Goal: Transaction & Acquisition: Book appointment/travel/reservation

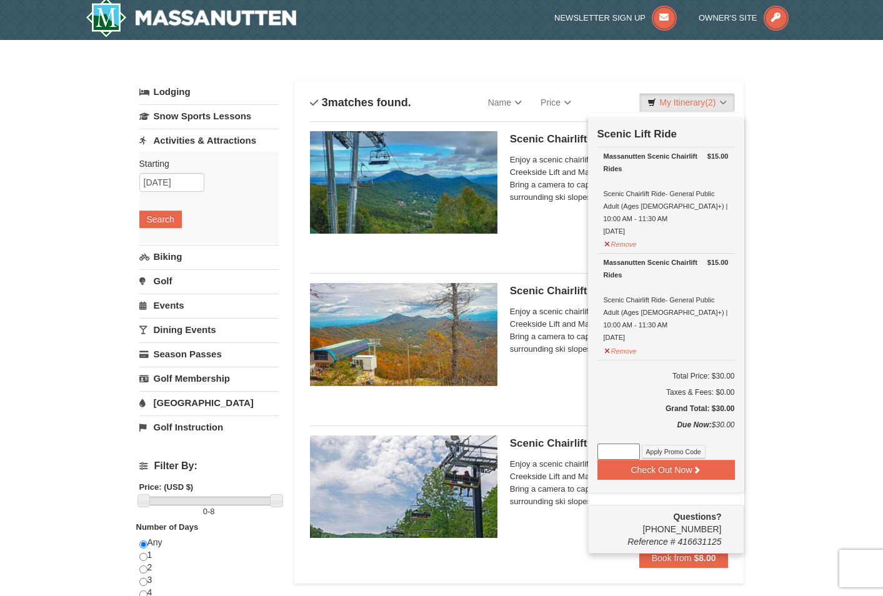
click at [782, 186] on div "× Categories List Filter My Itinerary (2) Check Out Now Scenic Lift Ride $15.00…" at bounding box center [441, 484] width 883 height 889
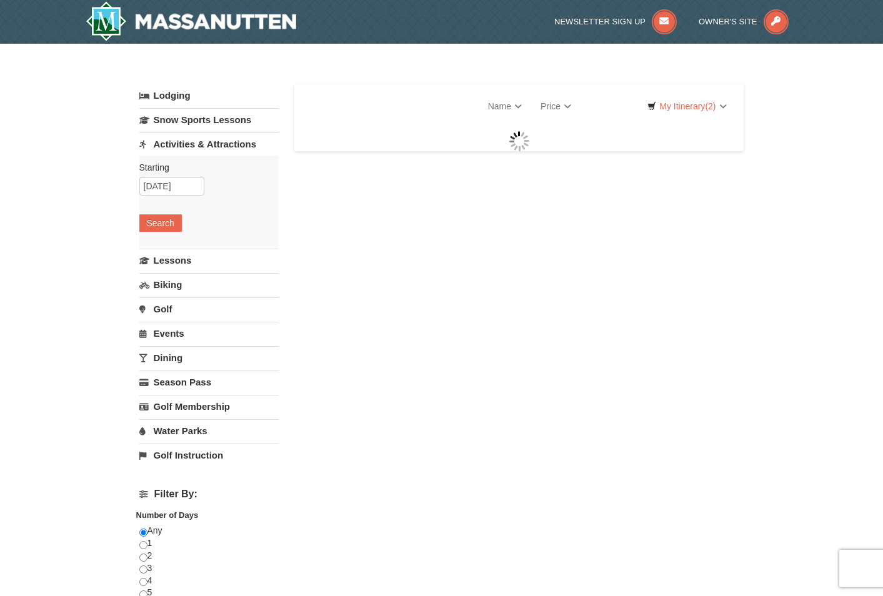
select select "10"
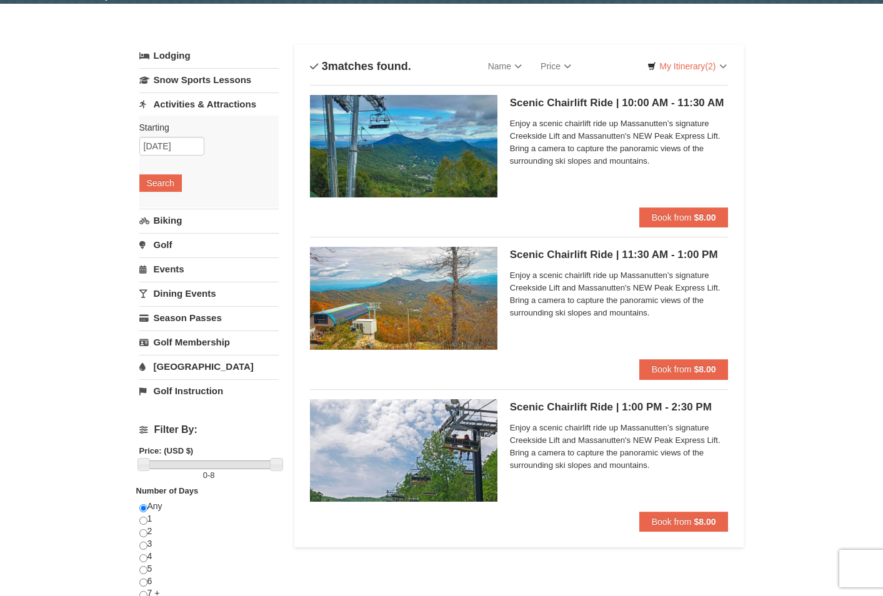
scroll to position [63, 0]
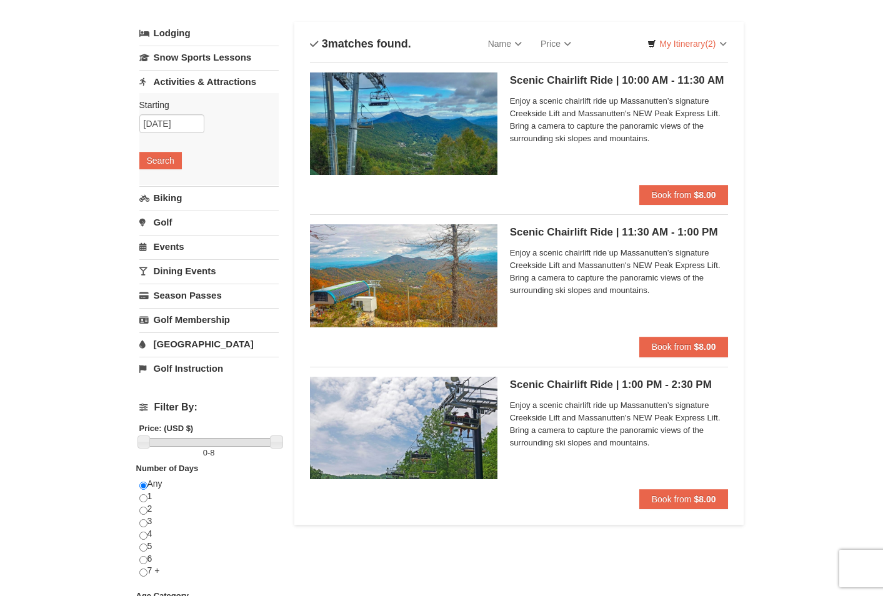
click at [186, 83] on link "Activities & Attractions" at bounding box center [208, 81] width 139 height 23
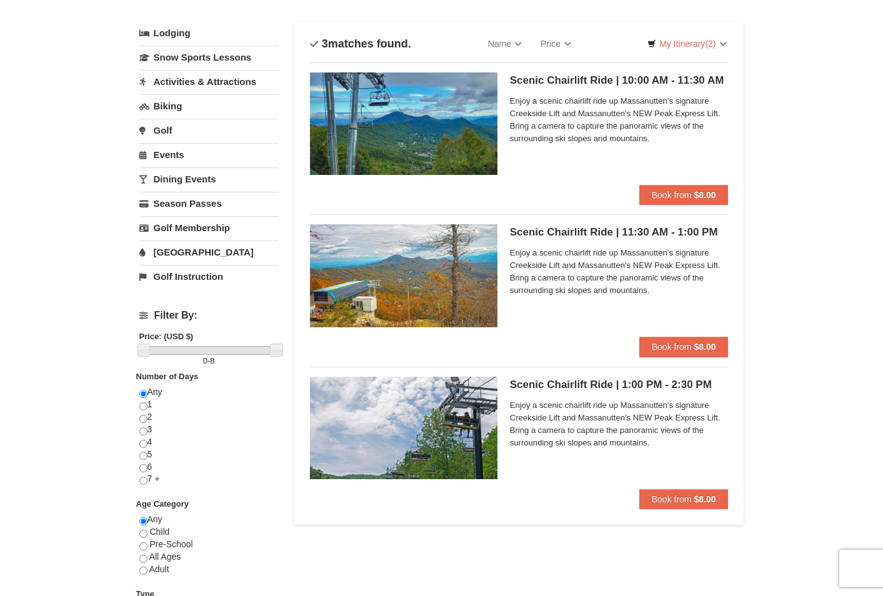
click at [186, 83] on link "Activities & Attractions" at bounding box center [208, 81] width 139 height 23
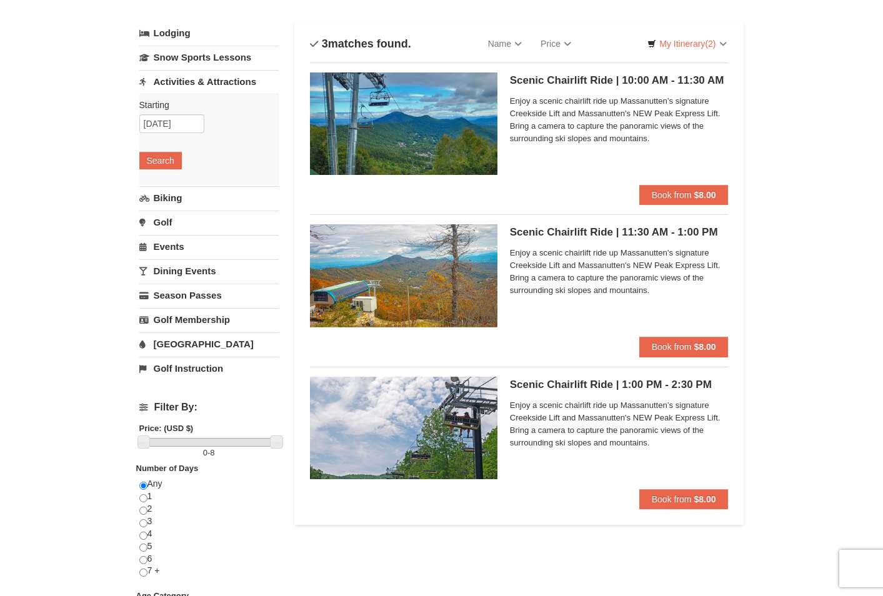
click at [168, 198] on link "Biking" at bounding box center [208, 197] width 139 height 23
click at [169, 181] on button "Search" at bounding box center [160, 185] width 43 height 18
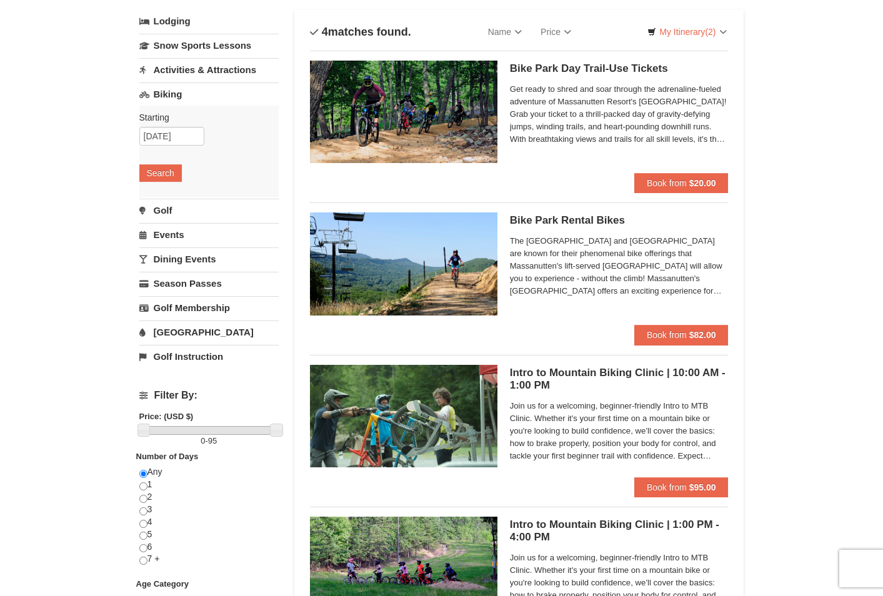
scroll to position [63, 0]
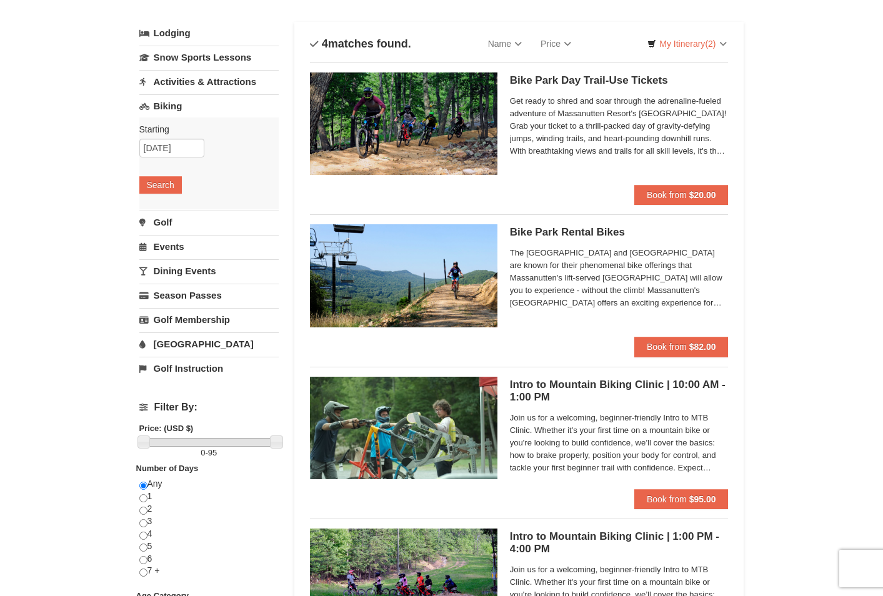
click at [171, 222] on link "Golf" at bounding box center [208, 222] width 139 height 23
click at [168, 216] on button "Search" at bounding box center [160, 210] width 43 height 18
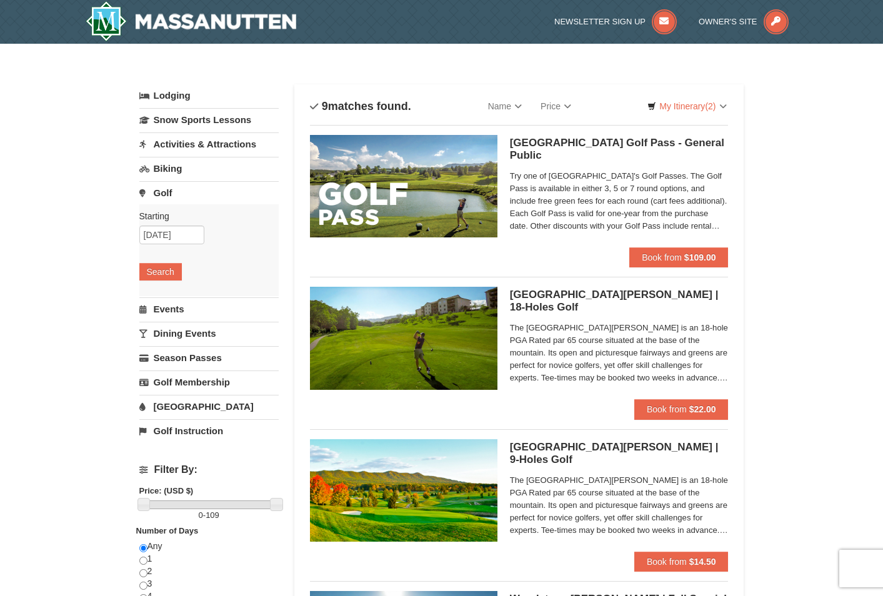
click at [166, 308] on link "Events" at bounding box center [208, 309] width 139 height 23
click at [161, 297] on button "Search" at bounding box center [160, 297] width 43 height 18
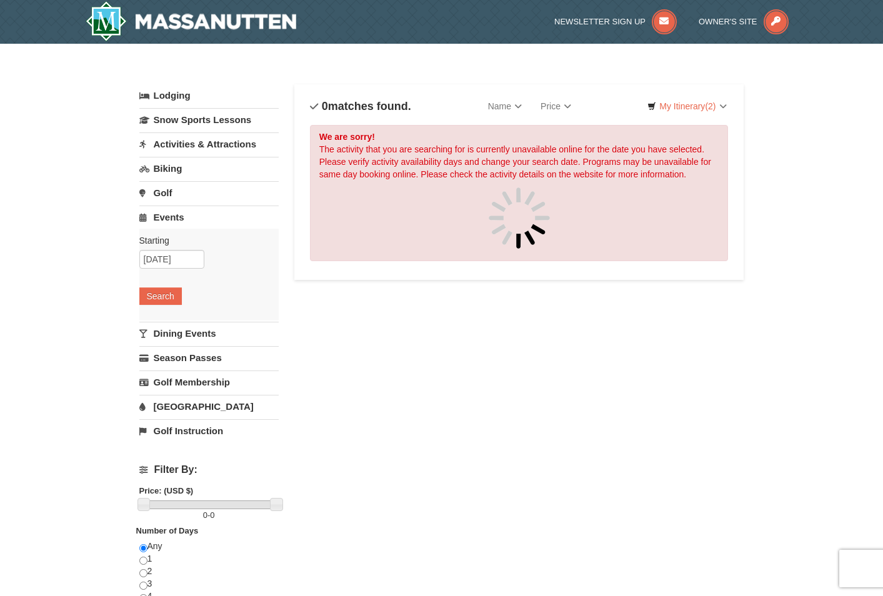
click at [169, 329] on link "Dining Events" at bounding box center [208, 333] width 139 height 23
click at [168, 316] on button "Search" at bounding box center [160, 321] width 43 height 18
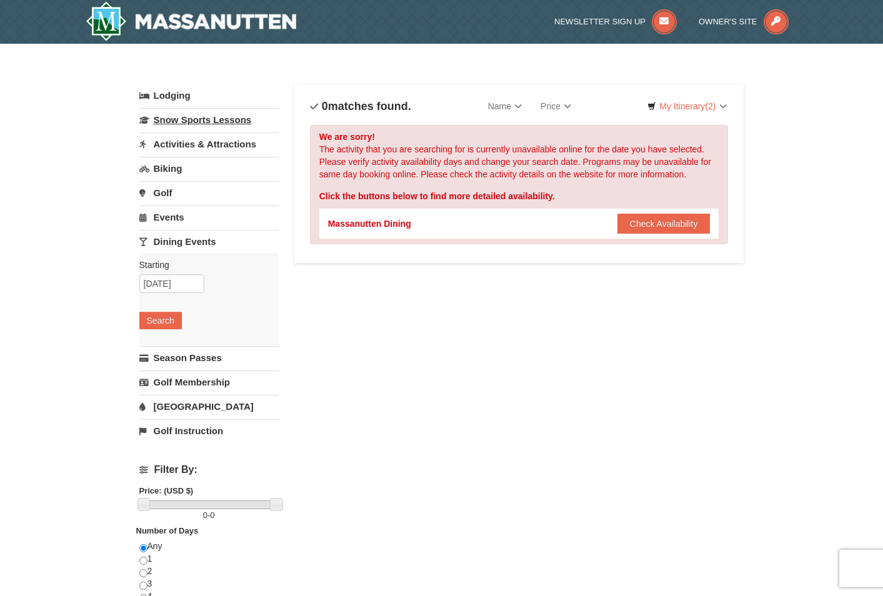
click at [164, 122] on link "Snow Sports Lessons" at bounding box center [208, 119] width 139 height 23
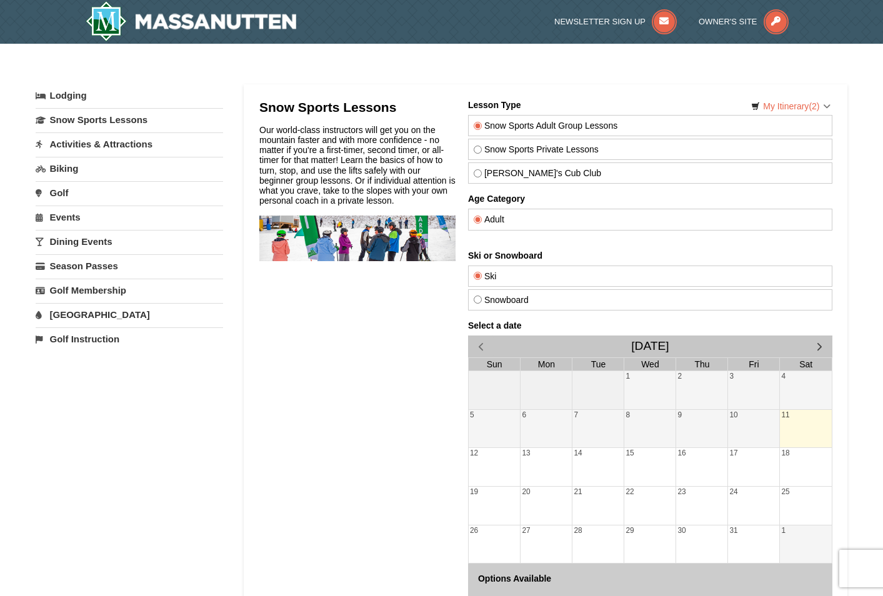
click at [108, 140] on link "Activities & Attractions" at bounding box center [130, 144] width 188 height 23
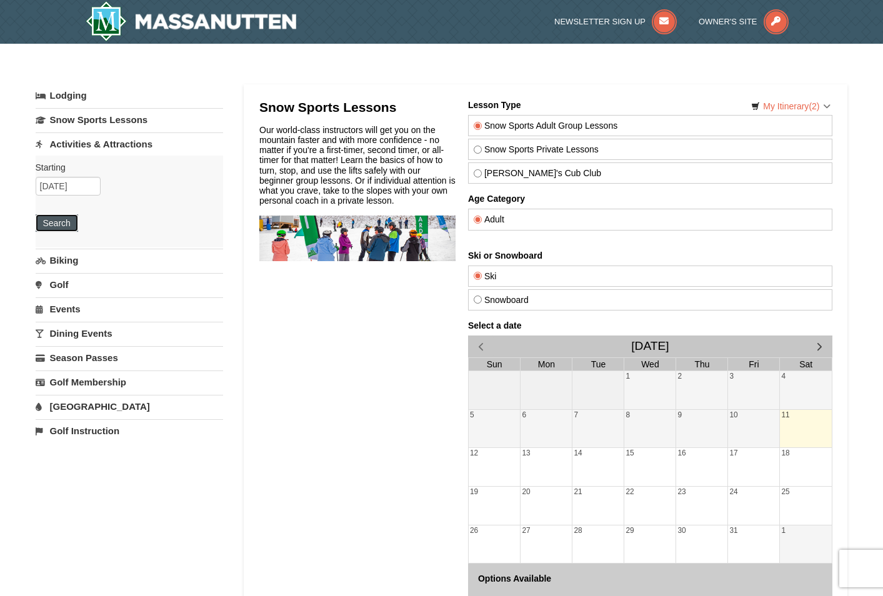
click at [60, 219] on button "Search" at bounding box center [57, 223] width 43 height 18
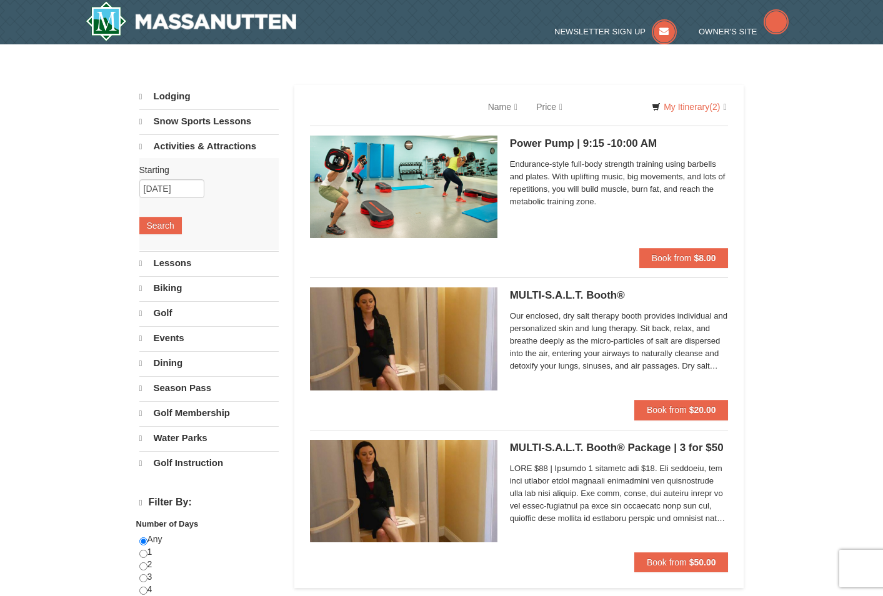
select select "10"
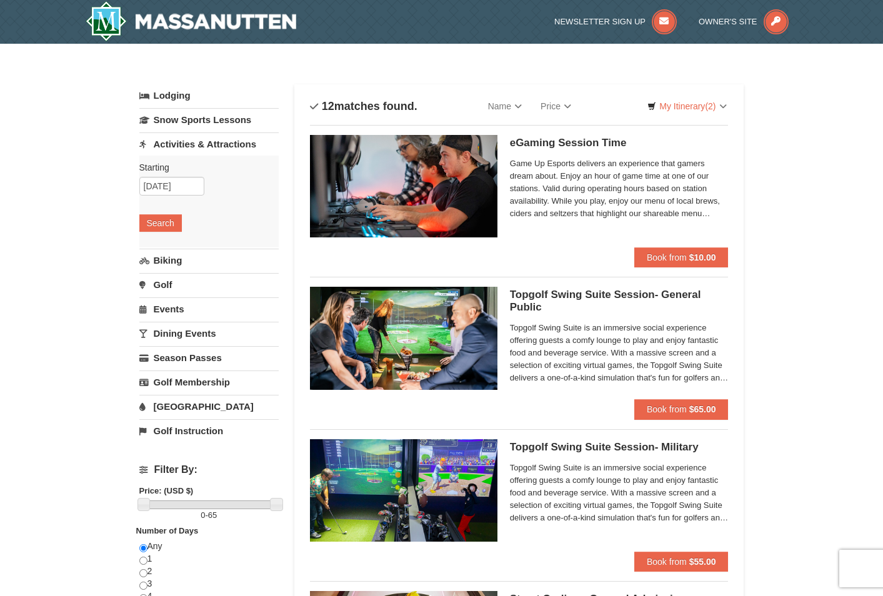
click at [169, 146] on link "Activities & Attractions" at bounding box center [208, 144] width 139 height 23
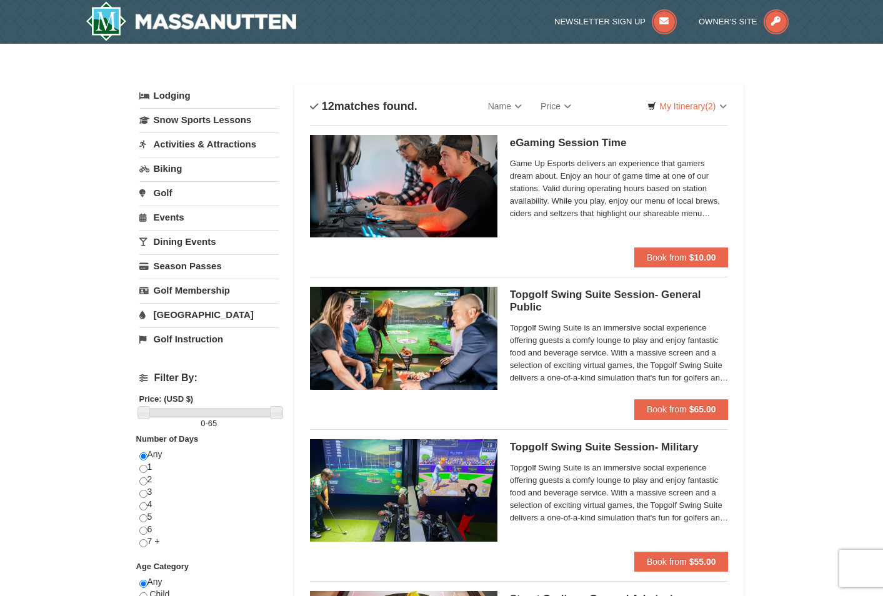
click at [191, 143] on link "Activities & Attractions" at bounding box center [208, 144] width 139 height 23
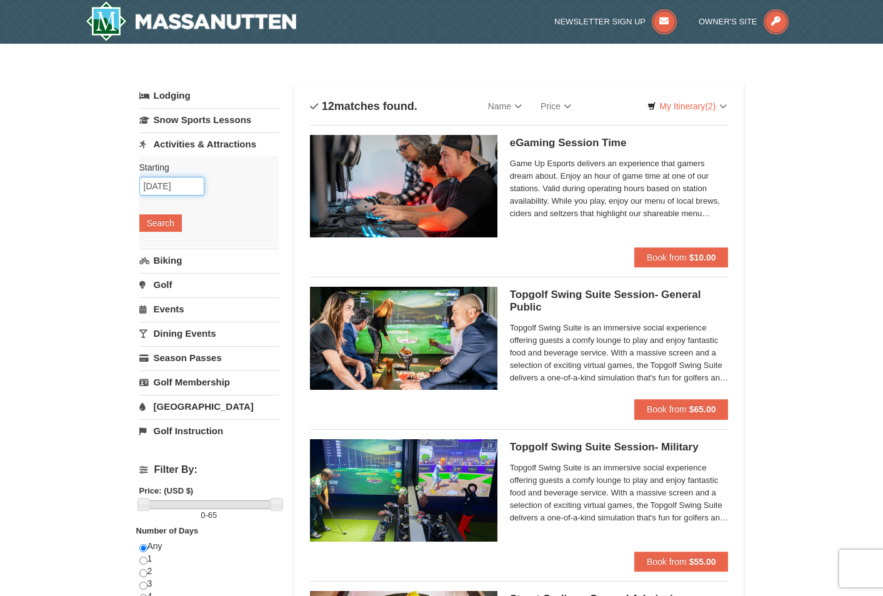
click at [174, 191] on input "10/11/2025" at bounding box center [171, 186] width 65 height 19
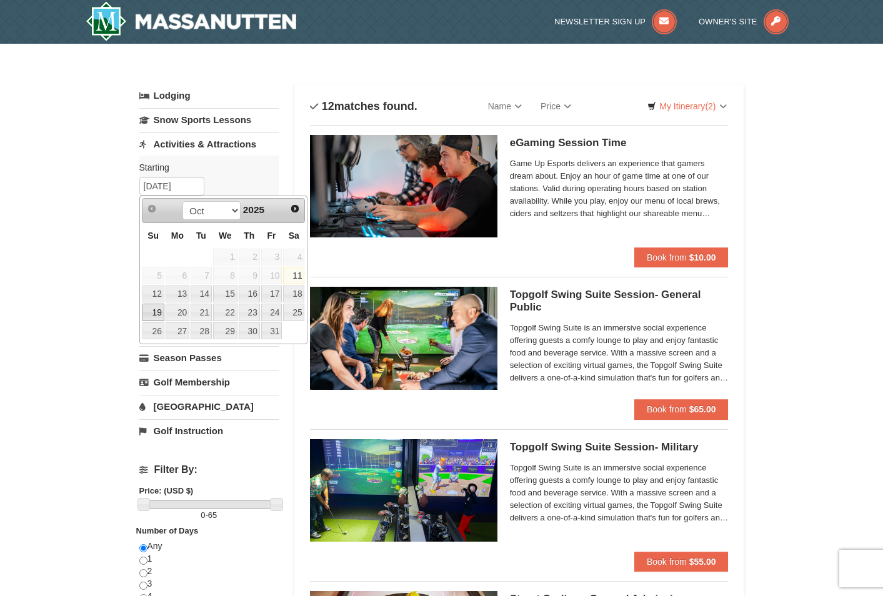
click at [147, 313] on link "19" at bounding box center [154, 313] width 22 height 18
type input "[DATE]"
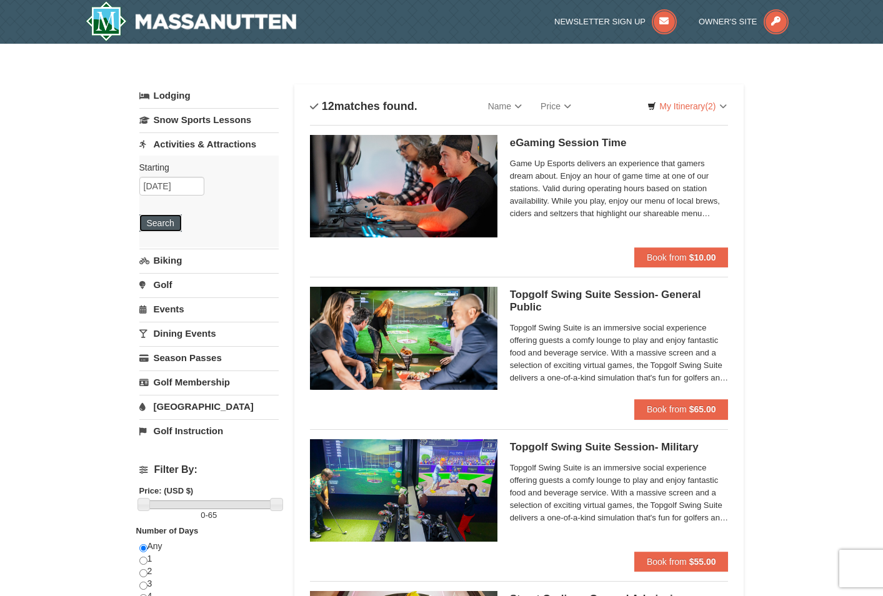
click at [163, 224] on button "Search" at bounding box center [160, 223] width 43 height 18
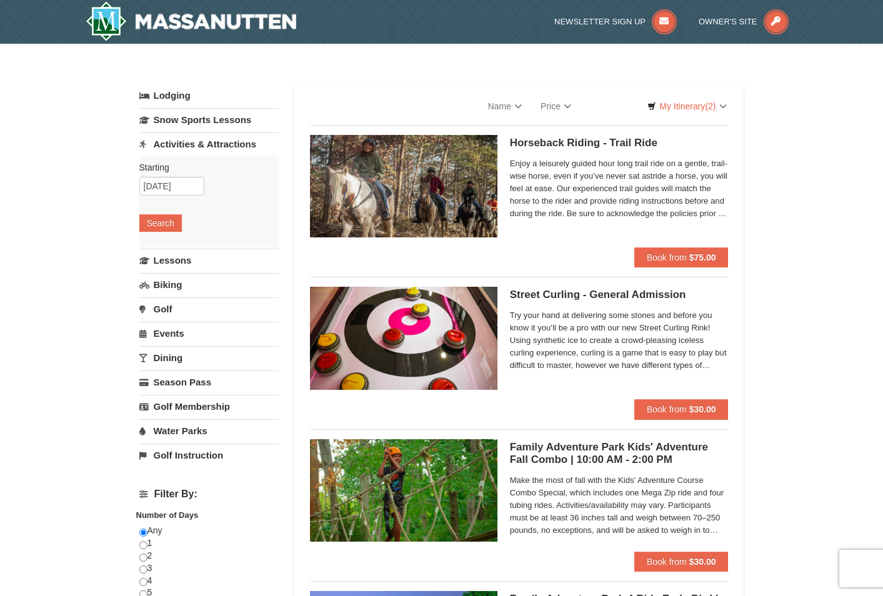
select select "10"
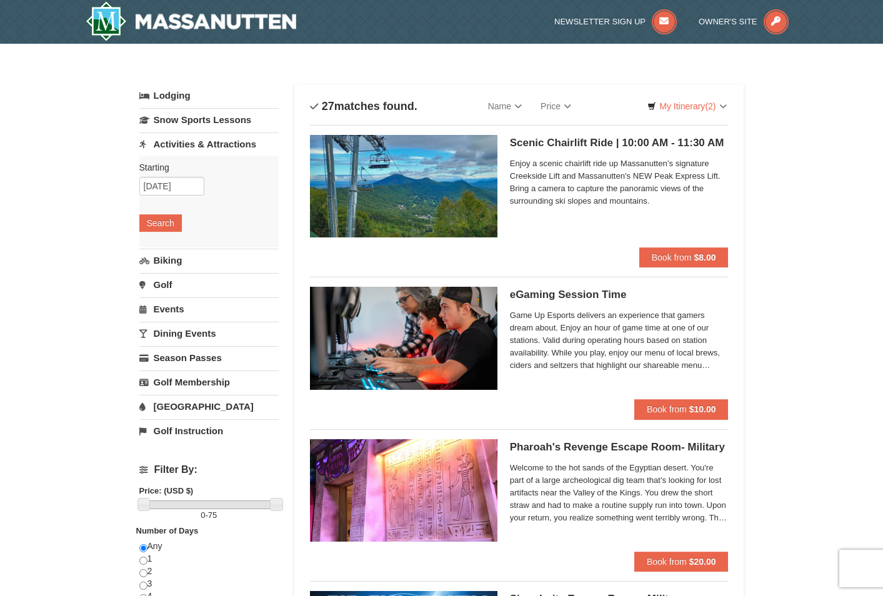
click at [164, 95] on link "Lodging" at bounding box center [208, 95] width 139 height 23
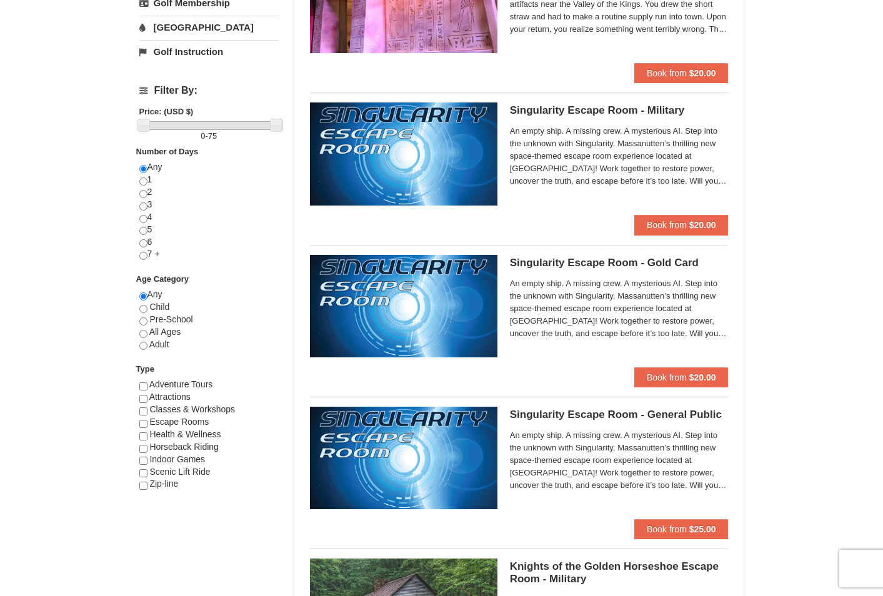
scroll to position [500, 0]
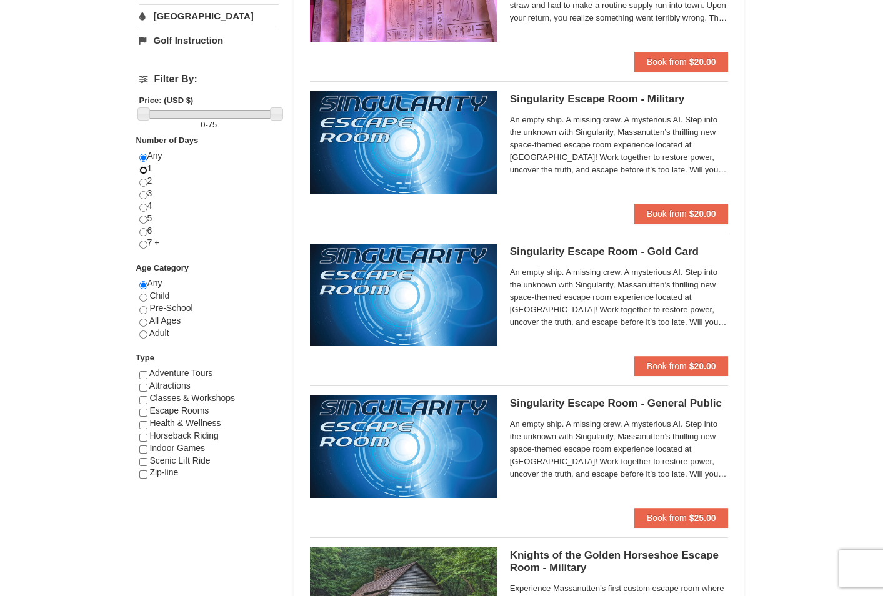
click at [144, 173] on input "radio" at bounding box center [143, 170] width 8 height 8
radio input "true"
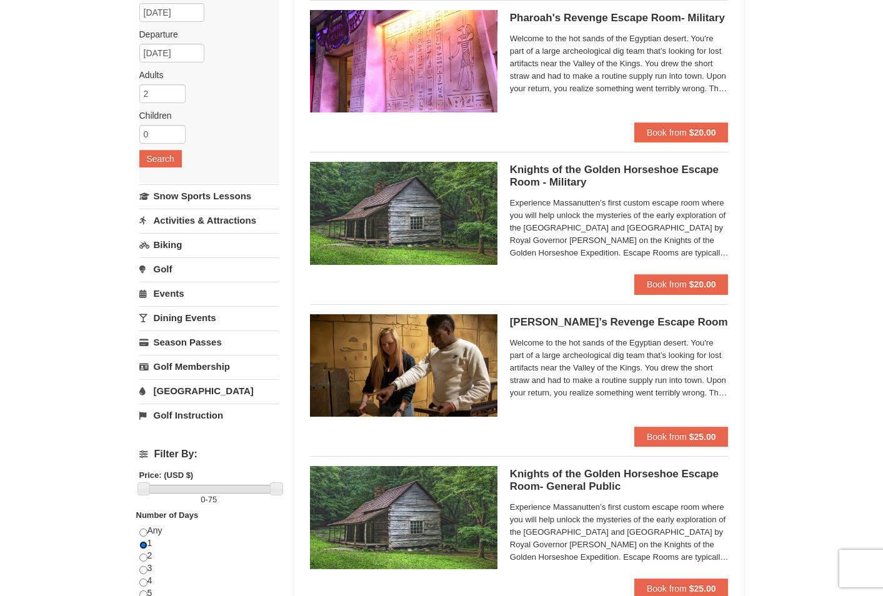
scroll to position [0, 0]
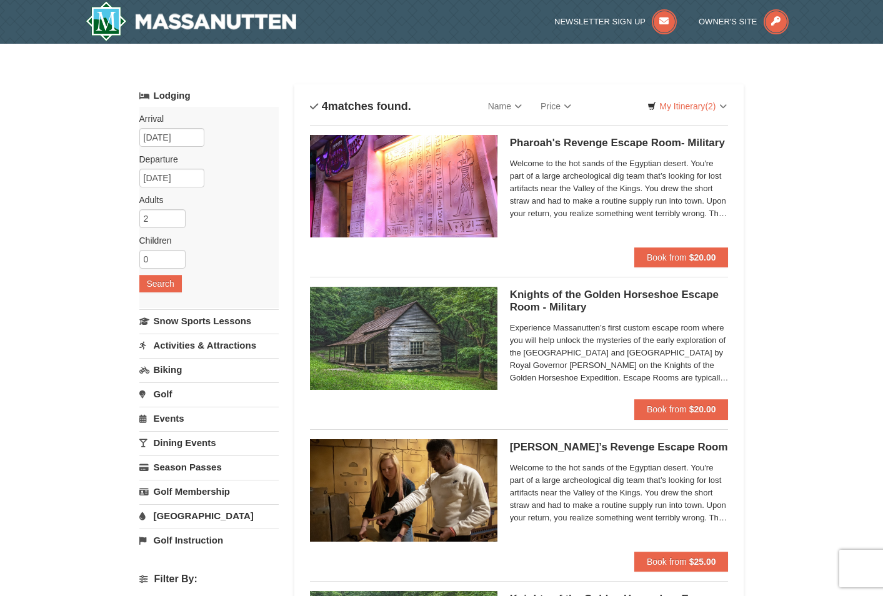
click at [203, 346] on link "Activities & Attractions" at bounding box center [208, 345] width 139 height 23
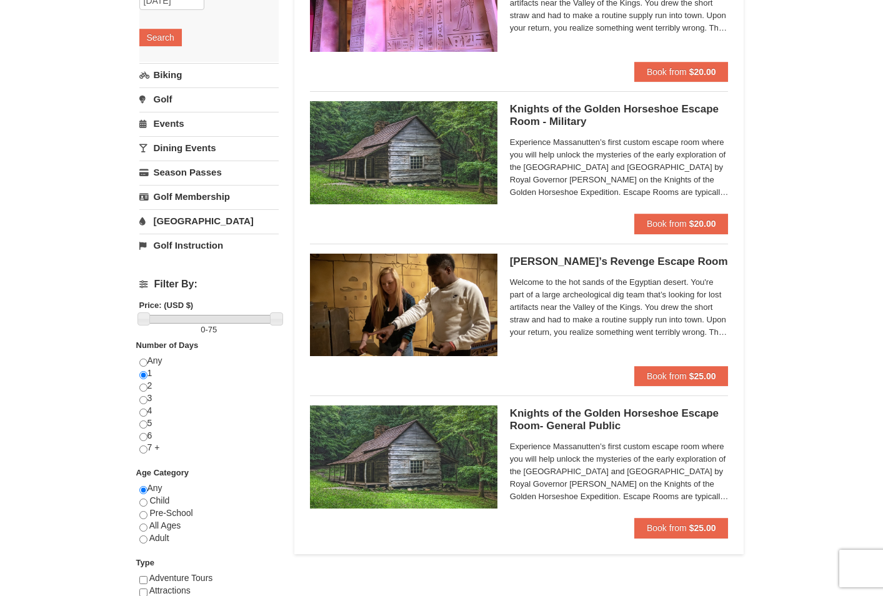
scroll to position [438, 0]
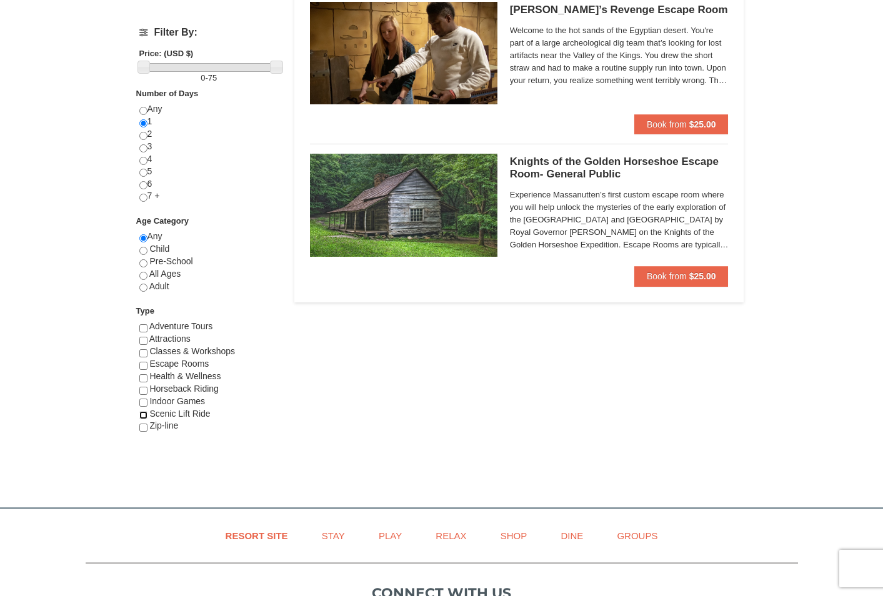
click at [145, 417] on input "checkbox" at bounding box center [143, 415] width 8 height 8
checkbox input "true"
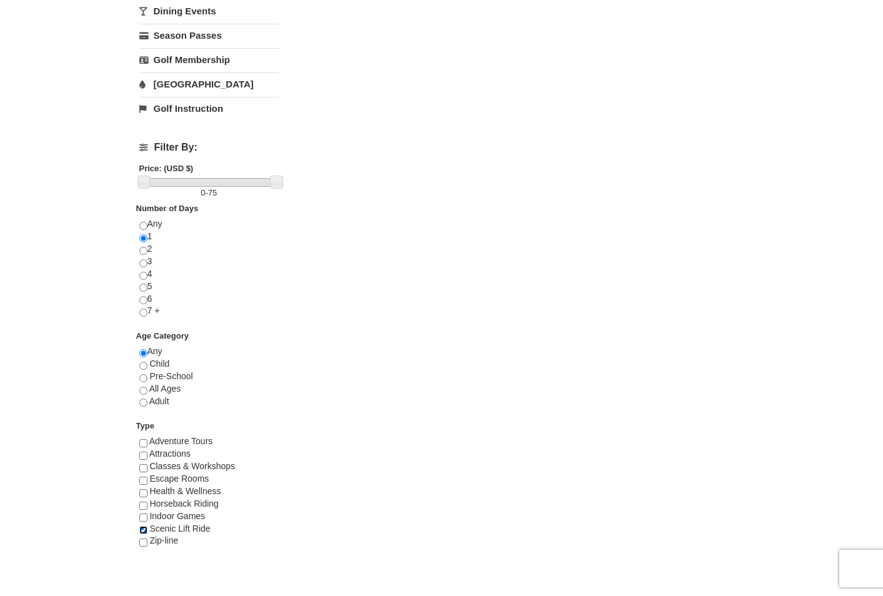
scroll to position [63, 0]
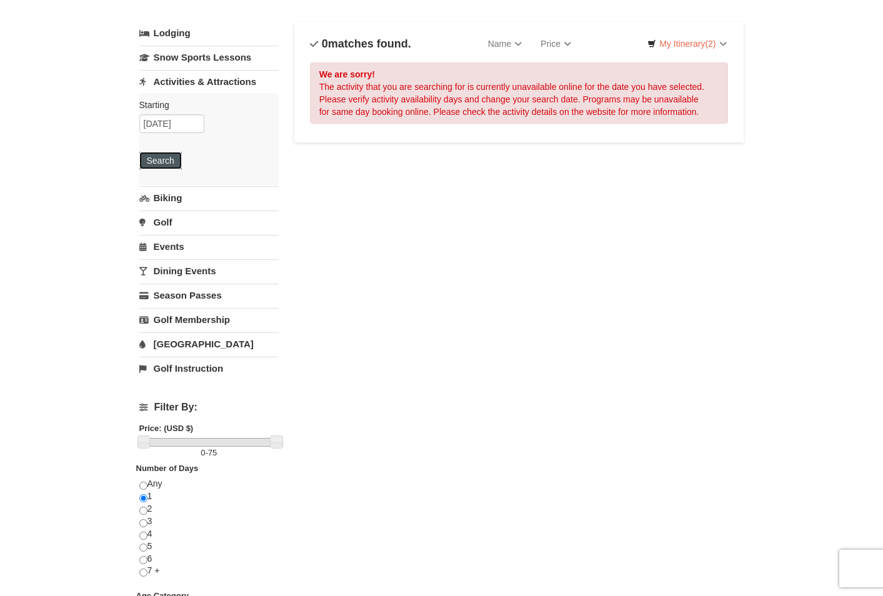
click at [153, 159] on button "Search" at bounding box center [160, 161] width 43 height 18
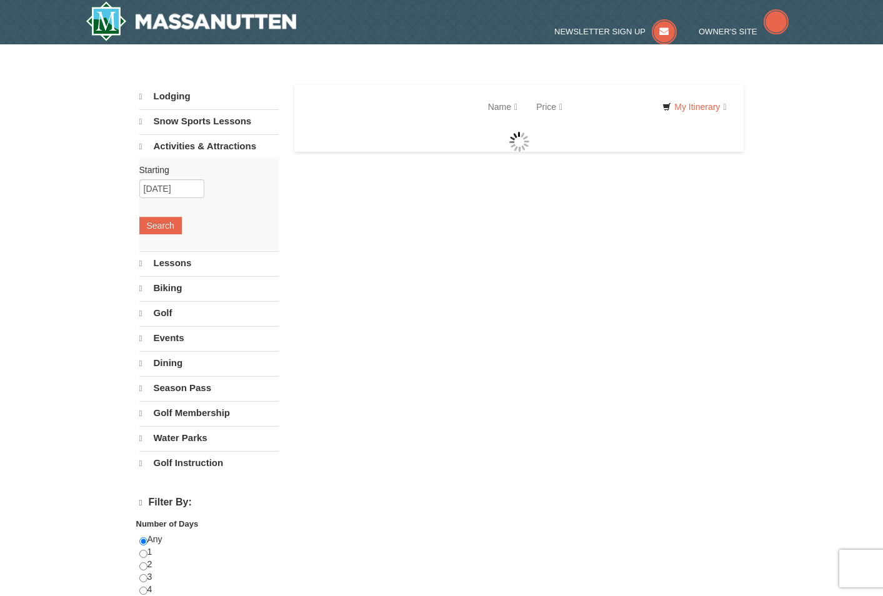
select select "10"
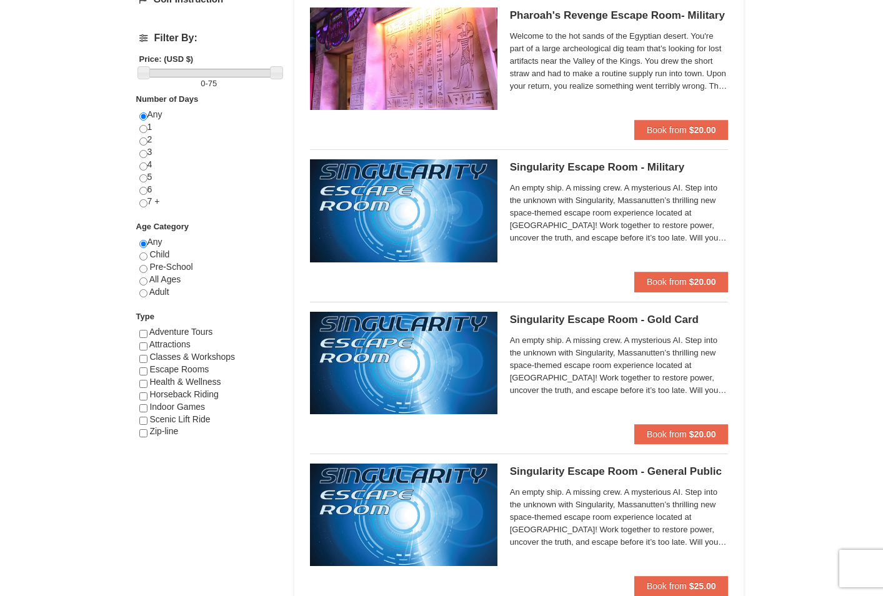
scroll to position [375, 0]
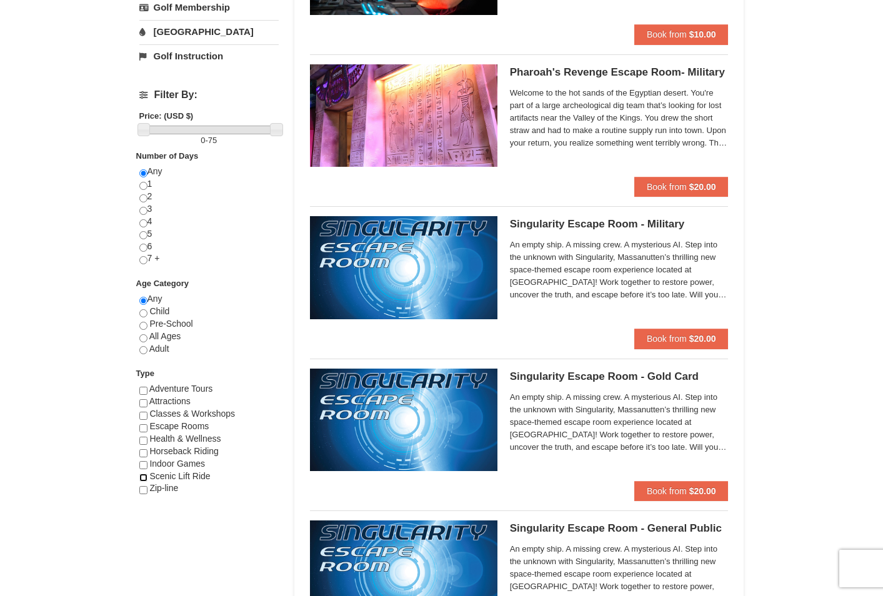
click at [141, 476] on input "checkbox" at bounding box center [143, 478] width 8 height 8
checkbox input "true"
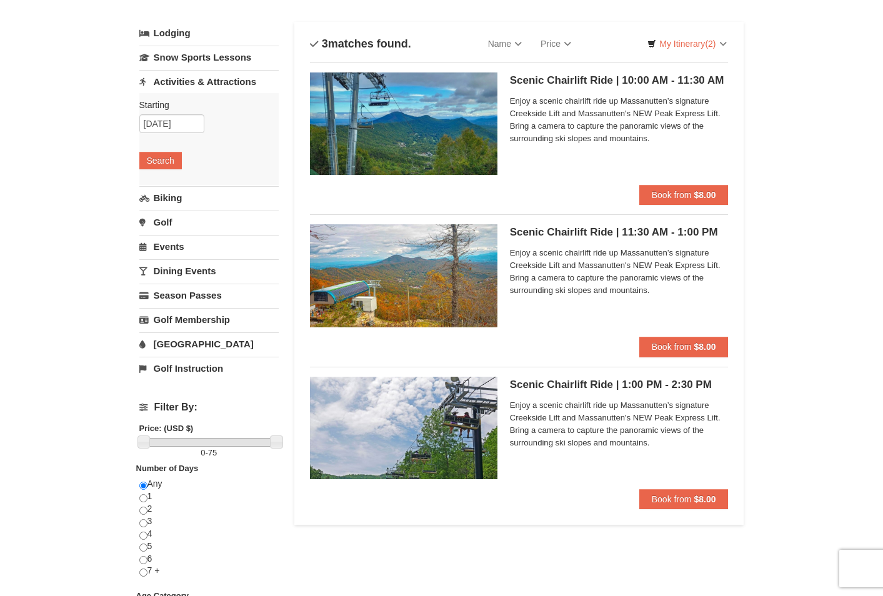
scroll to position [0, 0]
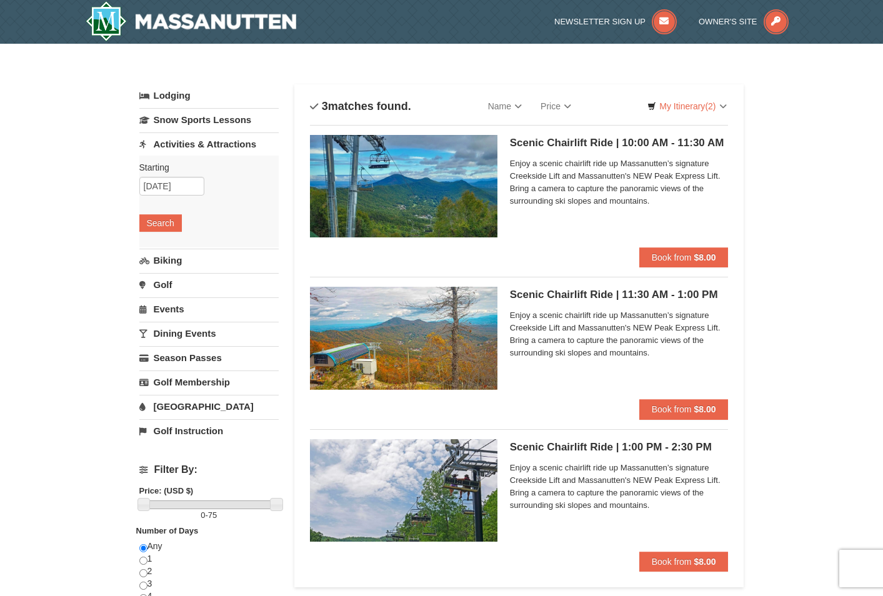
click at [171, 97] on link "Lodging" at bounding box center [208, 95] width 139 height 23
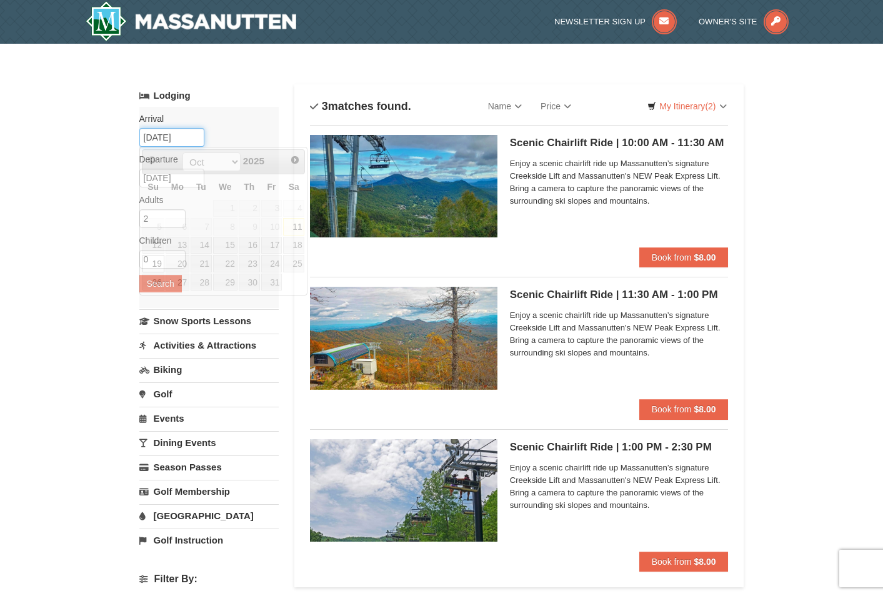
click at [185, 141] on input "[DATE]" at bounding box center [171, 137] width 65 height 19
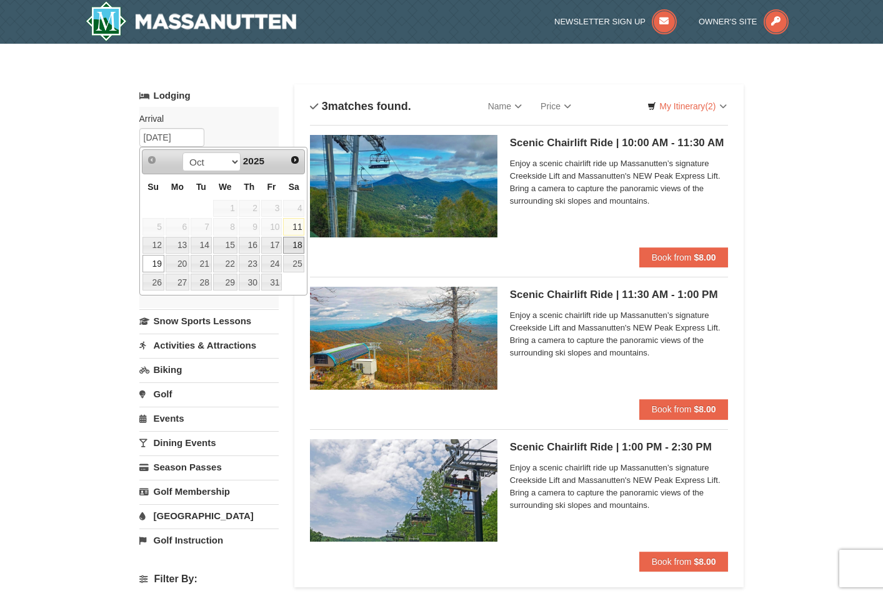
click at [299, 241] on link "18" at bounding box center [293, 246] width 21 height 18
type input "[DATE]"
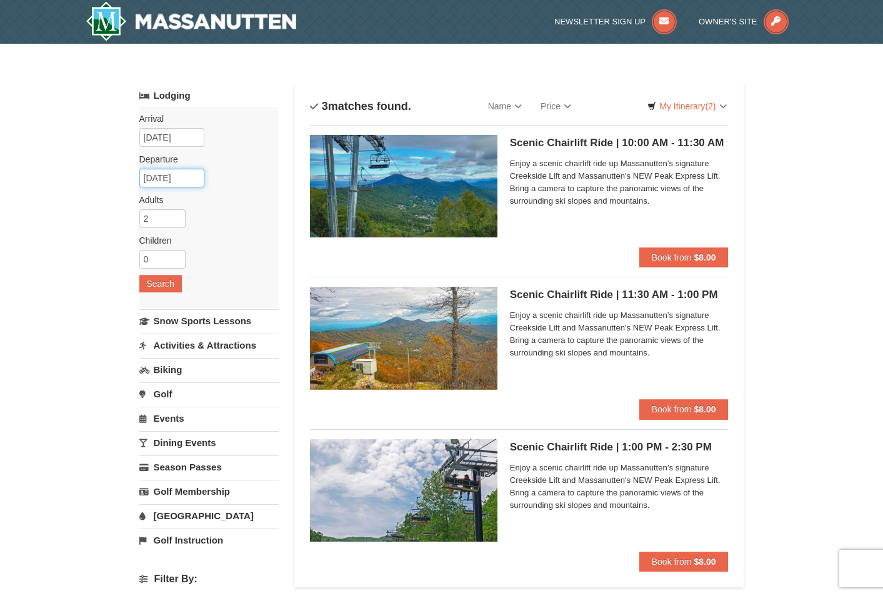
click at [173, 179] on input "10/21/2025" at bounding box center [171, 178] width 65 height 19
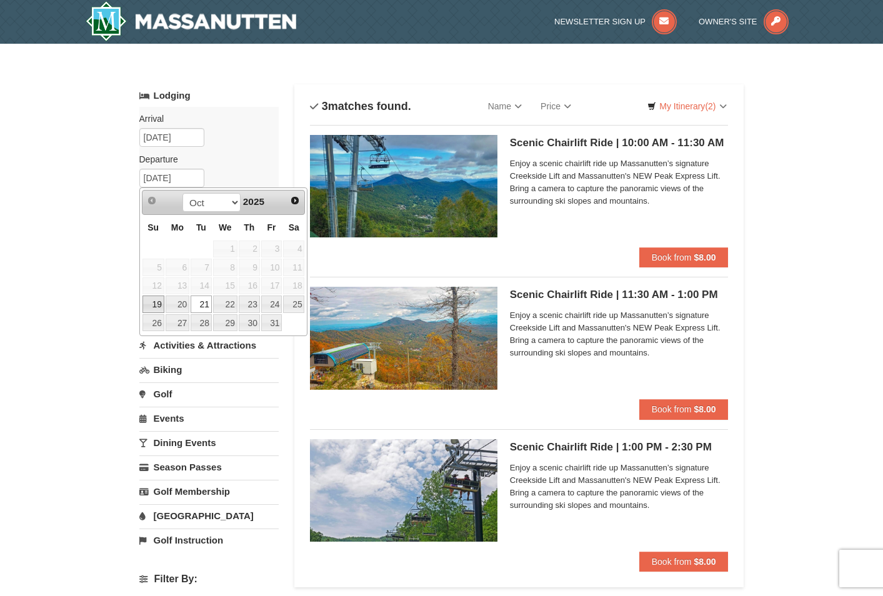
click at [151, 307] on link "19" at bounding box center [154, 305] width 22 height 18
type input "[DATE]"
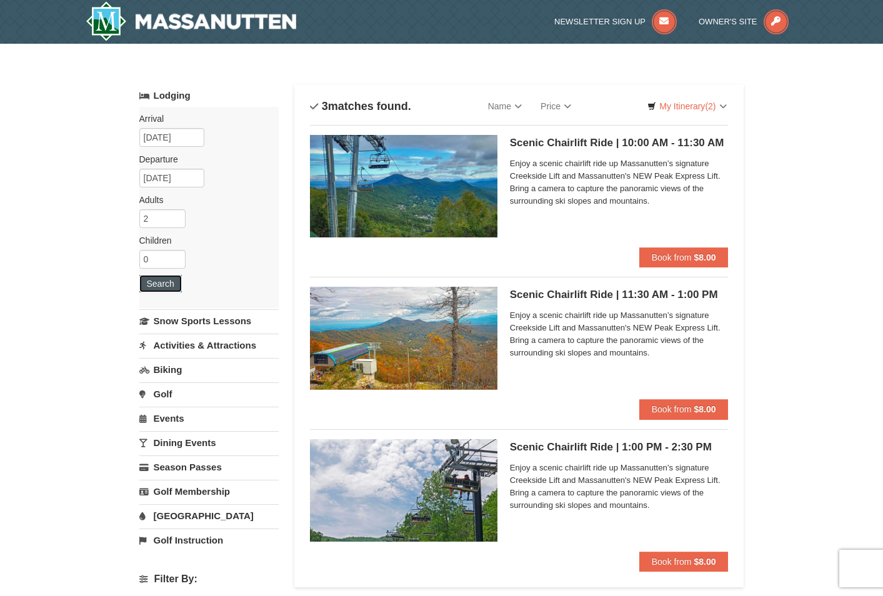
click at [166, 282] on button "Search" at bounding box center [160, 284] width 43 height 18
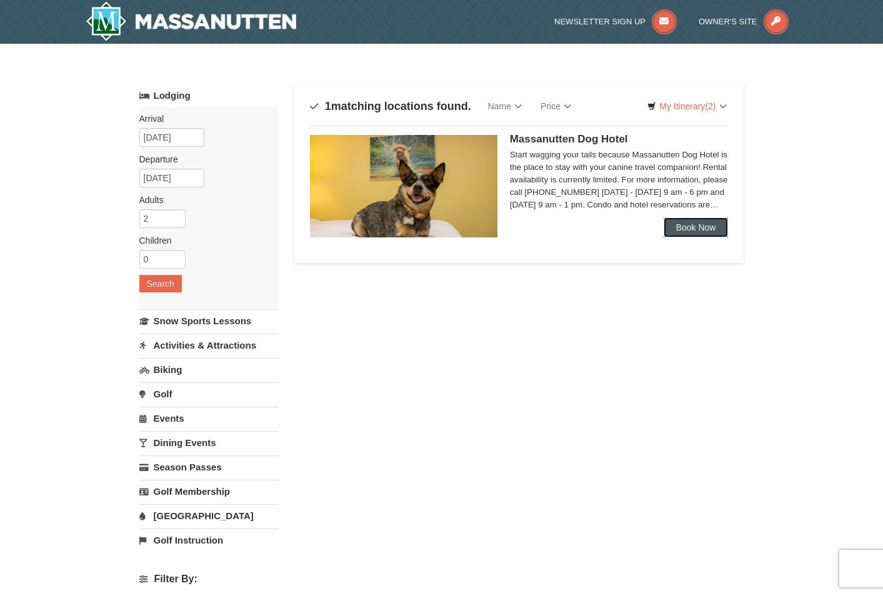
click at [693, 229] on link "Book Now" at bounding box center [696, 228] width 65 height 20
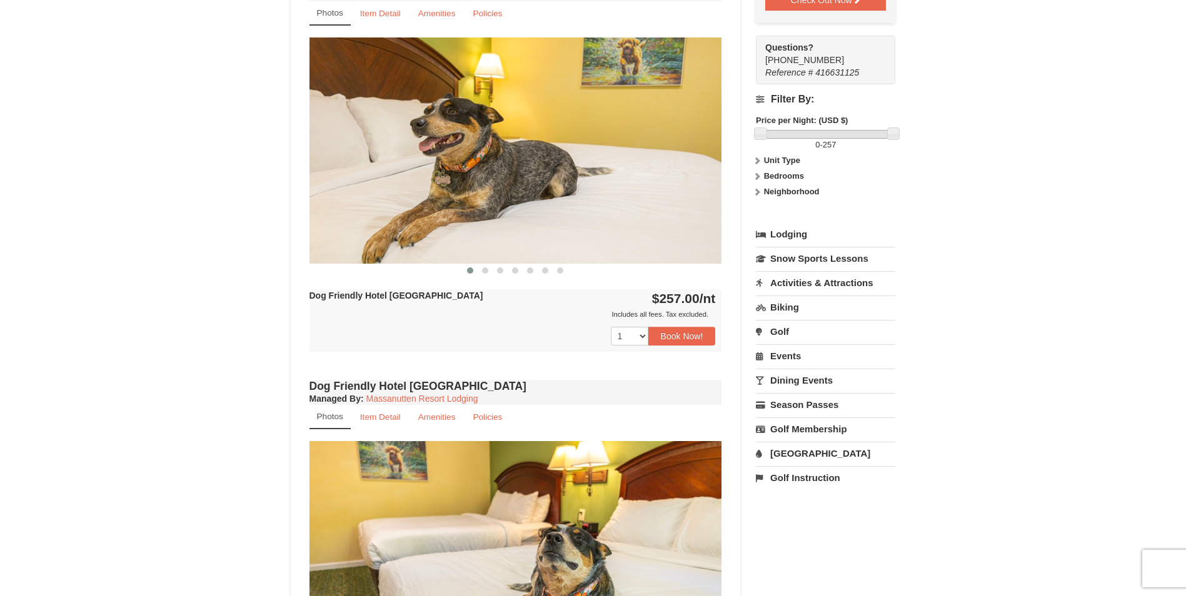
scroll to position [563, 0]
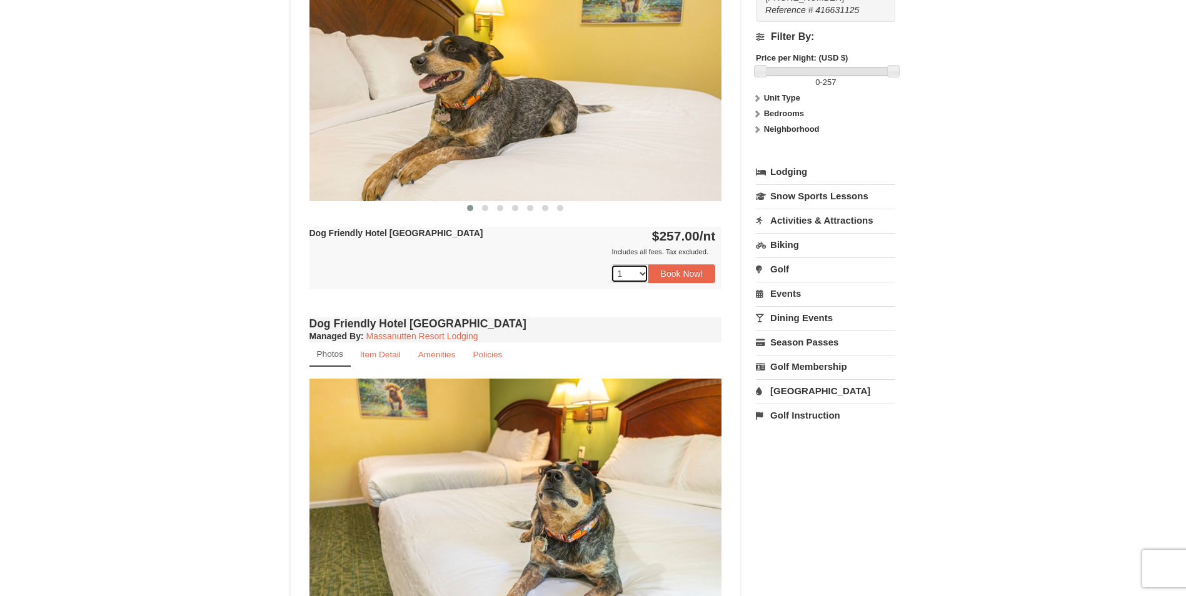
click at [640, 276] on select "1 2 3 4" at bounding box center [630, 273] width 38 height 19
click at [563, 257] on div "Includes all fees. Tax excluded." at bounding box center [512, 252] width 406 height 13
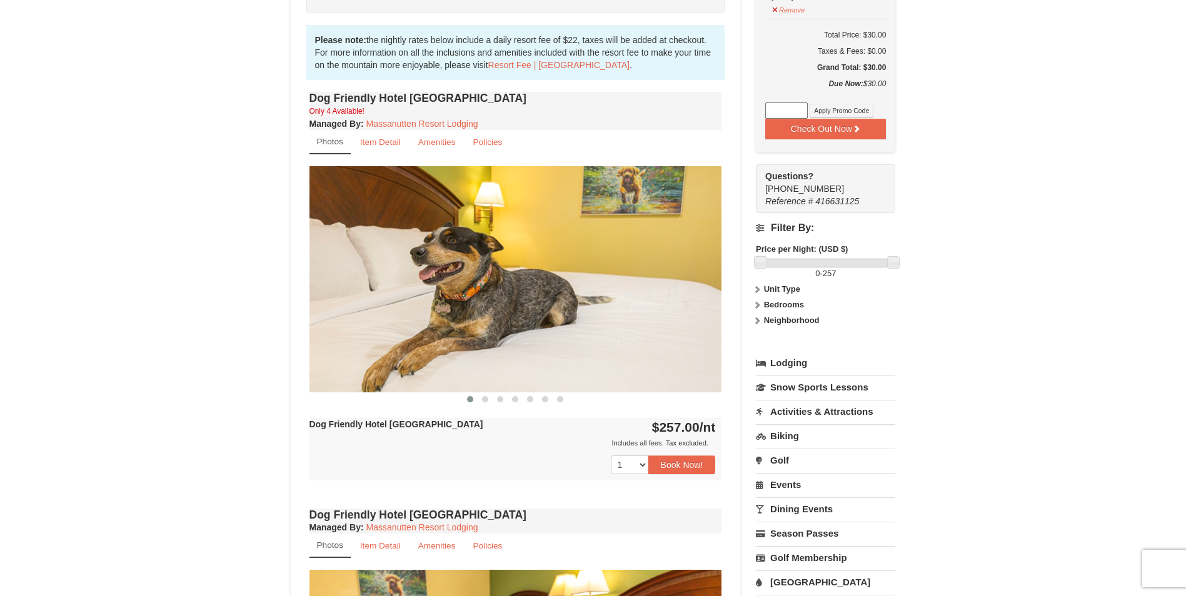
scroll to position [0, 0]
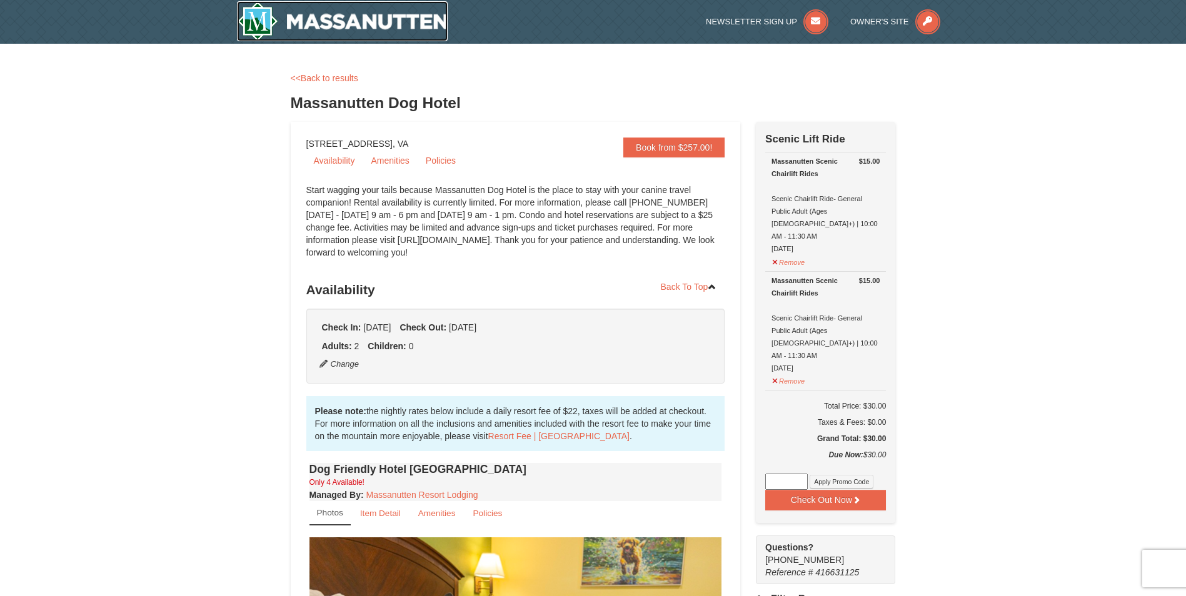
click at [367, 23] on img at bounding box center [342, 21] width 211 height 40
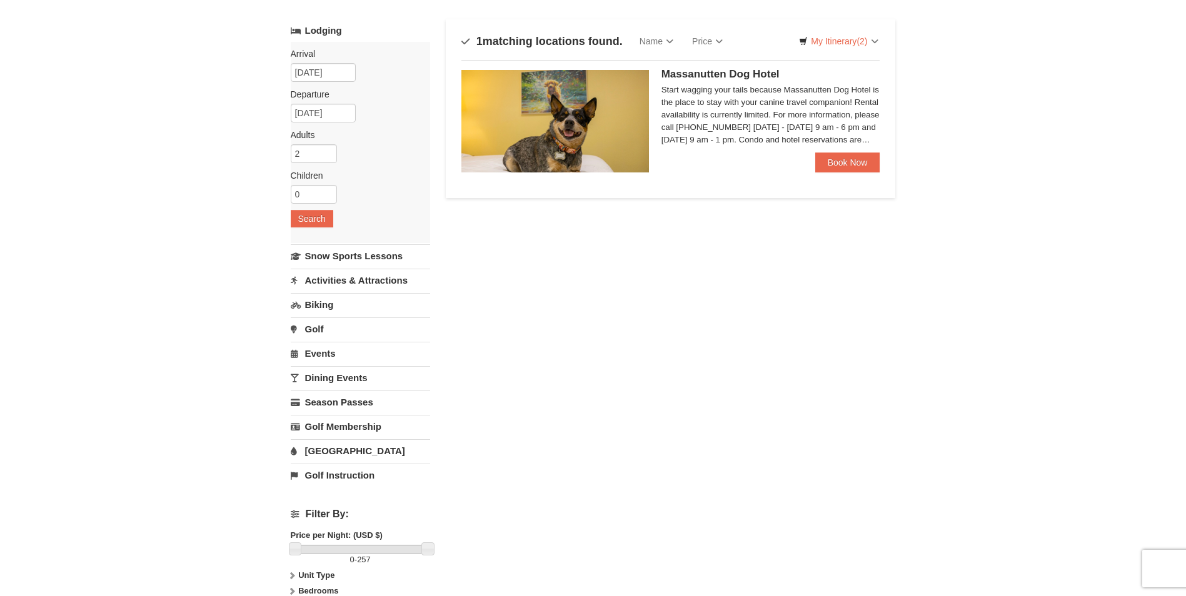
scroll to position [63, 0]
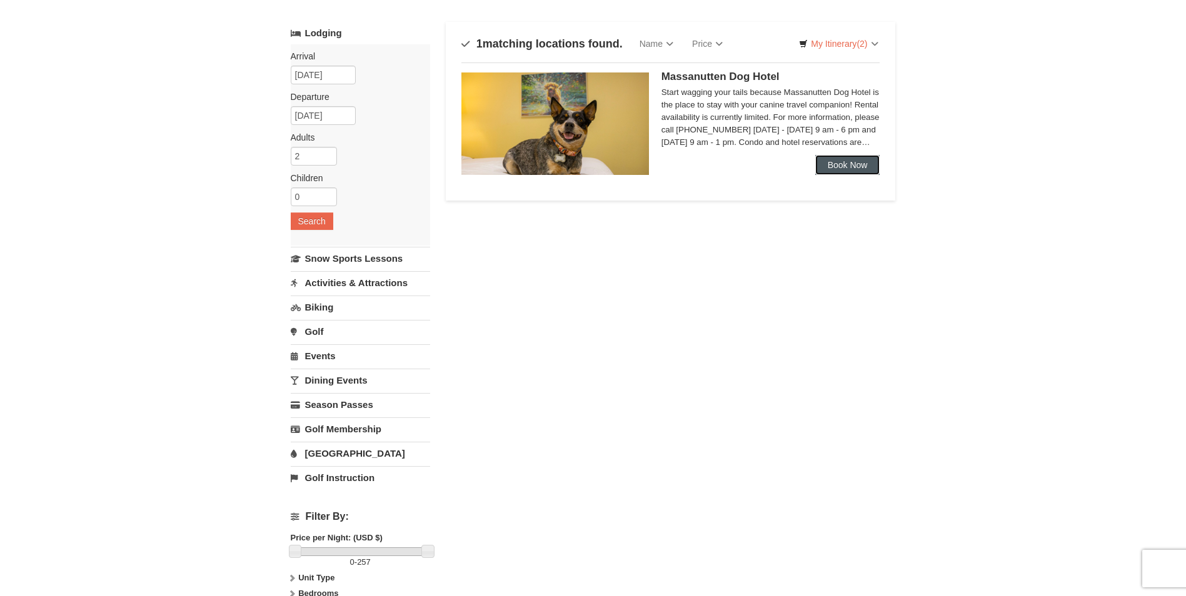
click at [840, 160] on link "Book Now" at bounding box center [847, 165] width 65 height 20
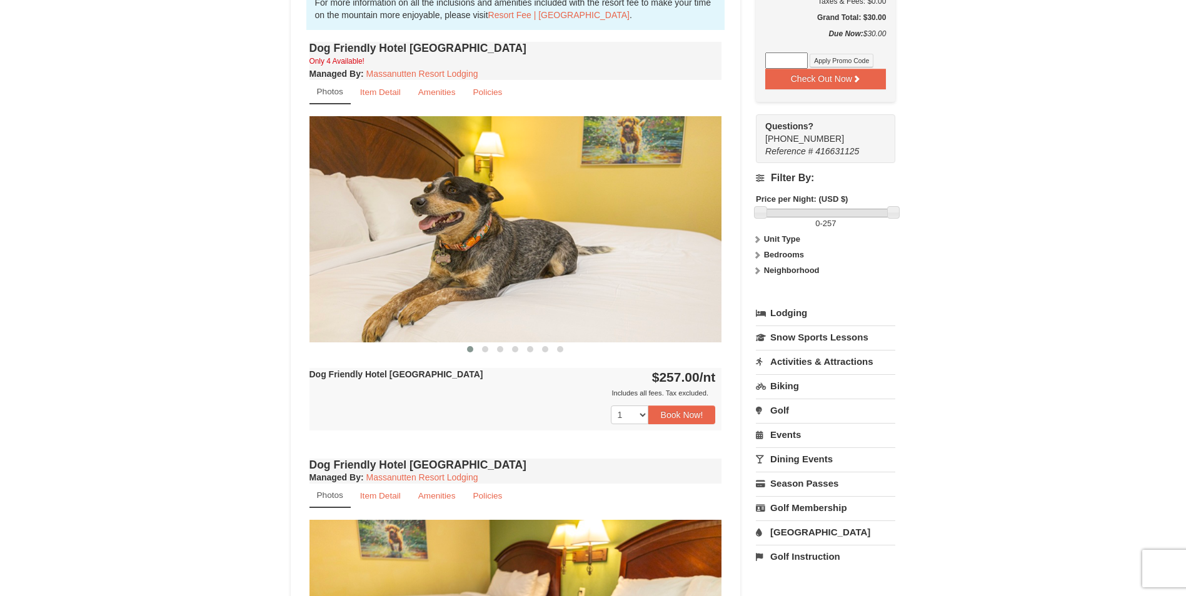
scroll to position [438, 0]
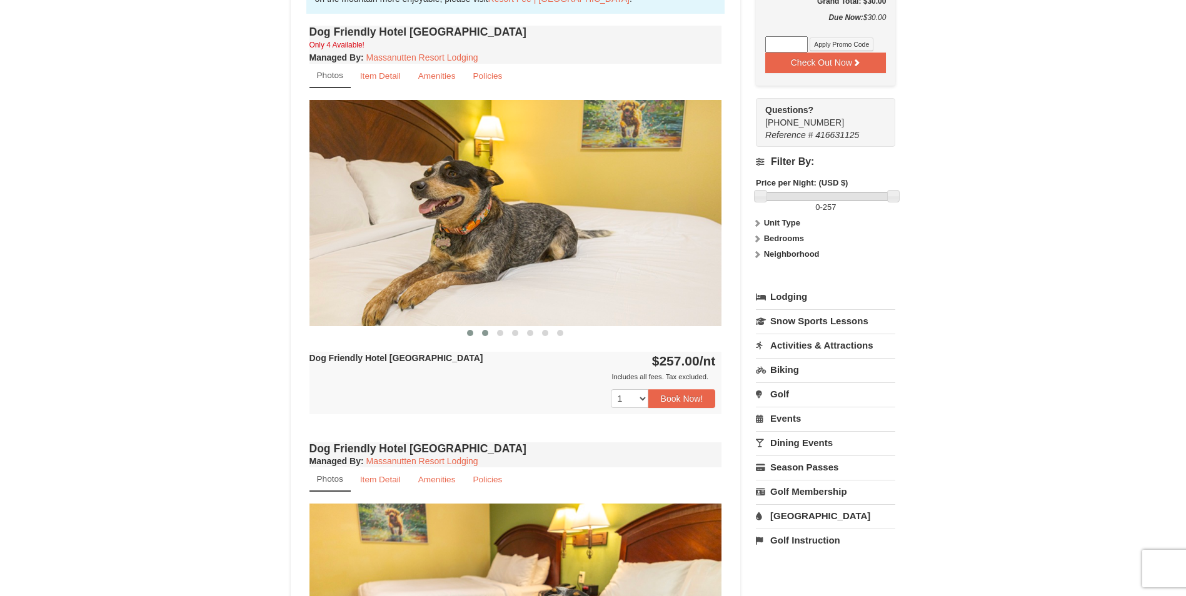
click at [483, 333] on span at bounding box center [485, 333] width 6 height 6
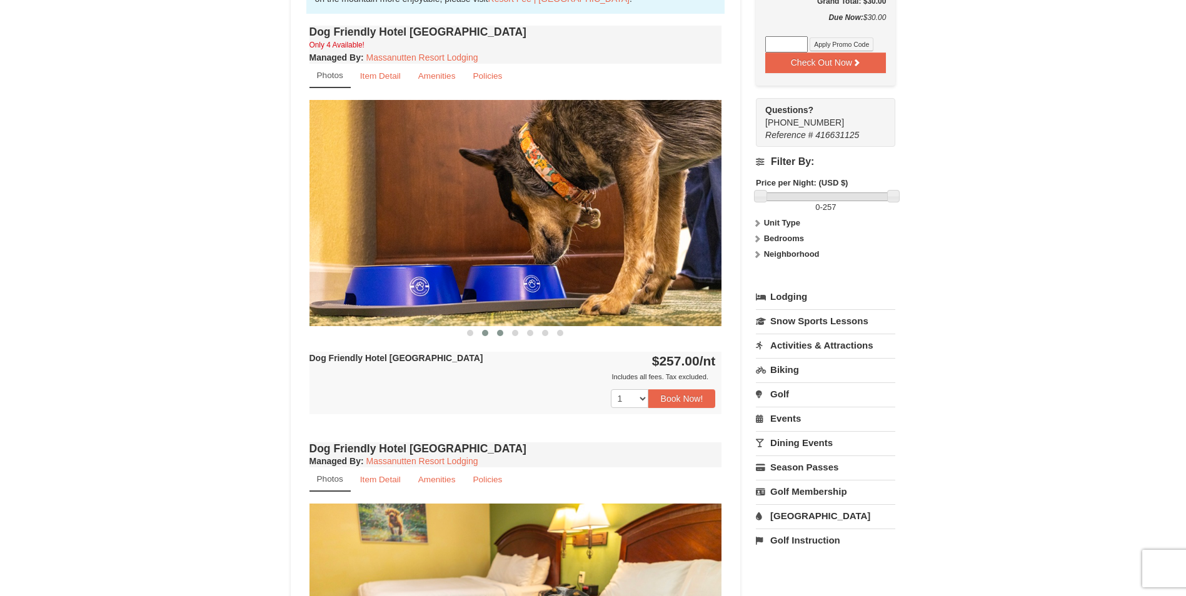
click at [500, 334] on span at bounding box center [500, 333] width 6 height 6
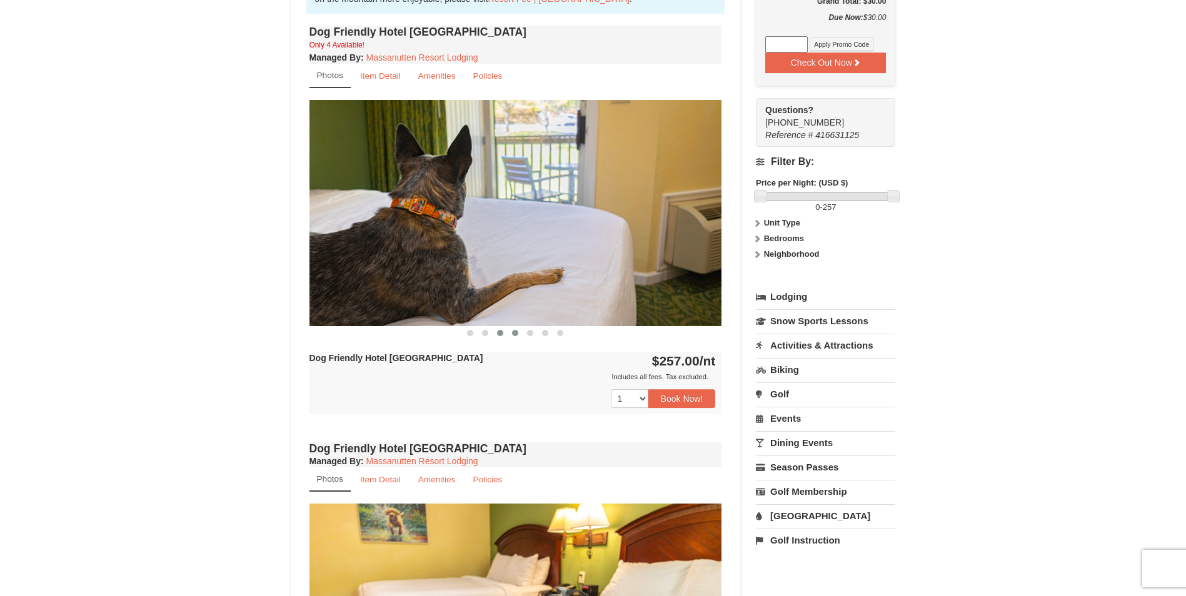
click at [513, 333] on span at bounding box center [515, 333] width 6 height 6
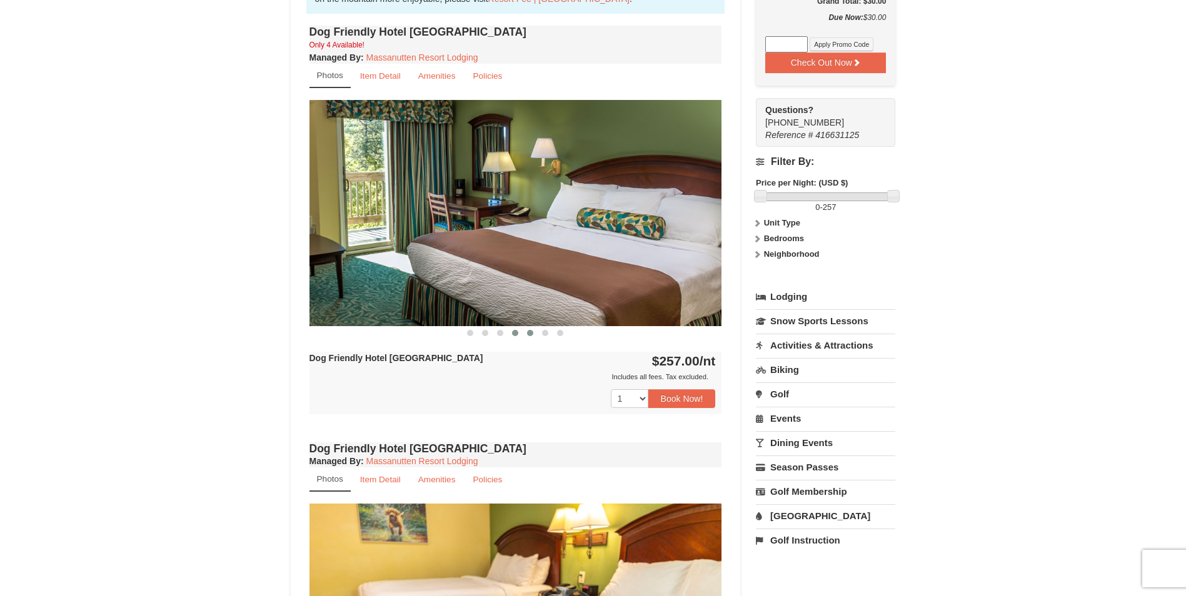
click at [531, 334] on span at bounding box center [530, 333] width 6 height 6
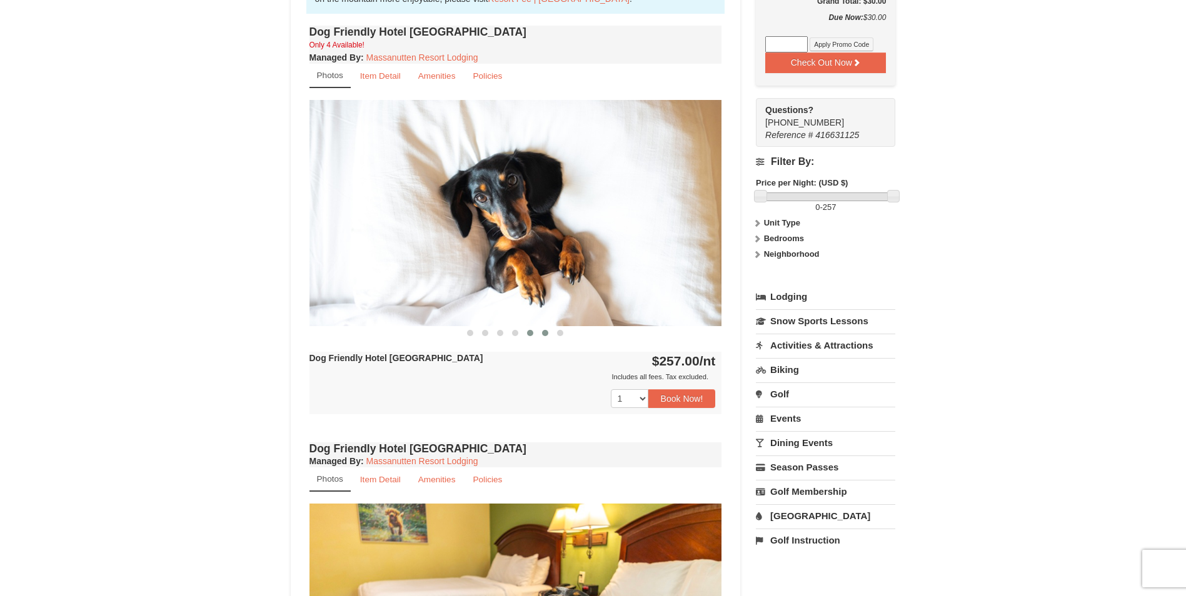
click at [546, 334] on span at bounding box center [545, 333] width 6 height 6
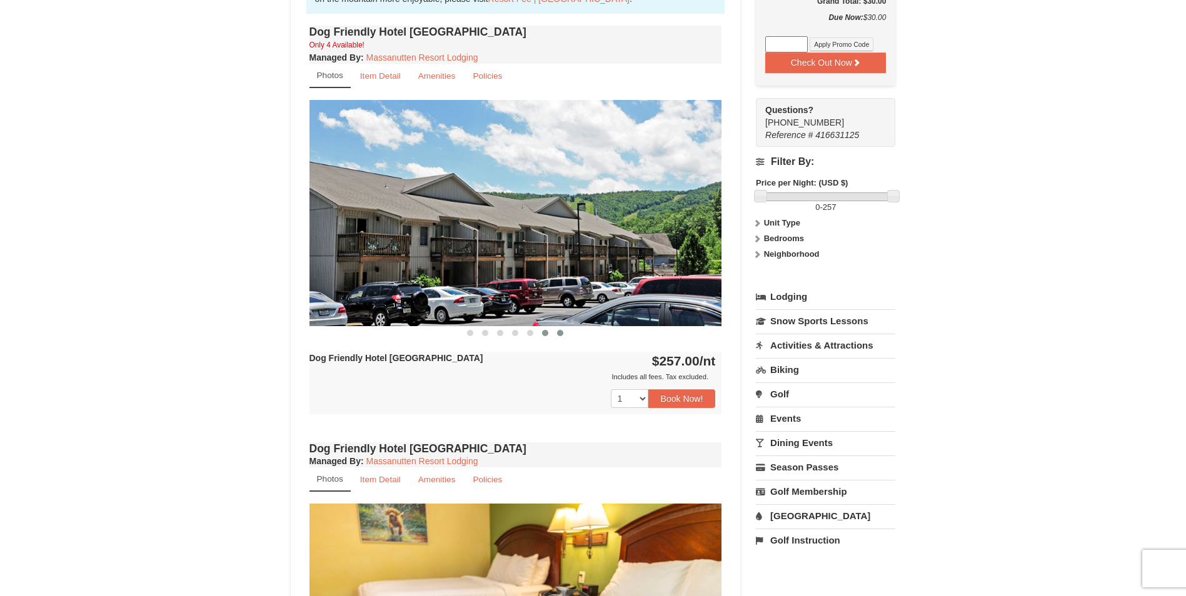
click at [559, 333] on span at bounding box center [560, 333] width 6 height 6
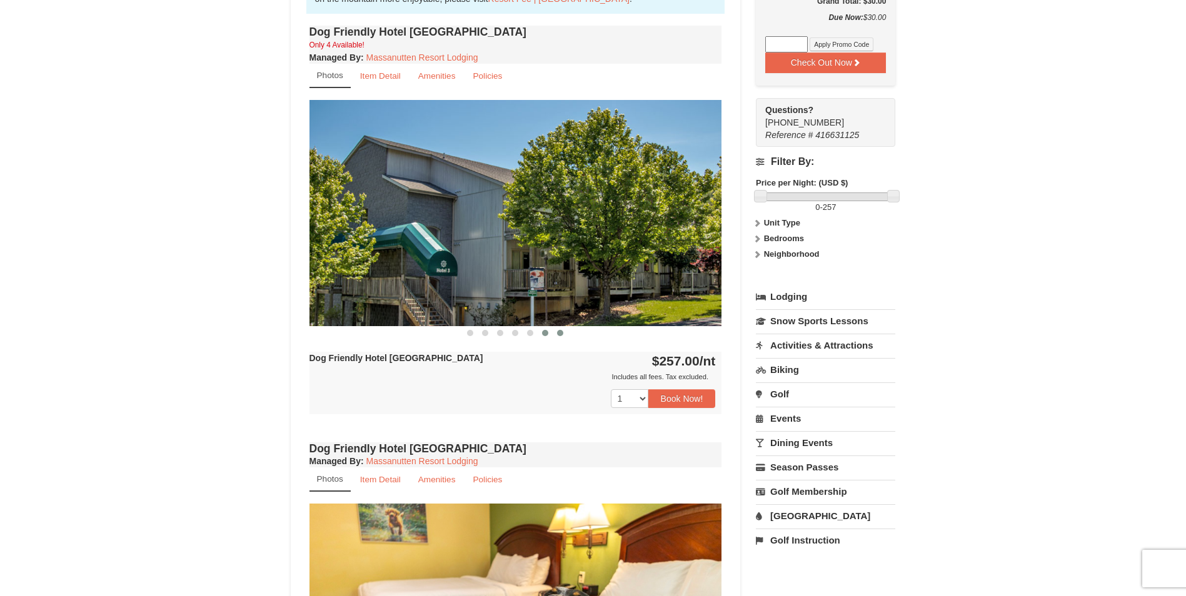
click at [546, 333] on span at bounding box center [545, 333] width 6 height 6
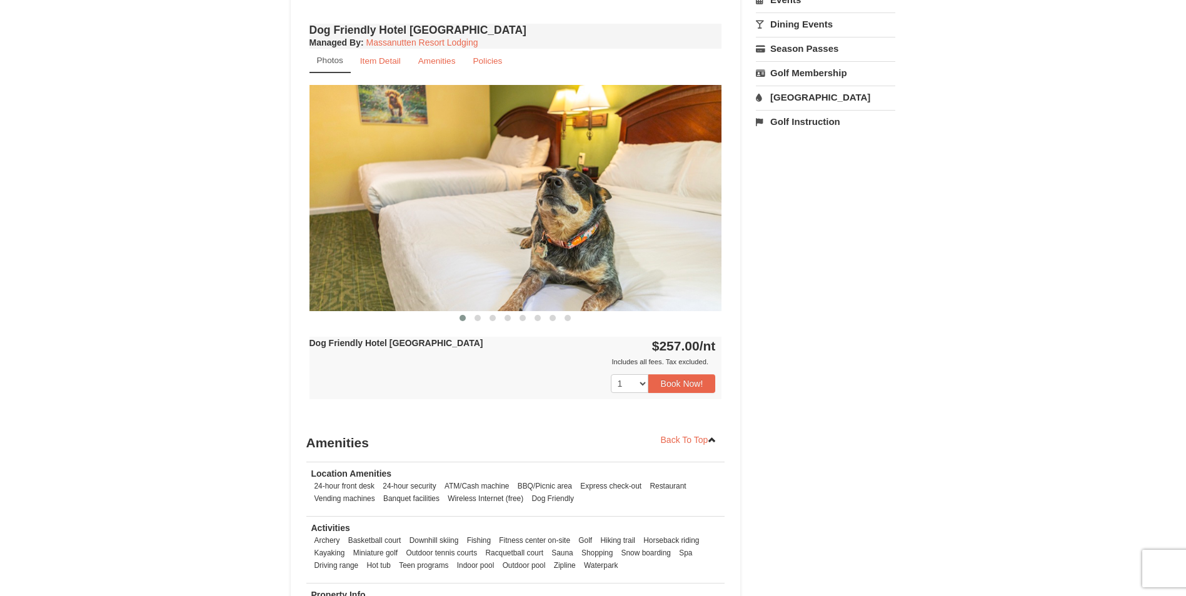
scroll to position [875, 0]
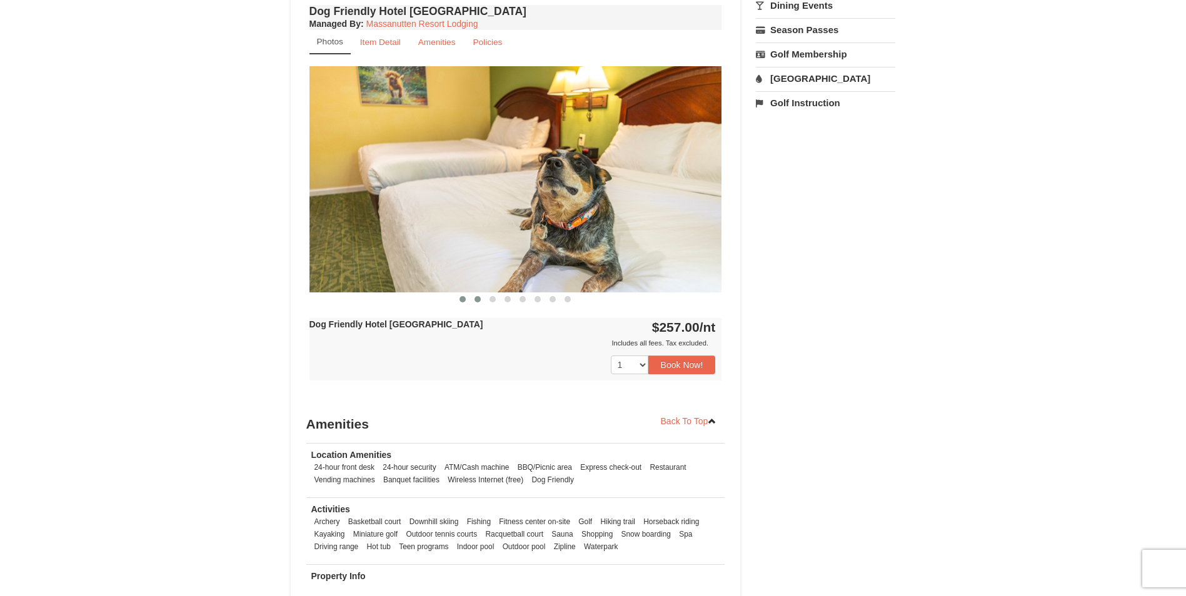
click at [477, 301] on span at bounding box center [477, 299] width 6 height 6
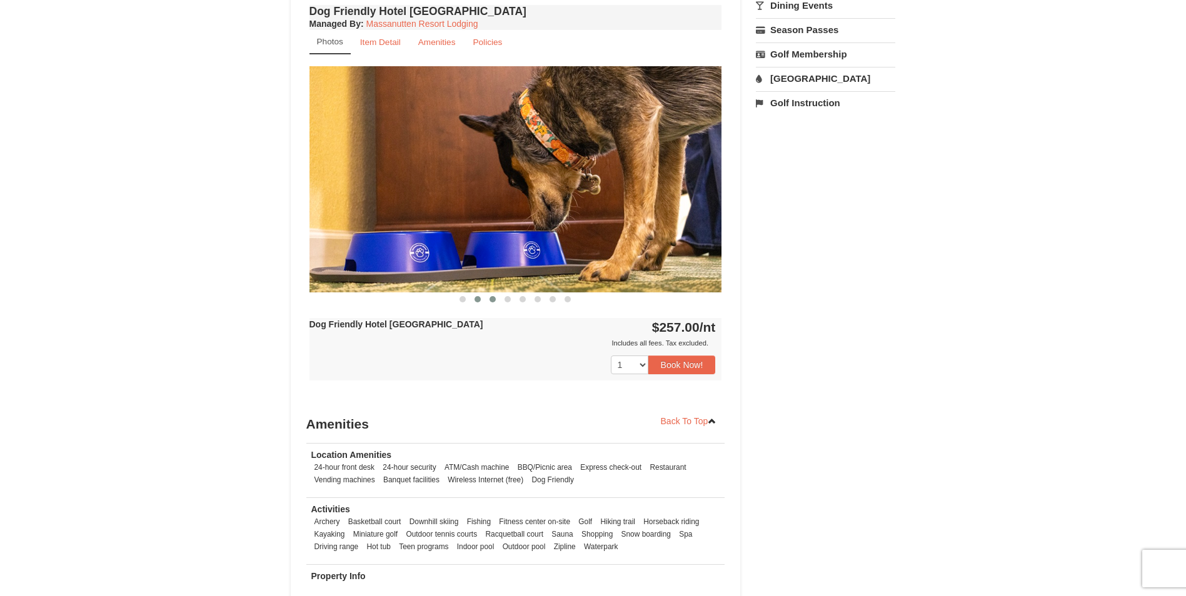
click at [494, 303] on button at bounding box center [492, 299] width 15 height 13
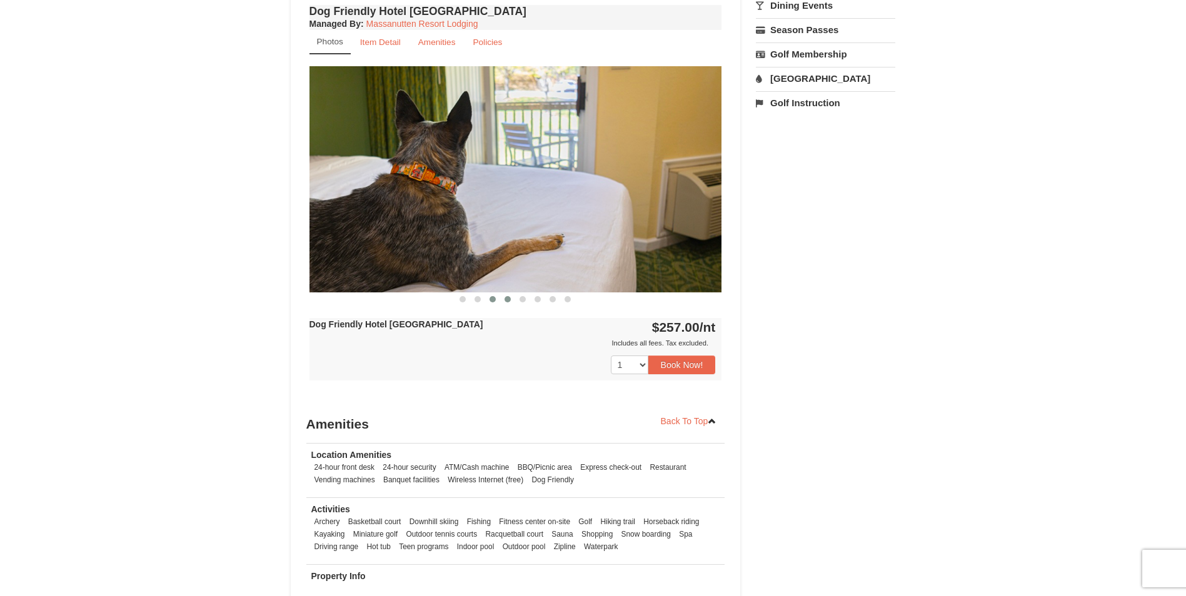
click at [507, 305] on button at bounding box center [507, 299] width 15 height 13
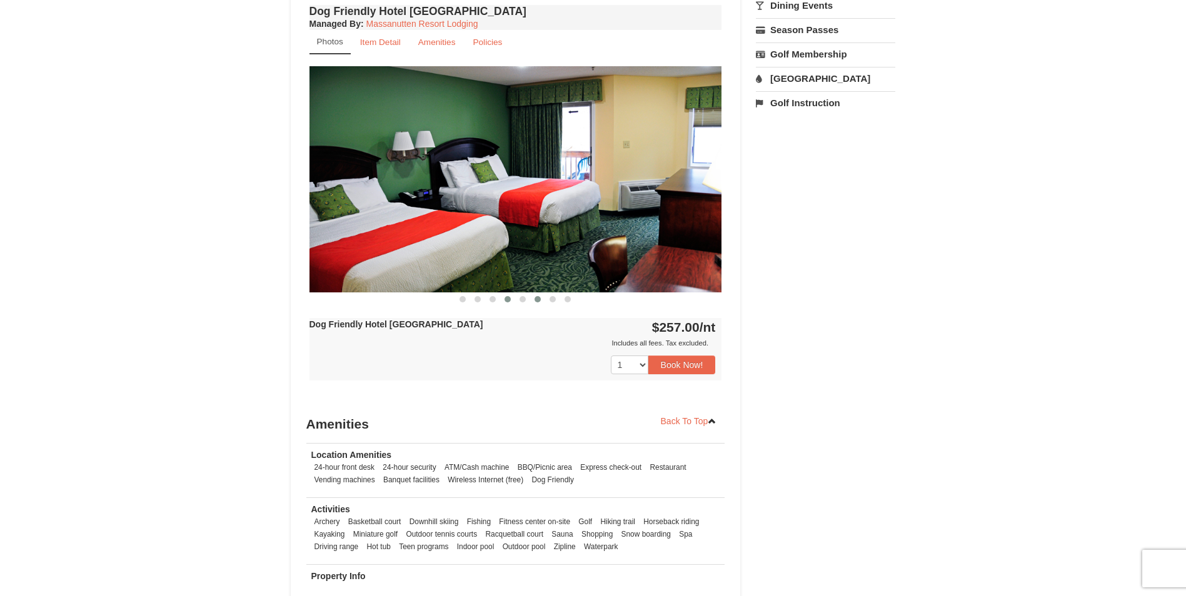
click at [534, 299] on span at bounding box center [537, 299] width 6 height 6
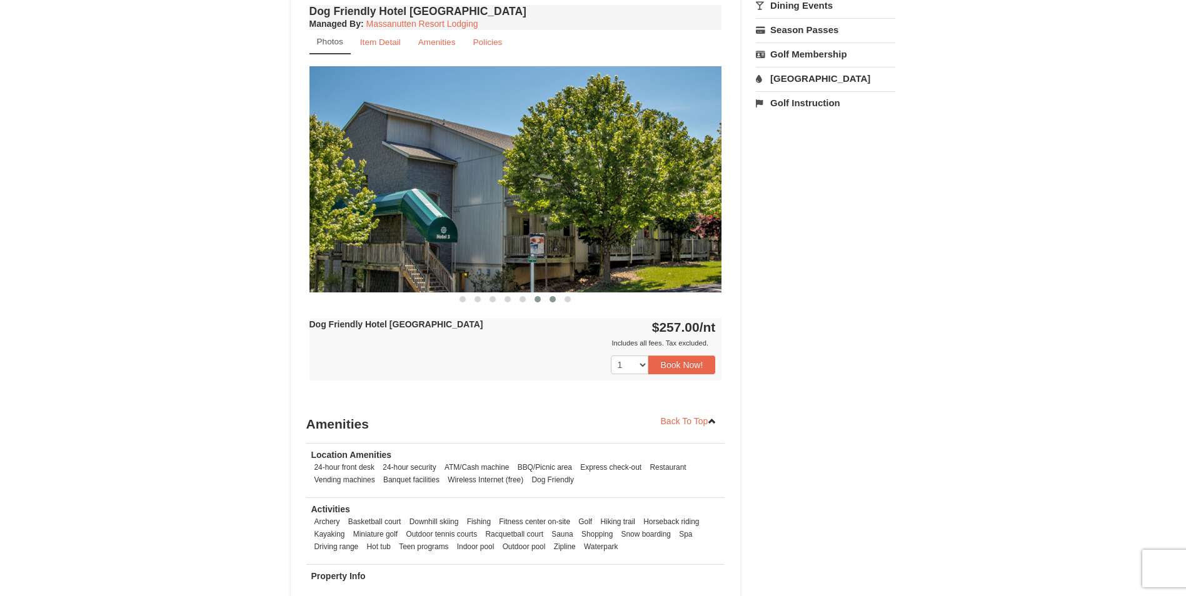
click at [555, 299] on span at bounding box center [552, 299] width 6 height 6
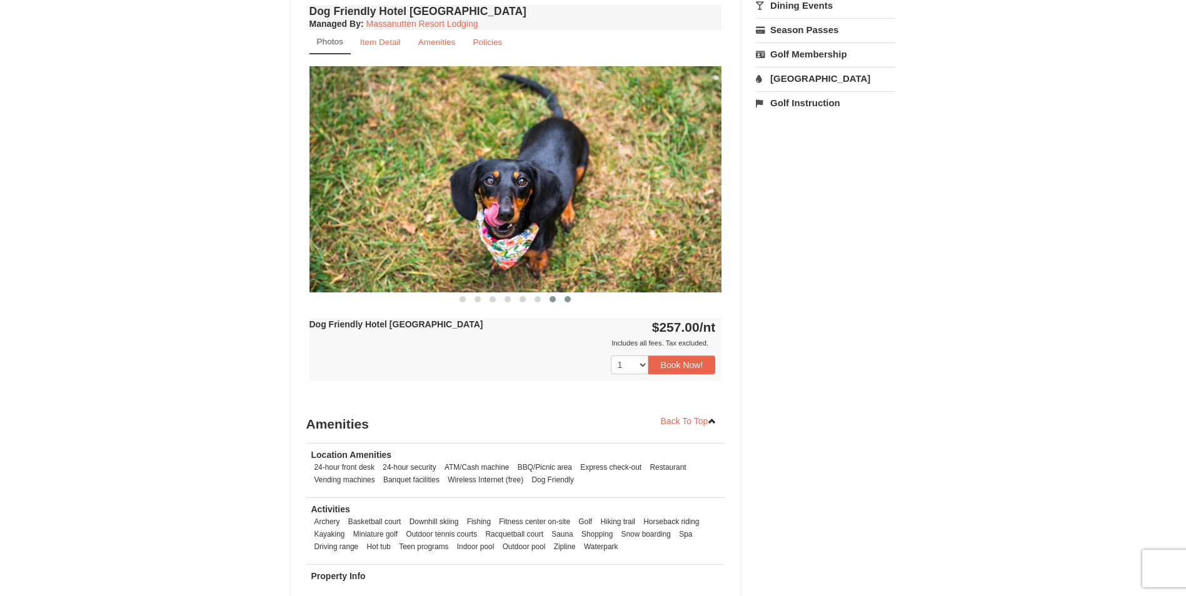
click at [566, 298] on span at bounding box center [567, 299] width 6 height 6
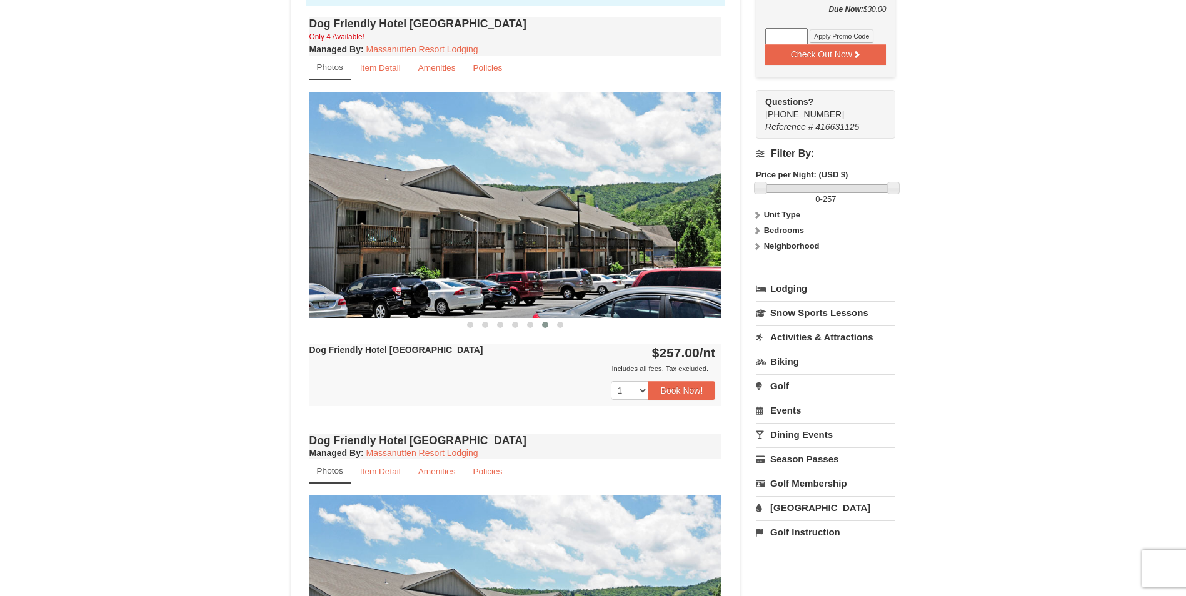
scroll to position [375, 0]
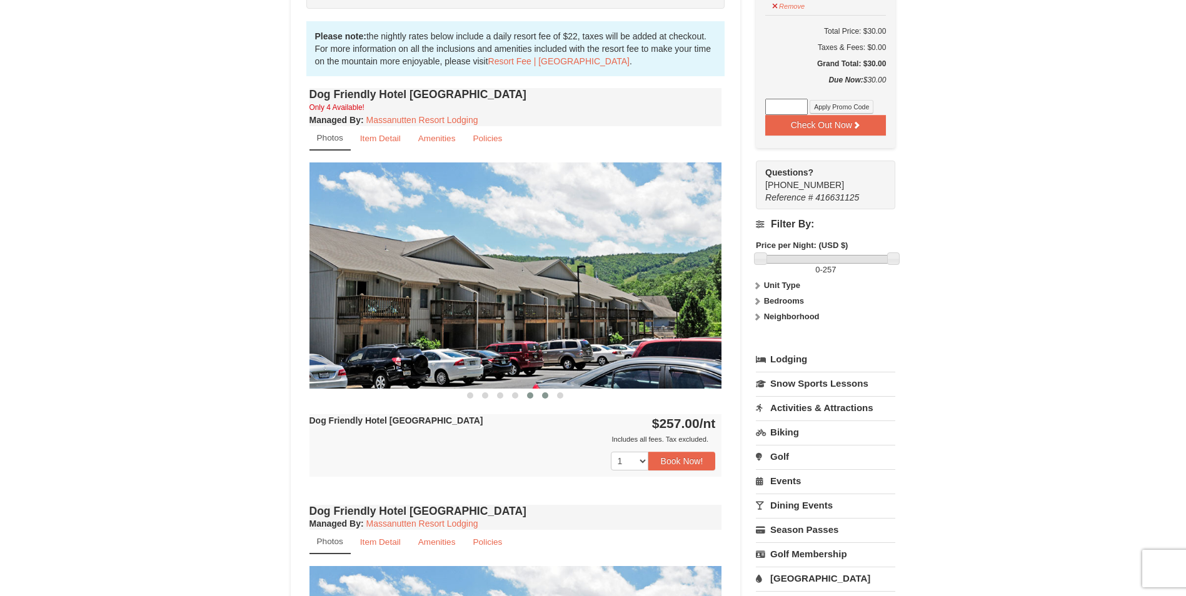
click at [531, 394] on span at bounding box center [530, 396] width 6 height 6
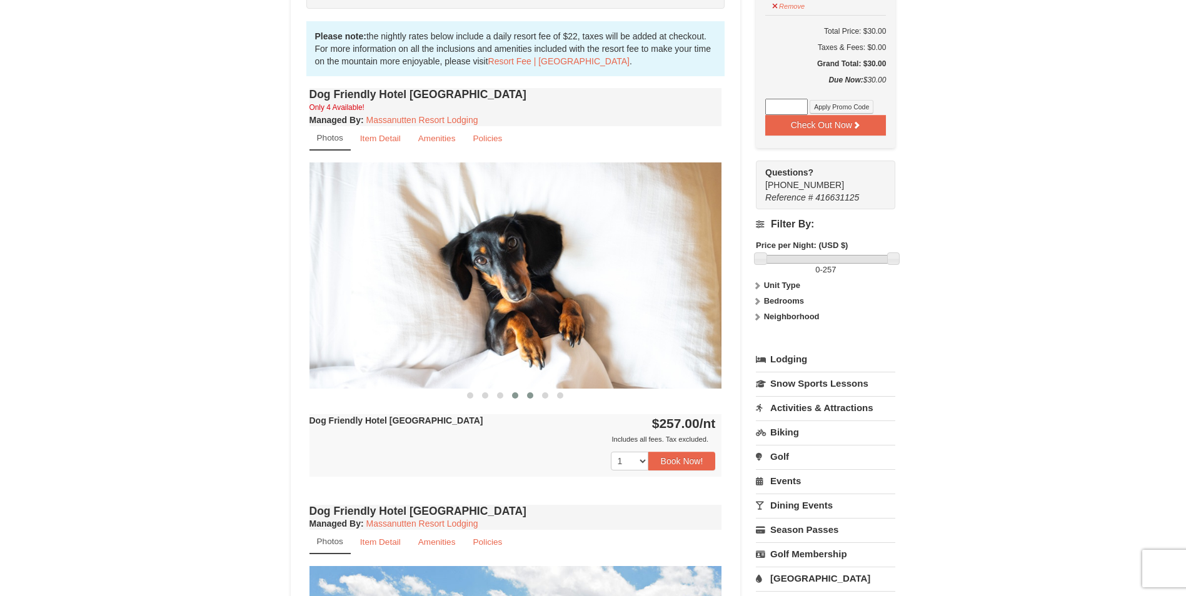
click at [509, 395] on button at bounding box center [515, 395] width 15 height 13
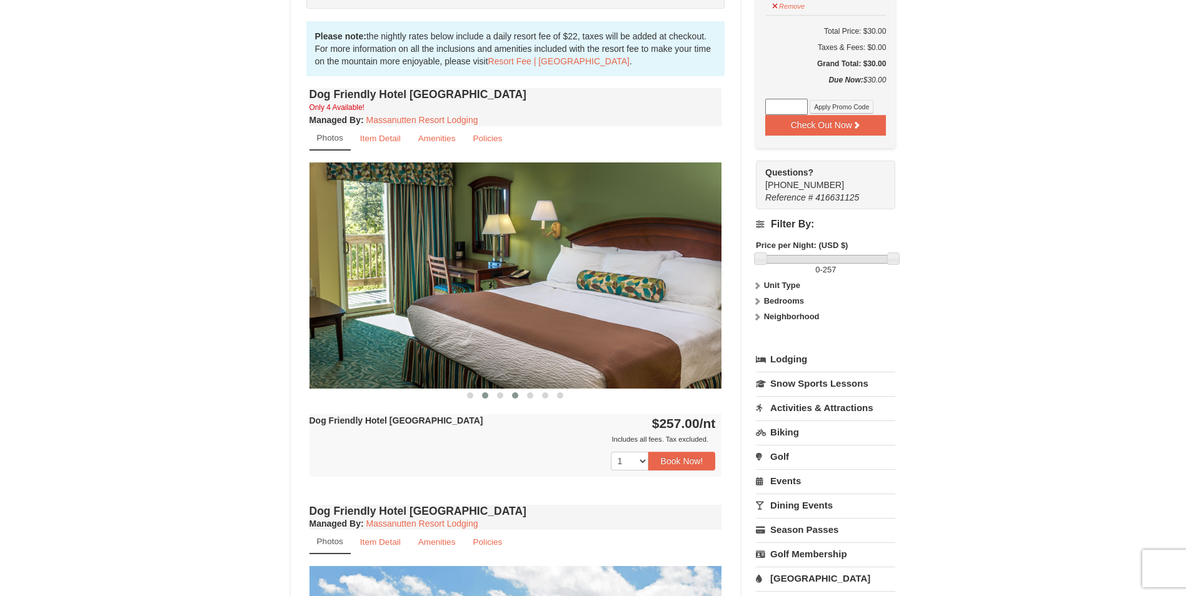
click at [488, 396] on button at bounding box center [485, 395] width 15 height 13
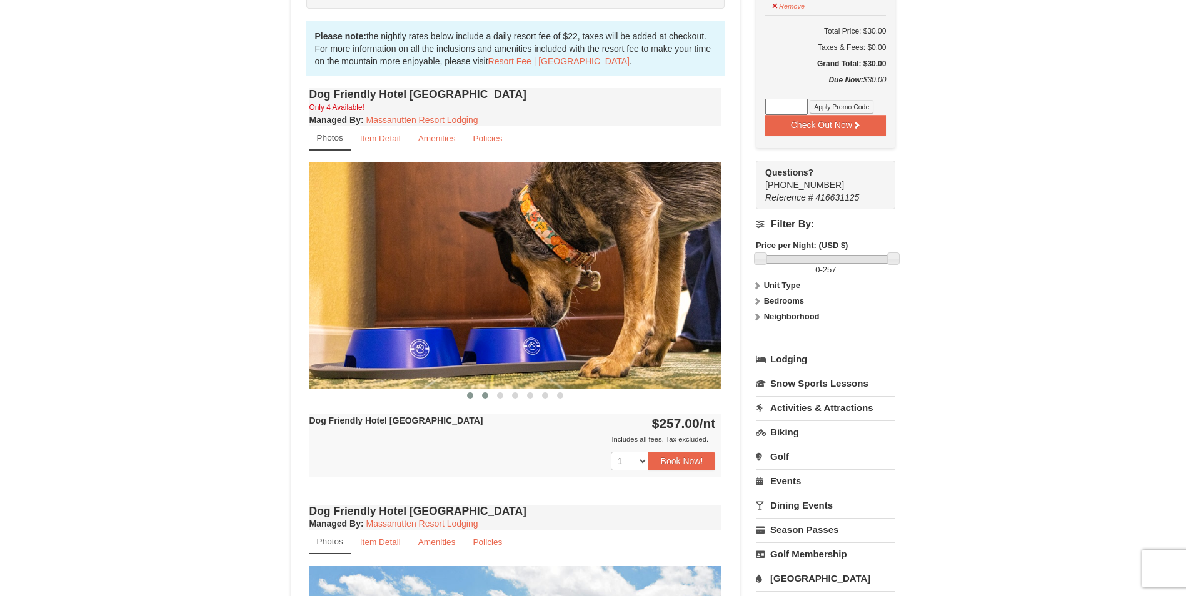
click at [472, 393] on span at bounding box center [470, 396] width 6 height 6
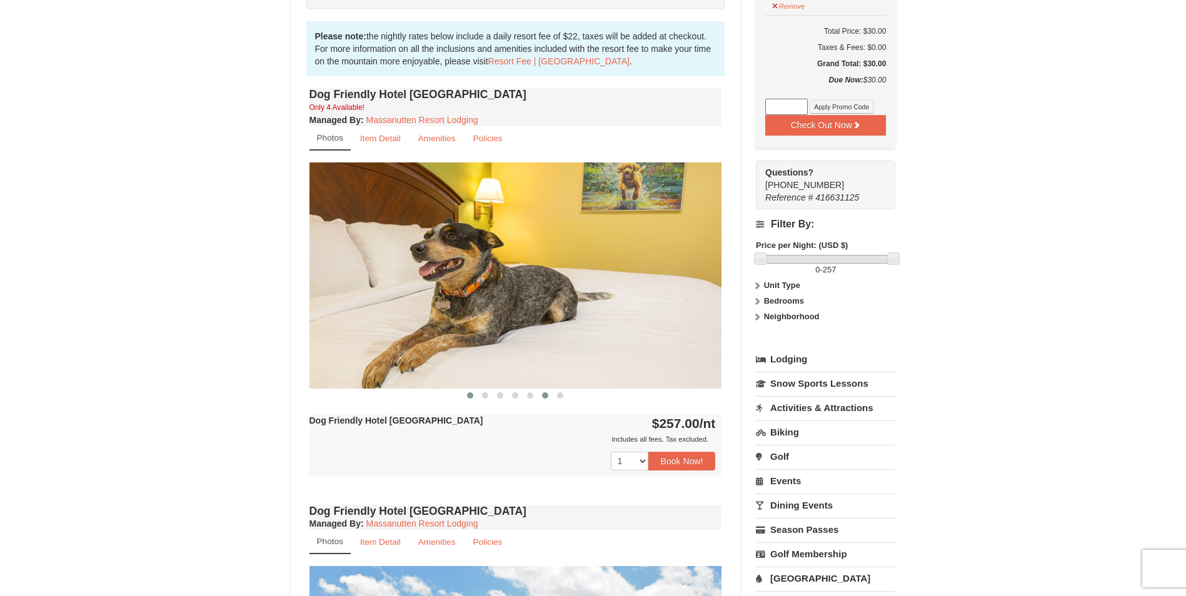
click at [543, 398] on span at bounding box center [545, 396] width 6 height 6
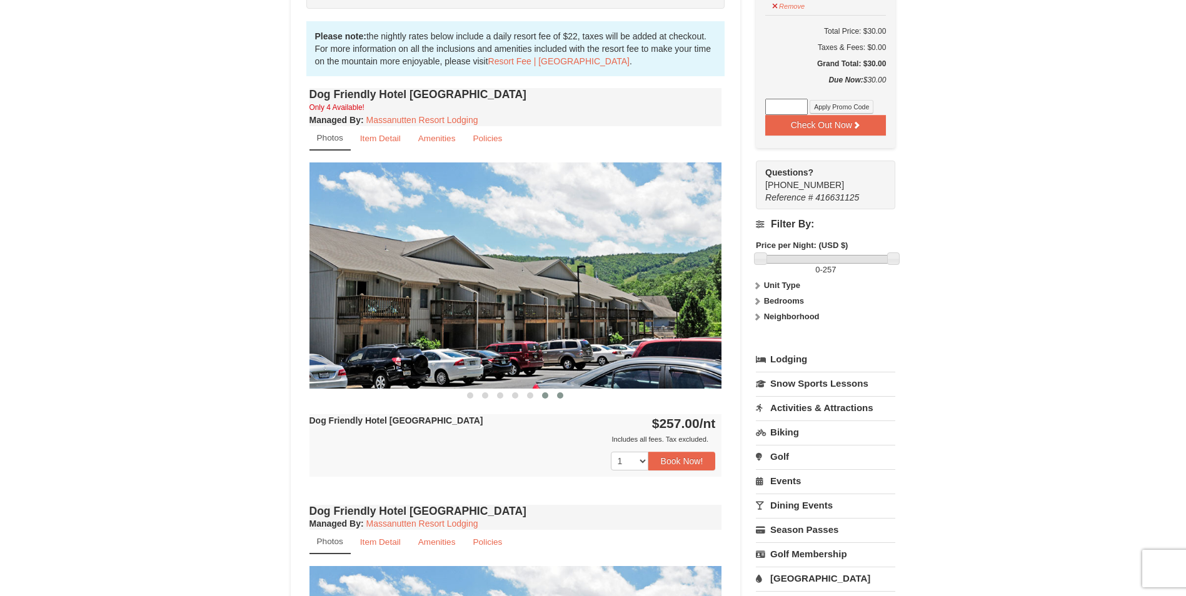
click at [563, 395] on span at bounding box center [560, 396] width 6 height 6
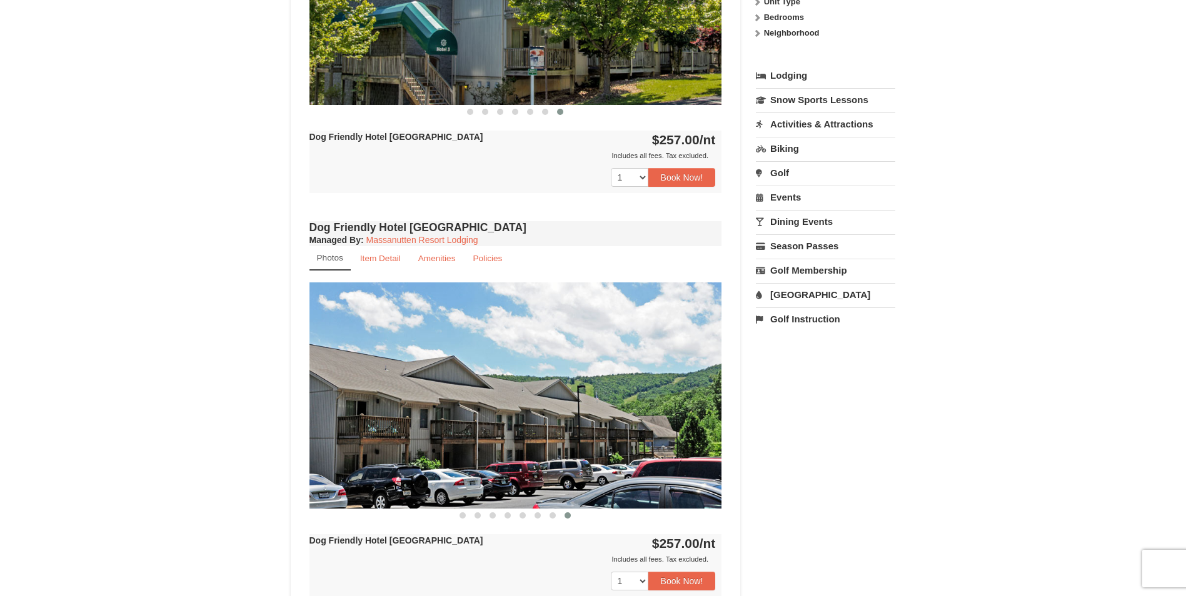
scroll to position [688, 0]
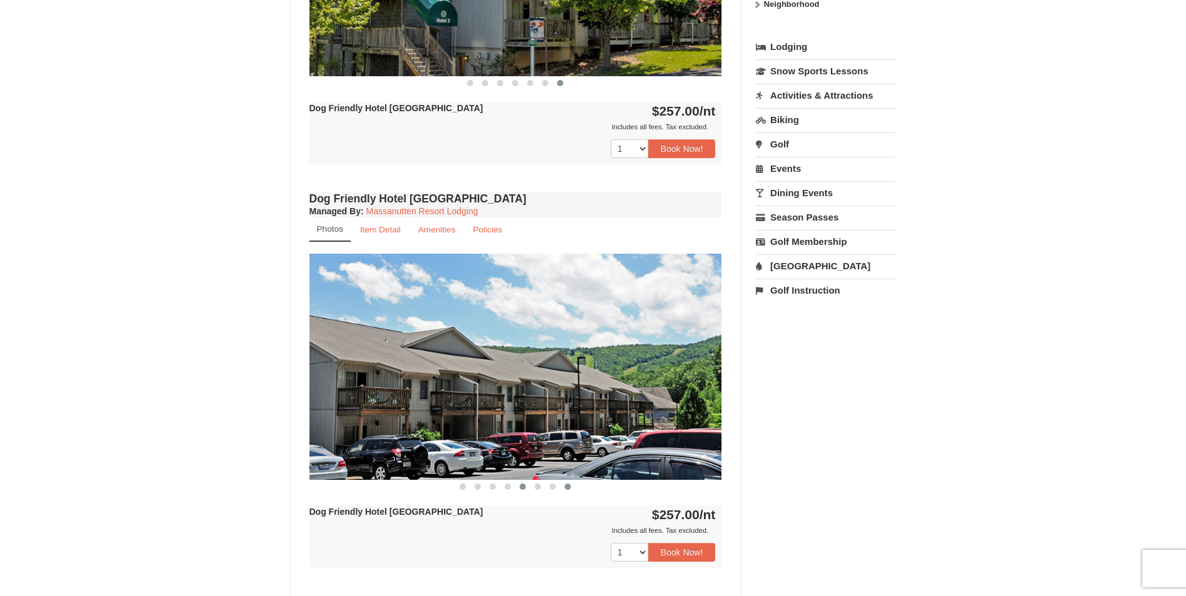
click at [524, 485] on span at bounding box center [522, 487] width 6 height 6
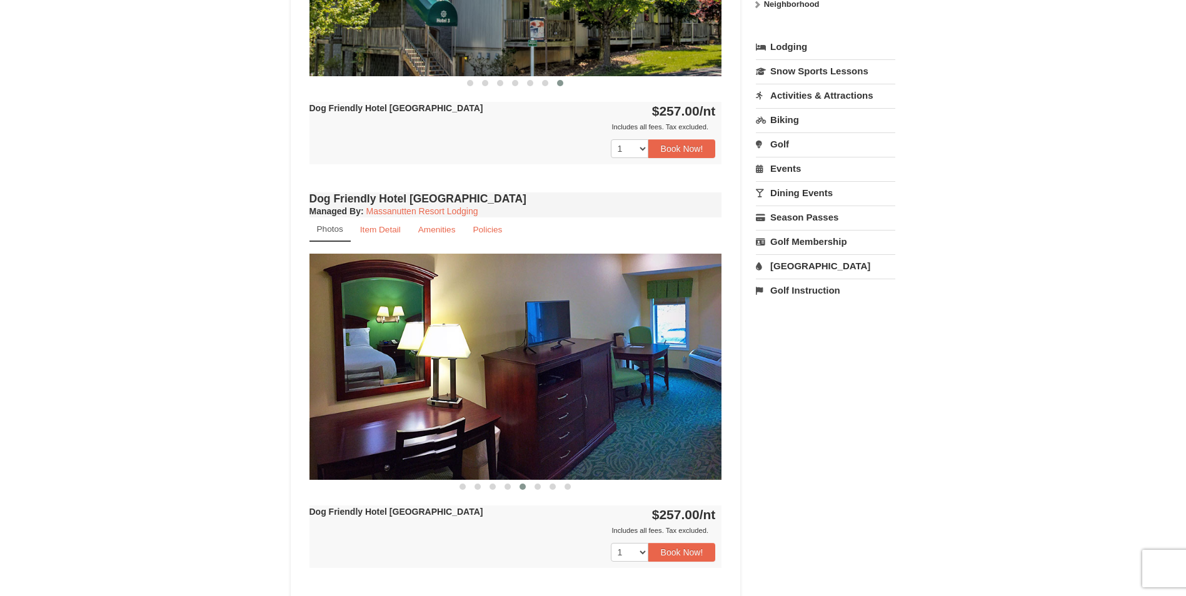
drag, startPoint x: 612, startPoint y: 434, endPoint x: 594, endPoint y: 426, distance: 19.0
click at [594, 426] on img at bounding box center [515, 367] width 413 height 226
click at [683, 148] on button "Book Now!" at bounding box center [682, 148] width 68 height 19
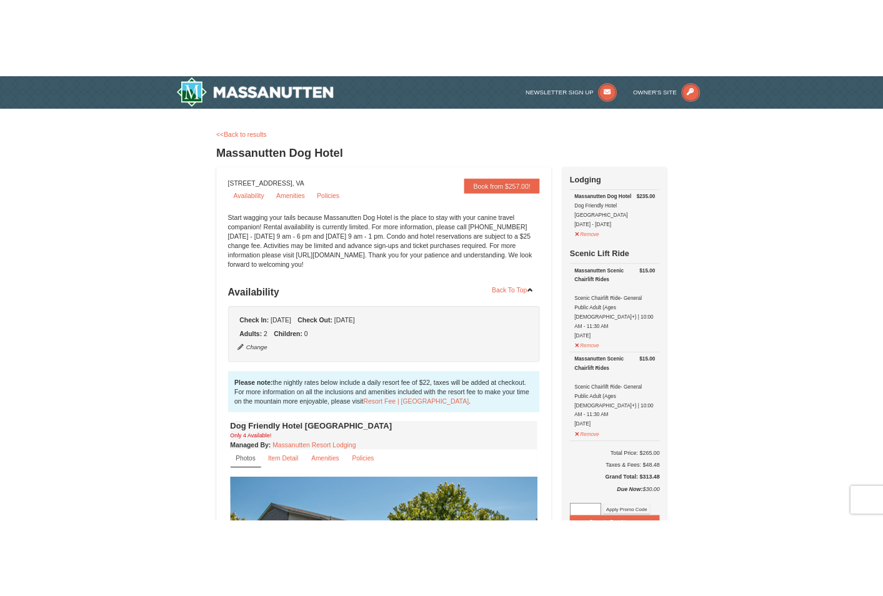
scroll to position [63, 0]
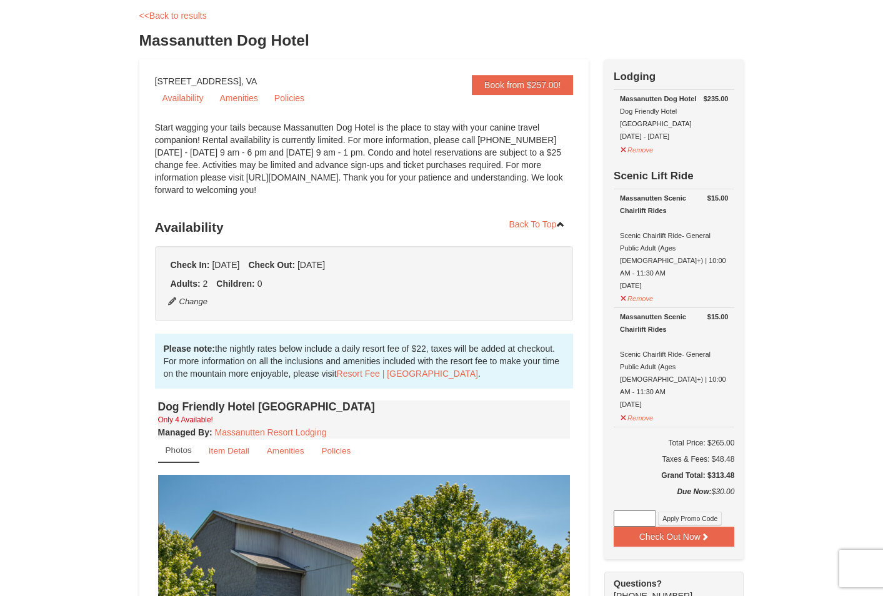
click at [633, 511] on input at bounding box center [635, 519] width 43 height 16
type input "MassSpartan25"
click at [698, 512] on button "Apply Promo Code" at bounding box center [690, 519] width 64 height 14
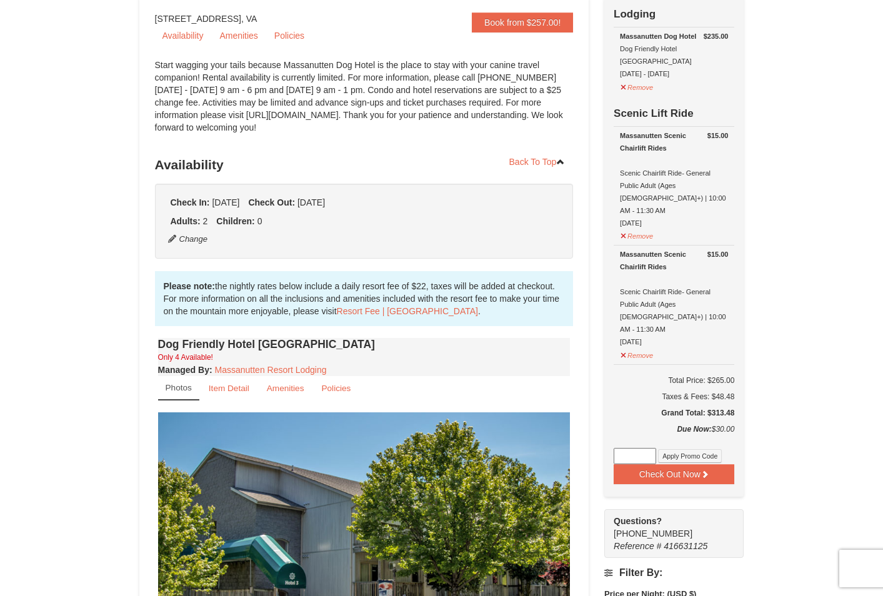
scroll to position [188, 0]
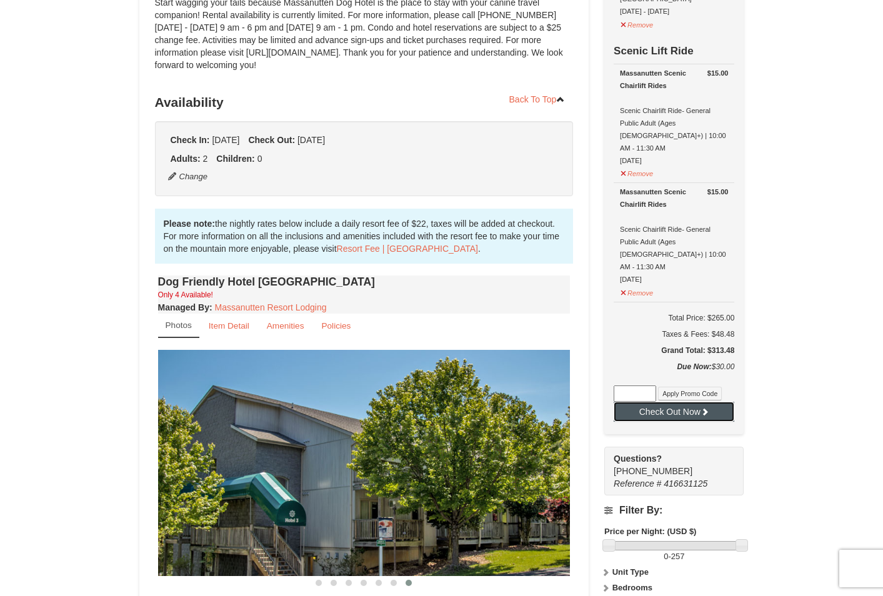
click at [712, 402] on button "Check Out Now" at bounding box center [674, 412] width 121 height 20
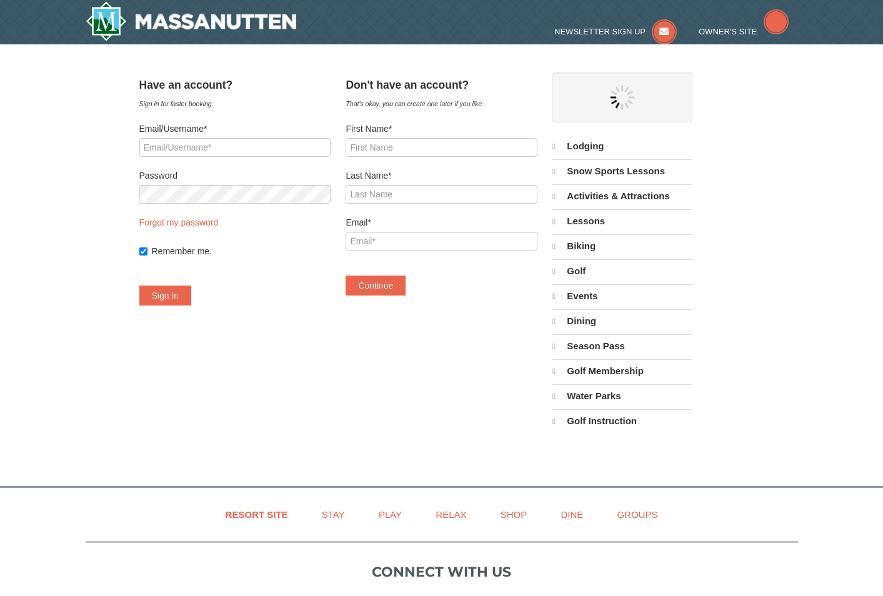
select select "10"
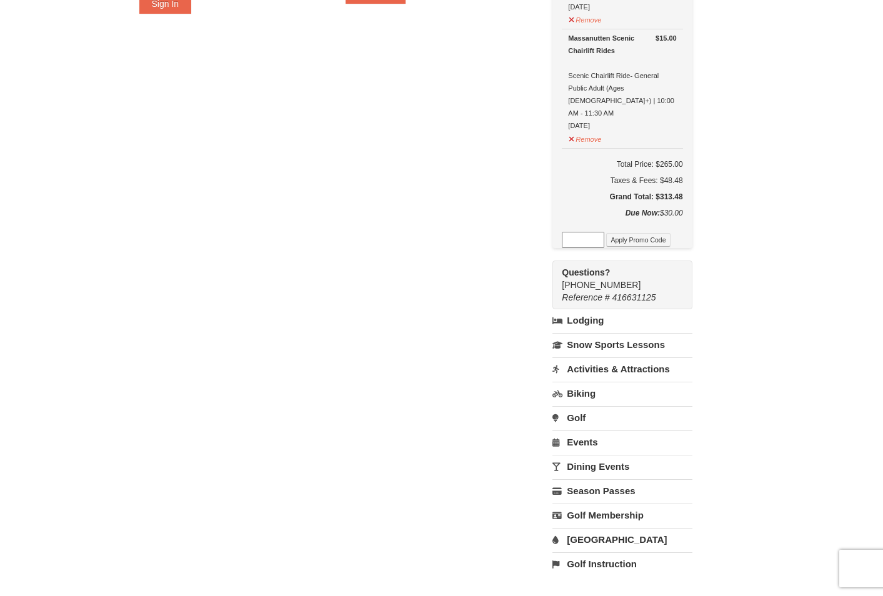
scroll to position [313, 0]
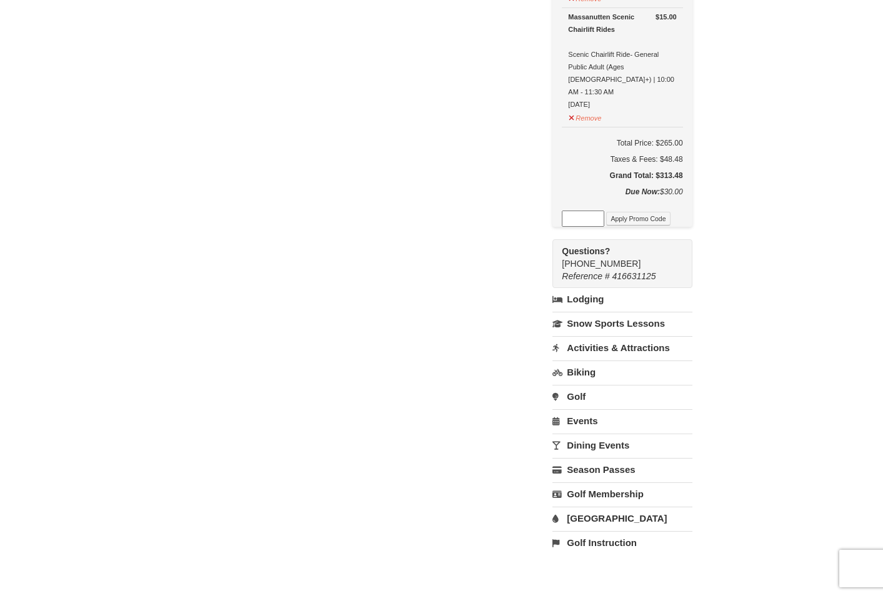
click at [598, 336] on link "Activities & Attractions" at bounding box center [622, 347] width 139 height 23
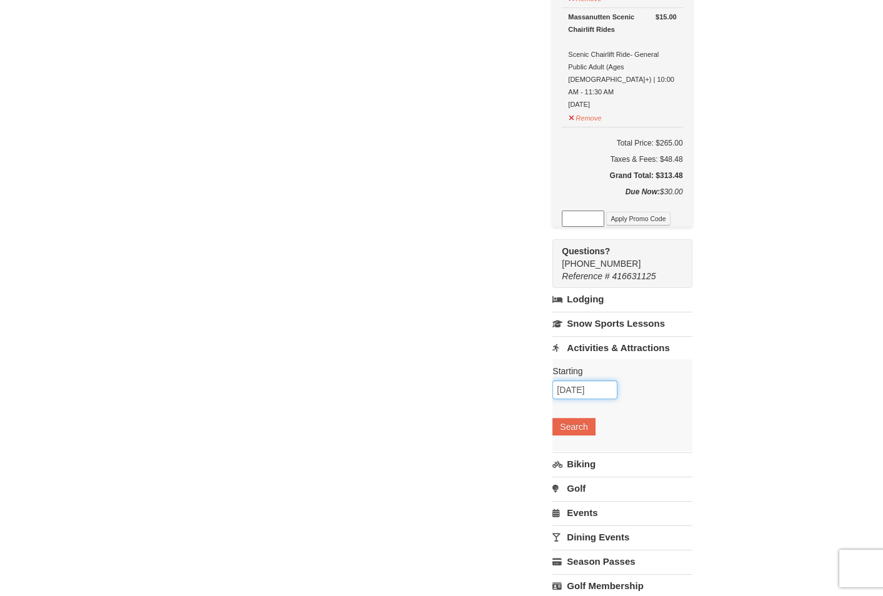
click at [607, 381] on input "[DATE]" at bounding box center [585, 390] width 65 height 19
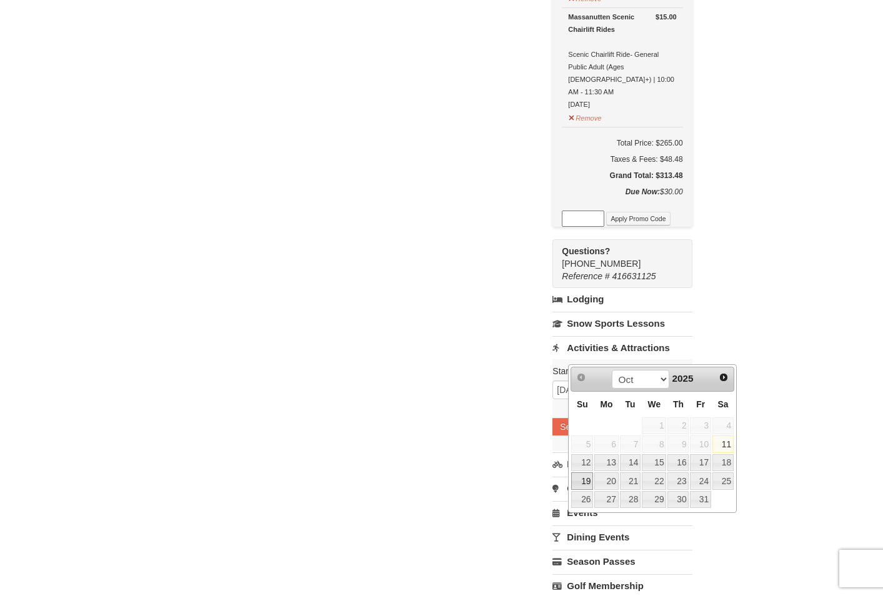
click at [588, 484] on link "19" at bounding box center [582, 482] width 22 height 18
type input "[DATE]"
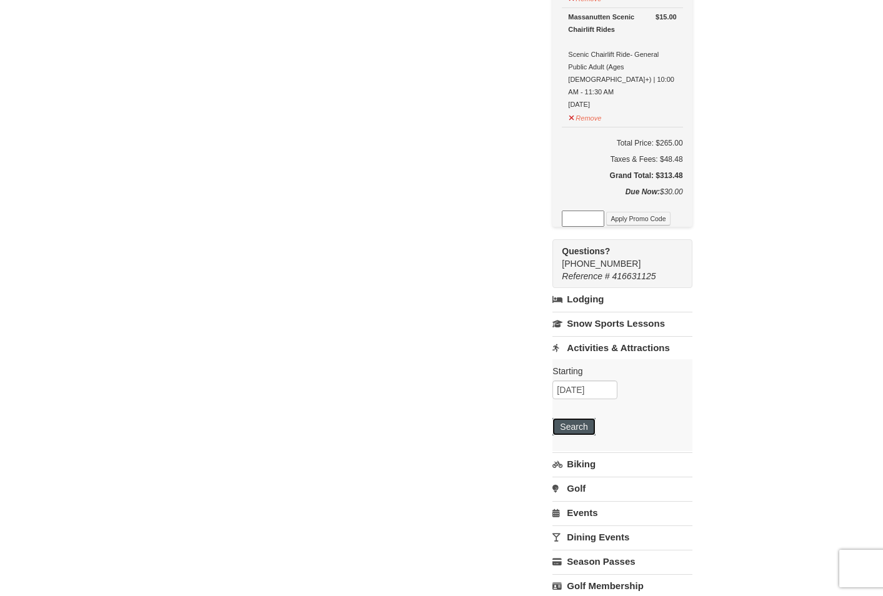
click at [591, 418] on button "Search" at bounding box center [574, 427] width 43 height 18
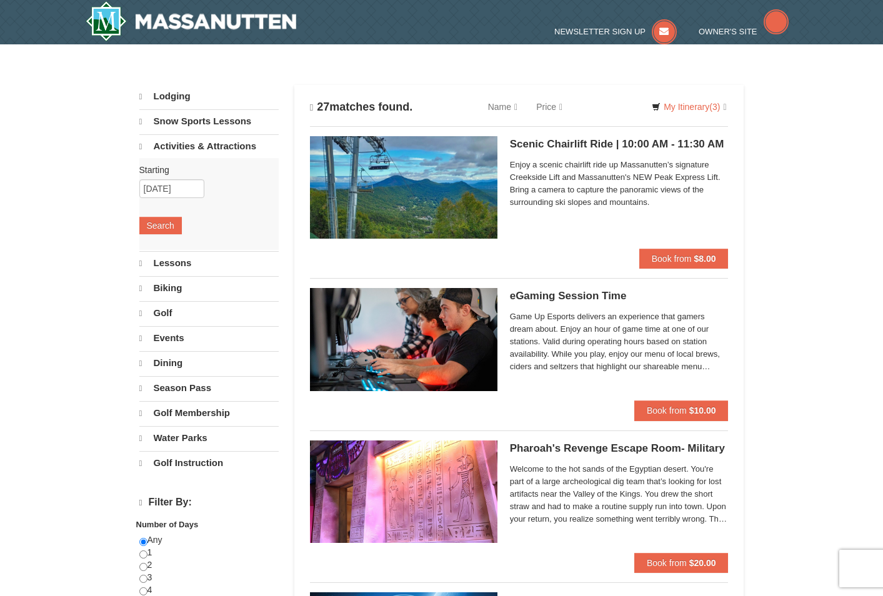
select select "10"
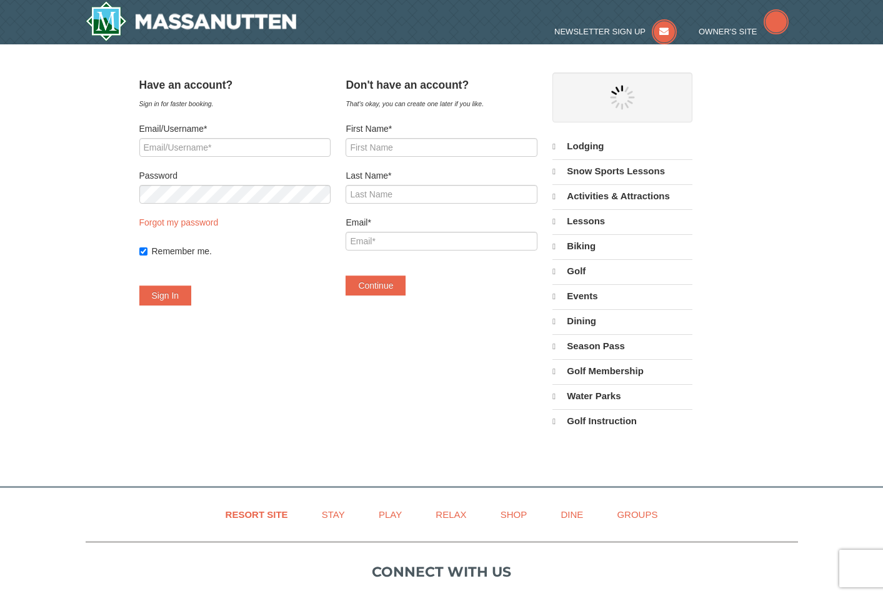
select select "10"
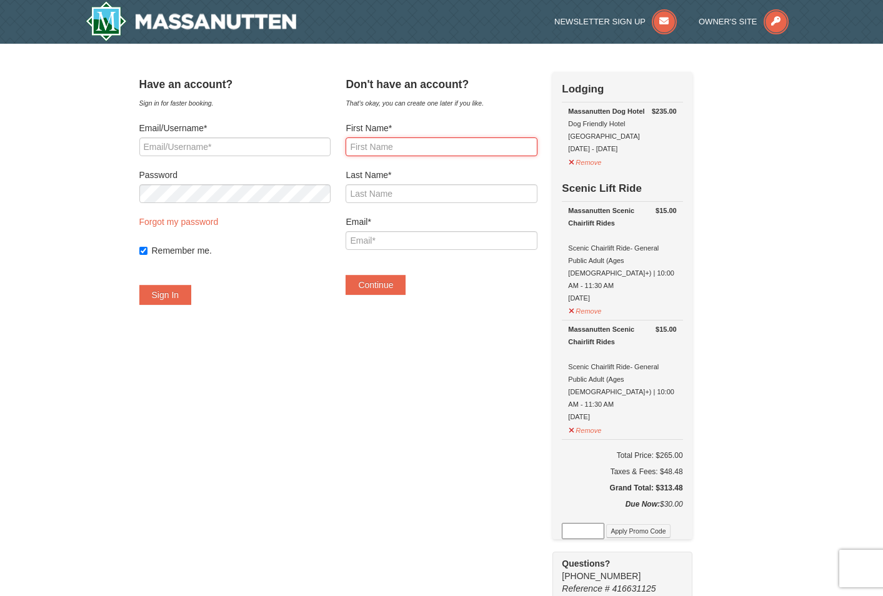
click at [386, 149] on input "First Name*" at bounding box center [441, 147] width 191 height 19
type input "Melissa"
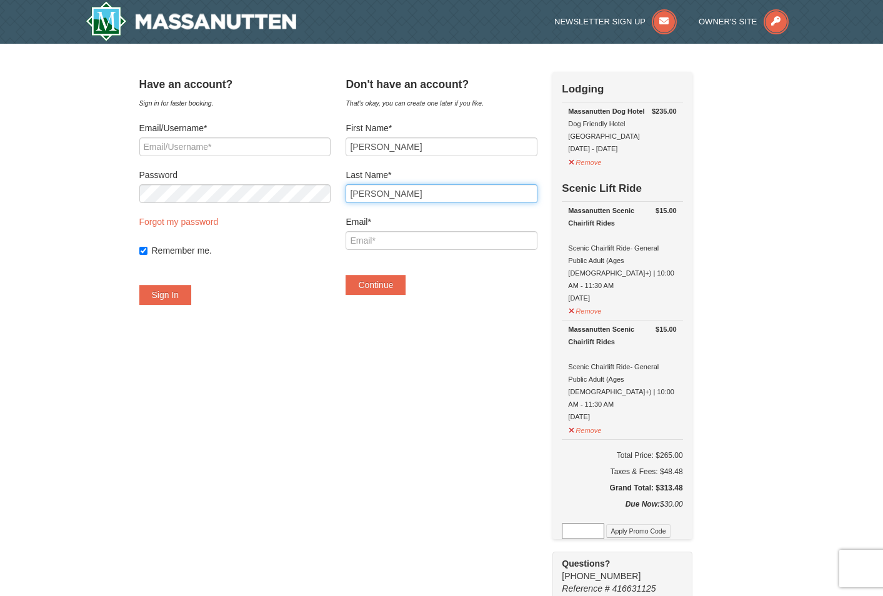
type input "Mantz"
click at [376, 236] on input "Email*" at bounding box center [441, 240] width 191 height 19
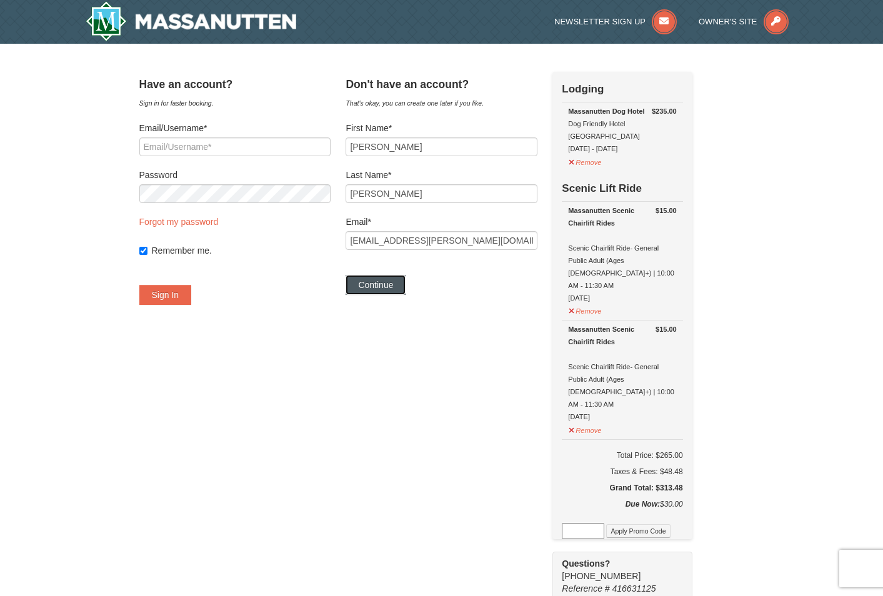
click at [388, 286] on button "Continue" at bounding box center [376, 285] width 60 height 20
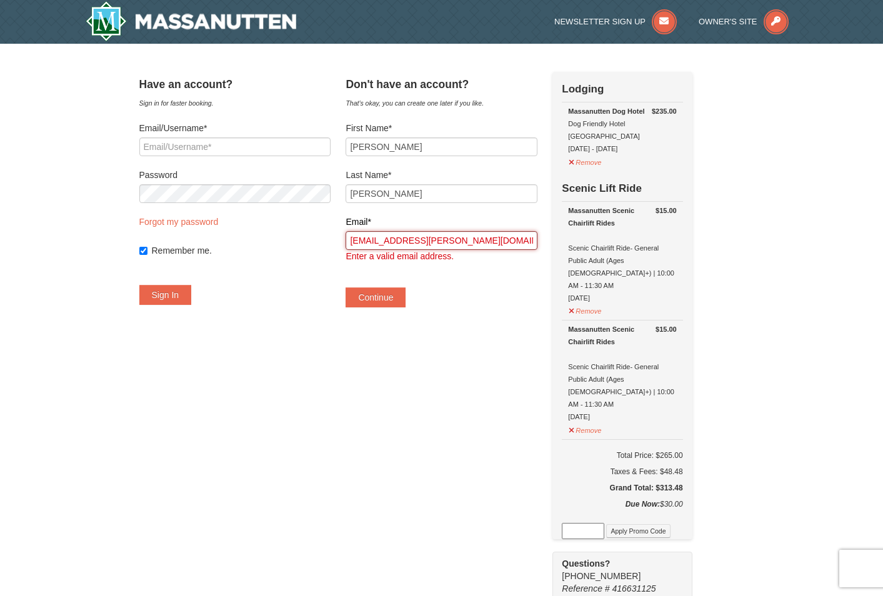
drag, startPoint x: 457, startPoint y: 242, endPoint x: 308, endPoint y: 246, distance: 149.4
click at [308, 246] on div "Have an account? Sign in for faster booking. Email/Username* Password Forgot my…" at bounding box center [441, 476] width 605 height 808
type input "tmmantz@cox.net"
click at [346, 288] on button "Continue" at bounding box center [376, 298] width 60 height 20
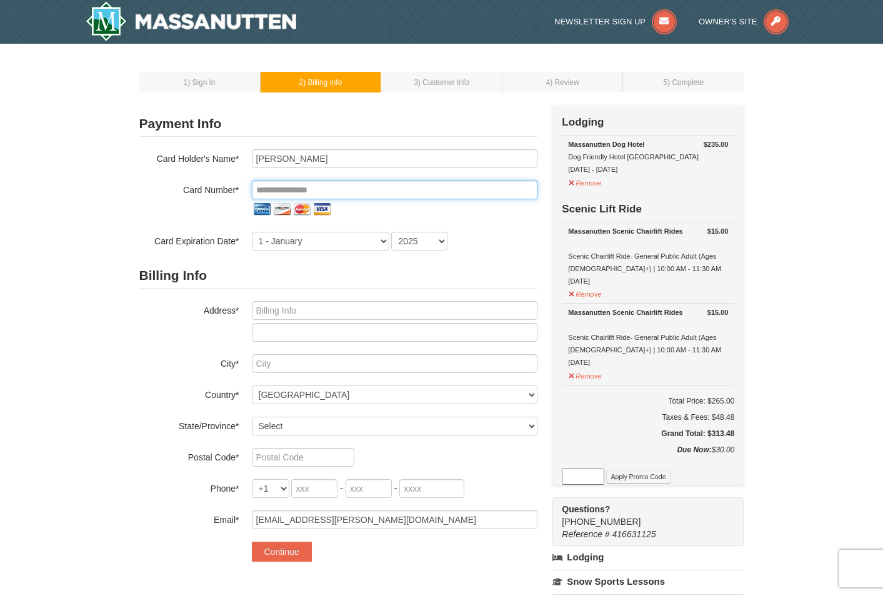
click at [291, 189] on input "tel" at bounding box center [395, 190] width 286 height 19
type input "**********"
click at [311, 236] on select "1 - January 2 - February 3 - March 4 - April 5 - May 6 - June 7 - July 8 - Augu…" at bounding box center [321, 241] width 138 height 19
select select "6"
click at [252, 232] on select "1 - January 2 - February 3 - March 4 - April 5 - May 6 - June 7 - July 8 - Augu…" at bounding box center [321, 241] width 138 height 19
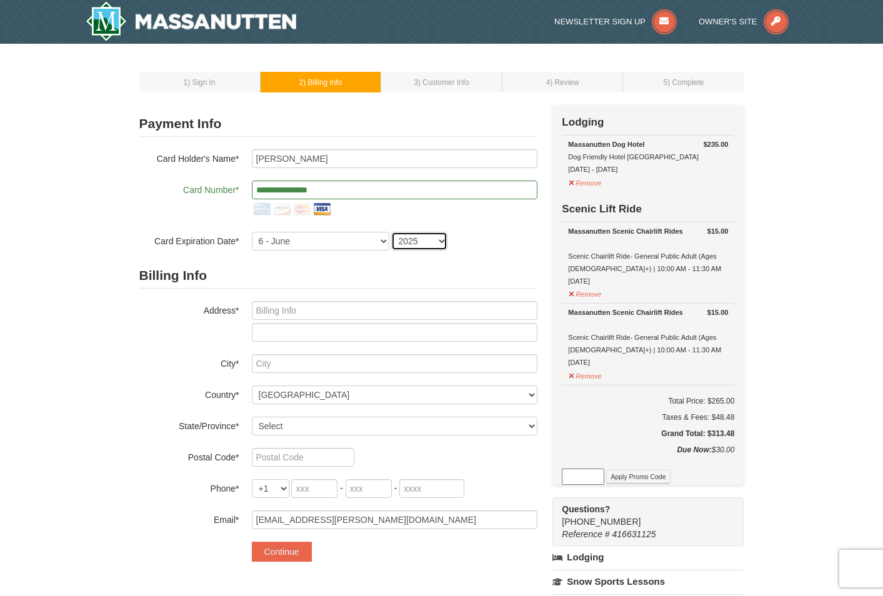
click at [441, 241] on select "2025 2026 2027 2028 2029 2030 2031 2032 2033 2034" at bounding box center [419, 241] width 56 height 19
select select "2026"
click at [391, 232] on select "2025 2026 2027 2028 2029 2030 2031 2032 2033 2034" at bounding box center [419, 241] width 56 height 19
drag, startPoint x: 326, startPoint y: 316, endPoint x: 348, endPoint y: 304, distance: 24.9
click at [326, 316] on input "text" at bounding box center [395, 310] width 286 height 19
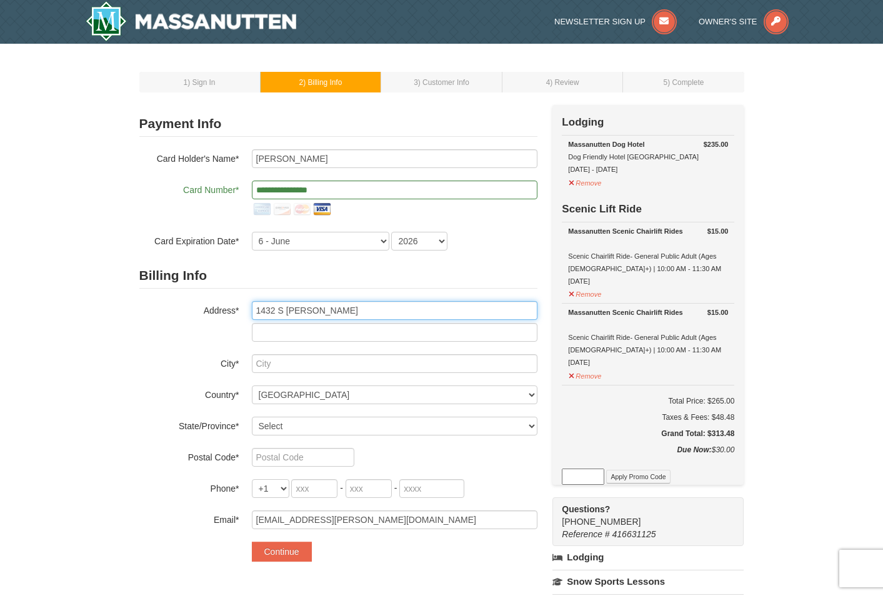
type input "1432 S Gasaway"
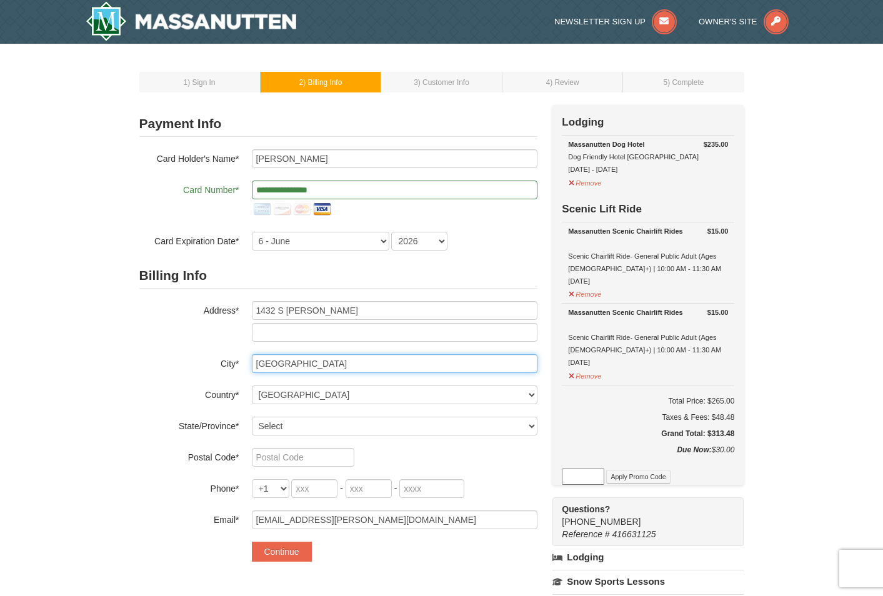
type input "Derby"
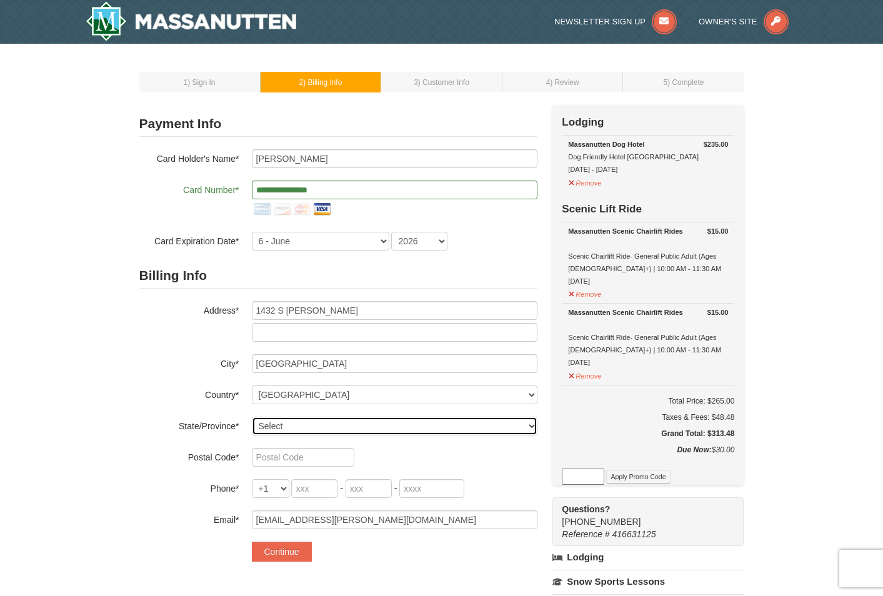
select select "KS"
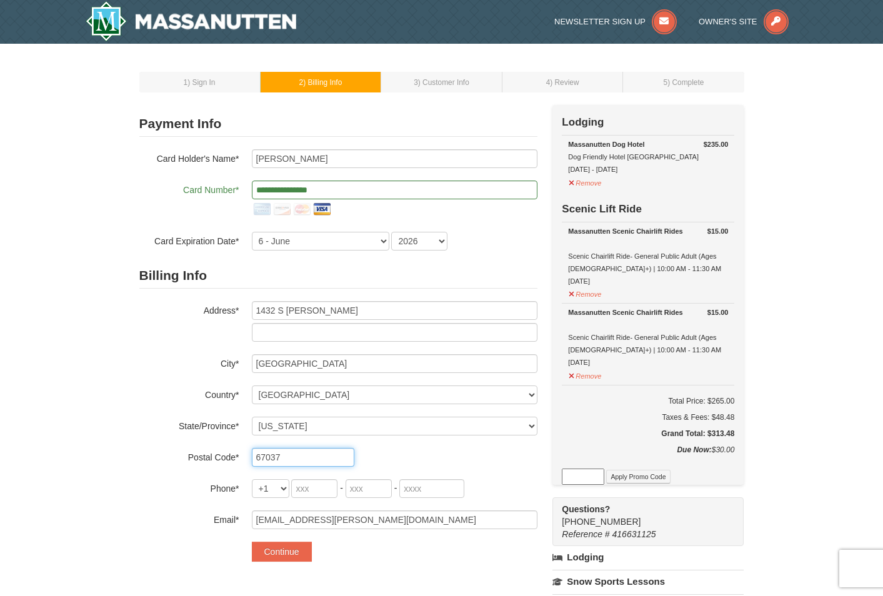
type input "67037"
type input "316"
type input "871"
type input "6852"
click at [273, 558] on button "Continue" at bounding box center [282, 552] width 60 height 20
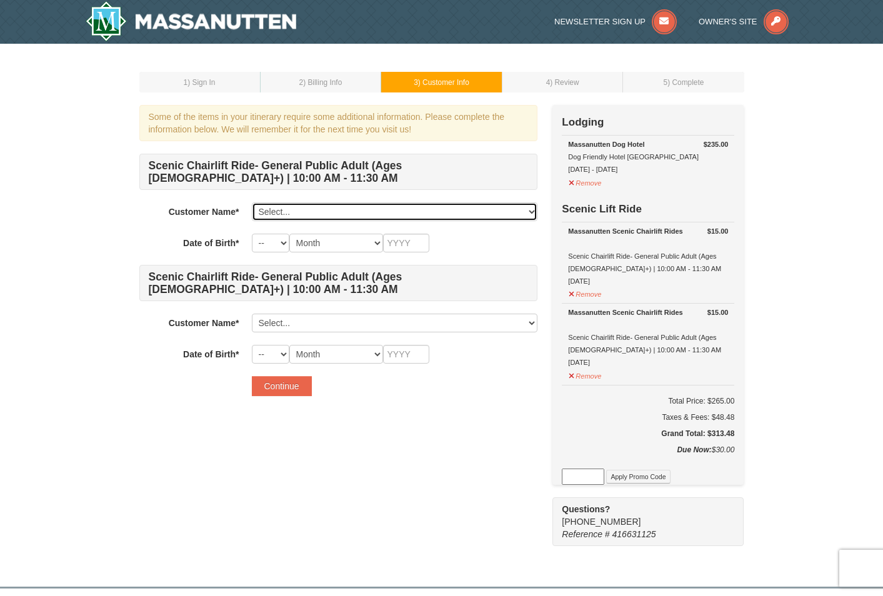
click at [272, 212] on select "Select... [PERSON_NAME] Add New..." at bounding box center [395, 212] width 286 height 19
select select "28374294"
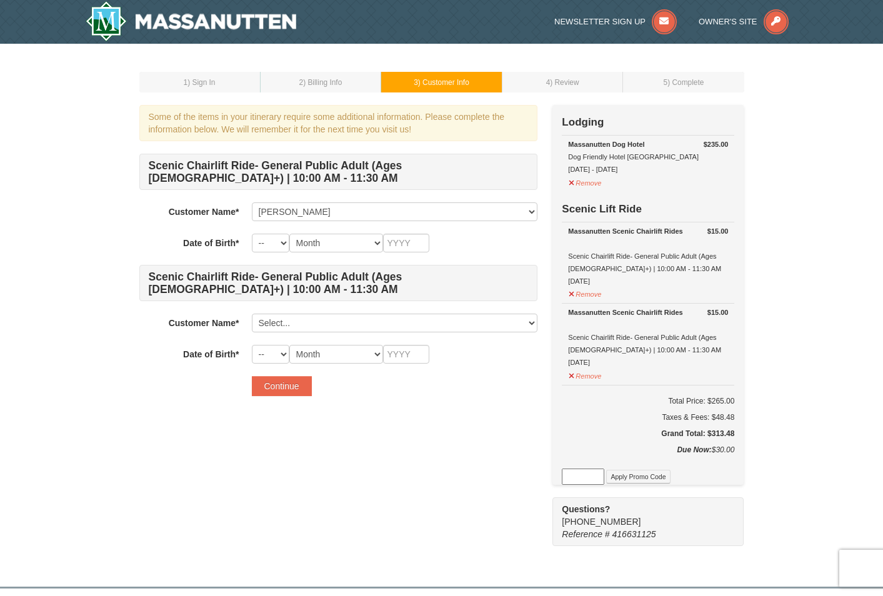
click at [223, 255] on div "Scenic Chairlift Ride- General Public Adult (Ages [DEMOGRAPHIC_DATA]+) | 10:00 …" at bounding box center [338, 259] width 398 height 210
click at [260, 247] on select "-- 01 02 03 04 05 06 07 08 09 10 11 12 13 14 15 16 17 18 19 20 21 22 23 24 25 2…" at bounding box center [271, 243] width 38 height 19
select select "02"
click at [252, 234] on select "-- 01 02 03 04 05 06 07 08 09 10 11 12 13 14 15 16 17 18 19 20 21 22 23 24 25 2…" at bounding box center [271, 243] width 38 height 19
click at [303, 256] on div "Scenic Chairlift Ride- General Public Adult (Ages [DEMOGRAPHIC_DATA]+) | 10:00 …" at bounding box center [338, 259] width 398 height 210
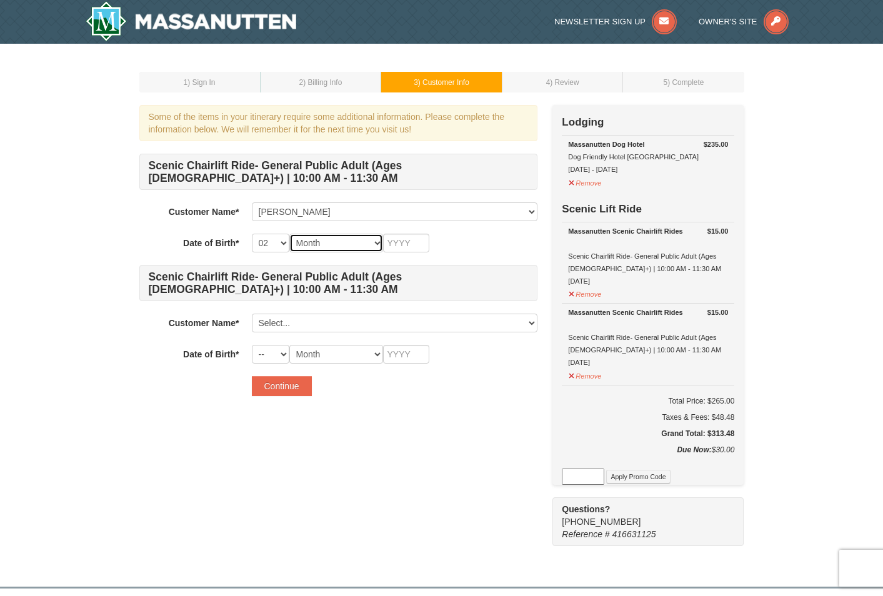
click at [306, 243] on select "Month January February March April May June July August September October Novem…" at bounding box center [336, 243] width 94 height 19
select select "02"
click at [289, 234] on select "Month January February March April May June July August September October Novem…" at bounding box center [336, 243] width 94 height 19
click at [281, 247] on select "-- 01 02 03 04 05 06 07 08 09 10 11 12 13 14 15 16 17 18 19 20 21 22 23 24 25 2…" at bounding box center [271, 243] width 38 height 19
select select "24"
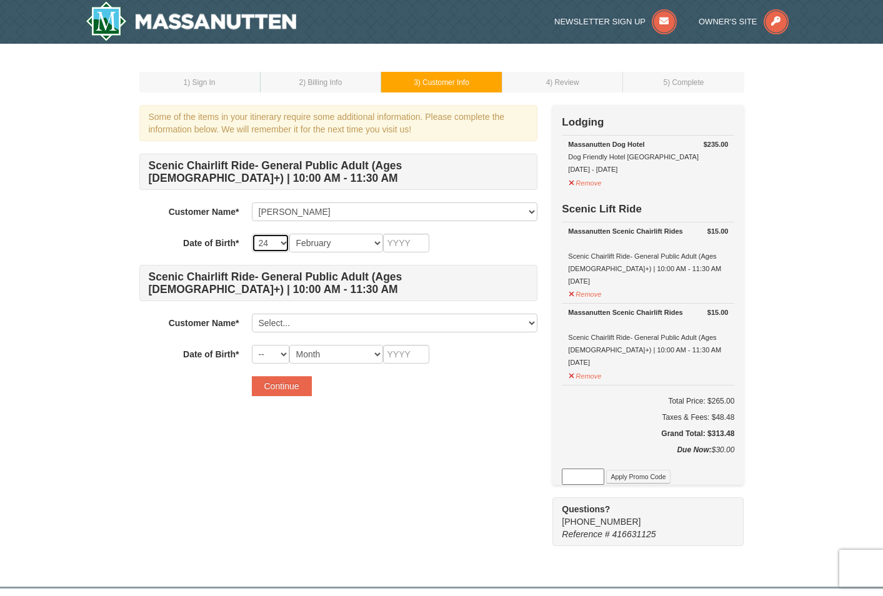
click at [252, 234] on select "-- 01 02 03 04 05 06 07 08 09 10 11 12 13 14 15 16 17 18 19 20 21 22 23 24 25 2…" at bounding box center [271, 243] width 38 height 19
click at [387, 239] on input "text" at bounding box center [406, 243] width 46 height 19
type input "1971"
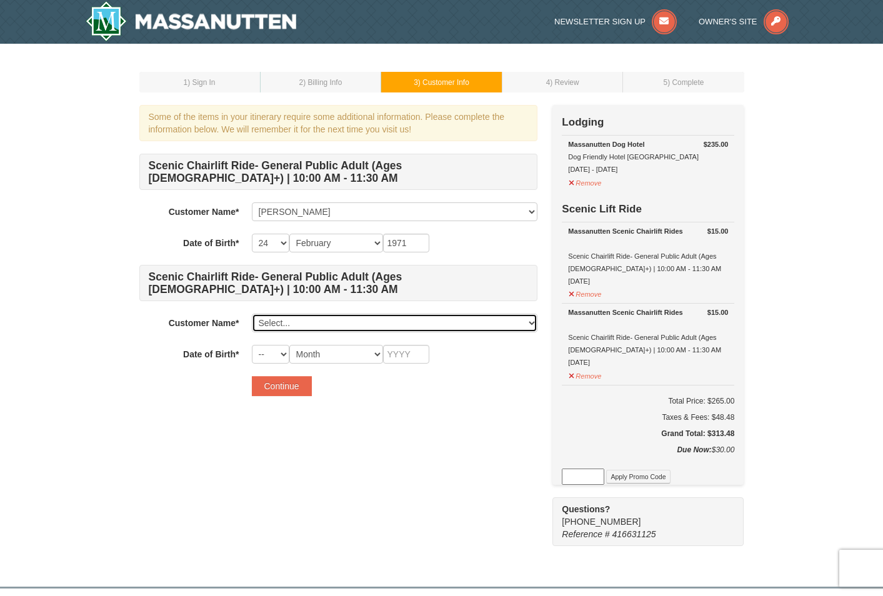
click at [300, 326] on select "Select... [PERSON_NAME] Add New..." at bounding box center [395, 323] width 286 height 19
click at [276, 325] on select "Select... [PERSON_NAME] Add New..." at bounding box center [395, 323] width 286 height 19
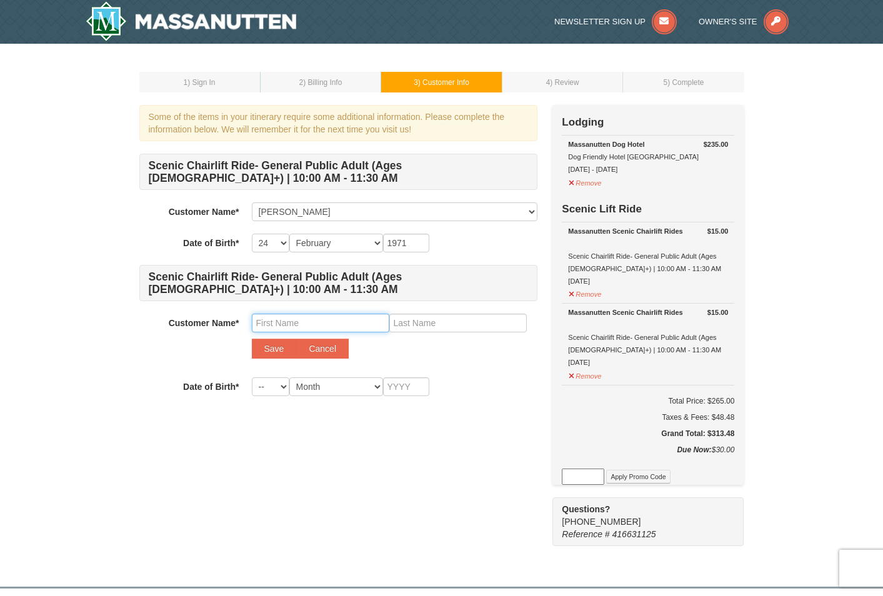
click at [261, 328] on input "text" at bounding box center [321, 323] width 138 height 19
type input "[PERSON_NAME]"
click at [284, 388] on select "-- 01 02 03 04 05 06 07 08 09 10 11 12 13 14 15 16 17 18 19 20 21 22 23 24 25 2…" at bounding box center [271, 387] width 38 height 19
click at [252, 378] on select "-- 01 02 03 04 05 06 07 08 09 10 11 12 13 14 15 16 17 18 19 20 21 22 23 24 25 2…" at bounding box center [271, 387] width 38 height 19
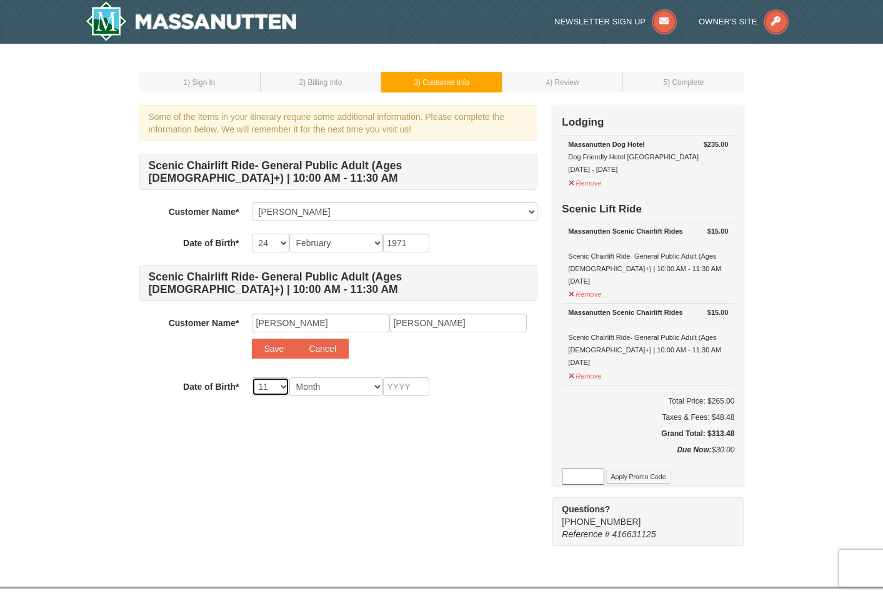
click at [284, 386] on select "-- 01 02 03 04 05 06 07 08 09 10 11 12 13 14 15 16 17 18 19 20 21 22 23 24 25 2…" at bounding box center [271, 387] width 38 height 19
select select "06"
click at [252, 378] on select "-- 01 02 03 04 05 06 07 08 09 10 11 12 13 14 15 16 17 18 19 20 21 22 23 24 25 2…" at bounding box center [271, 387] width 38 height 19
click at [321, 393] on select "Month January February March April May June July August September October Novem…" at bounding box center [336, 387] width 94 height 19
select select "11"
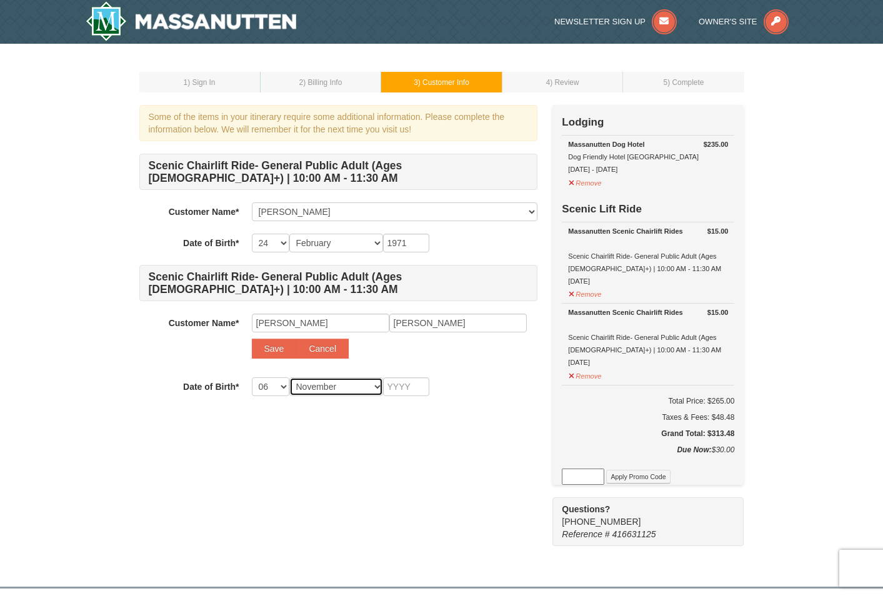
click at [289, 378] on select "Month January February March April May June July August September October Novem…" at bounding box center [336, 387] width 94 height 19
click at [399, 391] on input "text" at bounding box center [406, 387] width 46 height 19
type input "0"
type input "1696"
click at [272, 351] on button "Save" at bounding box center [274, 349] width 45 height 20
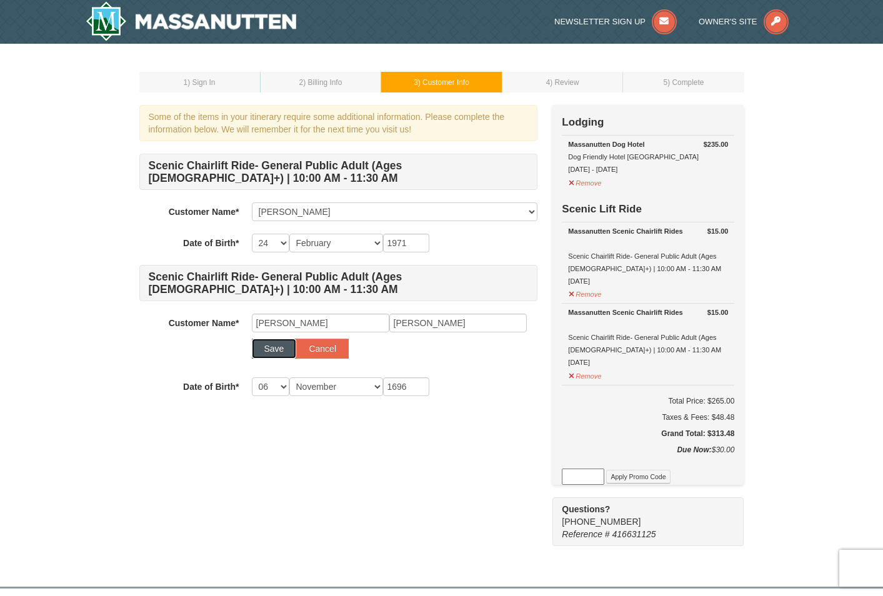
select select
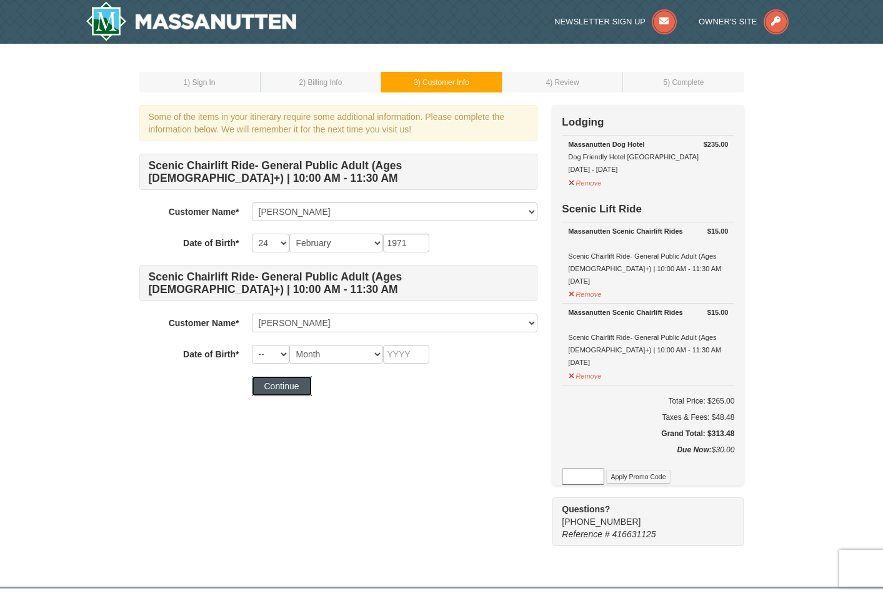
click at [292, 384] on button "Continue" at bounding box center [282, 386] width 60 height 20
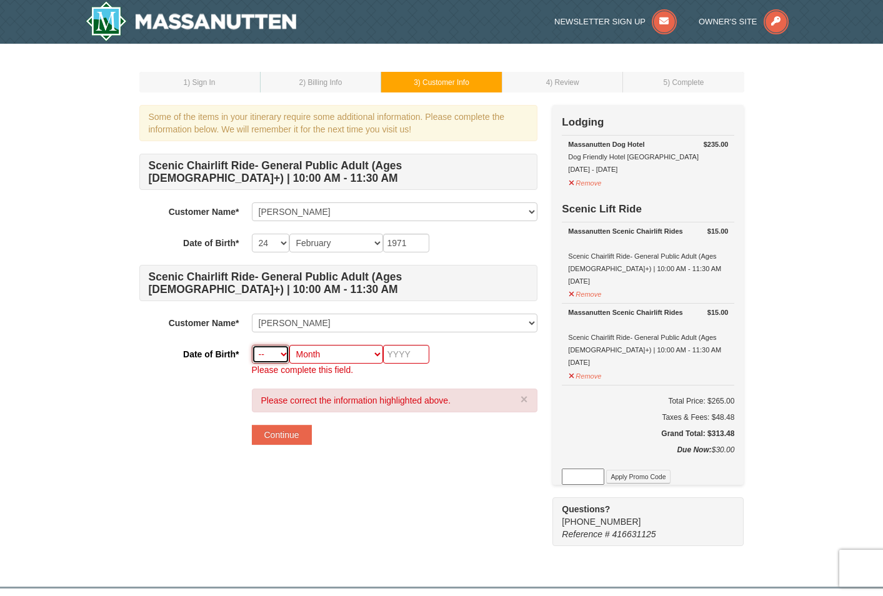
click at [279, 357] on select "-- 01 02 03 04 05 06 07 08 09 10 11 12 13 14 15 16 17 18 19 20 21 22 23 24 25 2…" at bounding box center [271, 354] width 38 height 19
select select "06"
click at [252, 345] on select "-- 01 02 03 04 05 06 07 08 09 10 11 12 13 14 15 16 17 18 19 20 21 22 23 24 25 2…" at bounding box center [271, 354] width 38 height 19
click at [349, 356] on select "Month January February March April May June July August September October Novem…" at bounding box center [336, 354] width 94 height 19
select select "11"
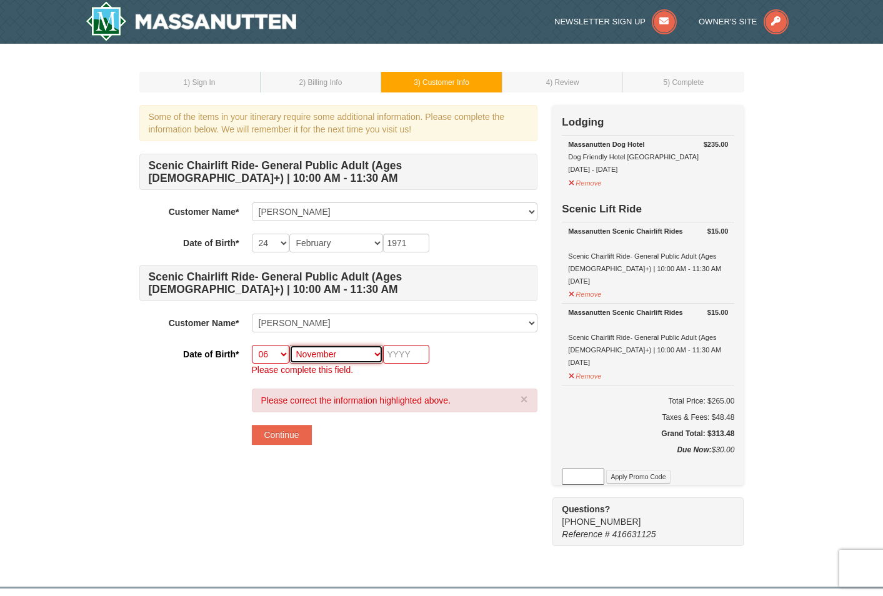
click at [289, 345] on select "Month January February March April May June July August September October Novem…" at bounding box center [336, 354] width 94 height 19
click at [401, 351] on input "text" at bounding box center [406, 354] width 46 height 19
type input "1969"
click at [292, 433] on button "Continue" at bounding box center [282, 435] width 60 height 20
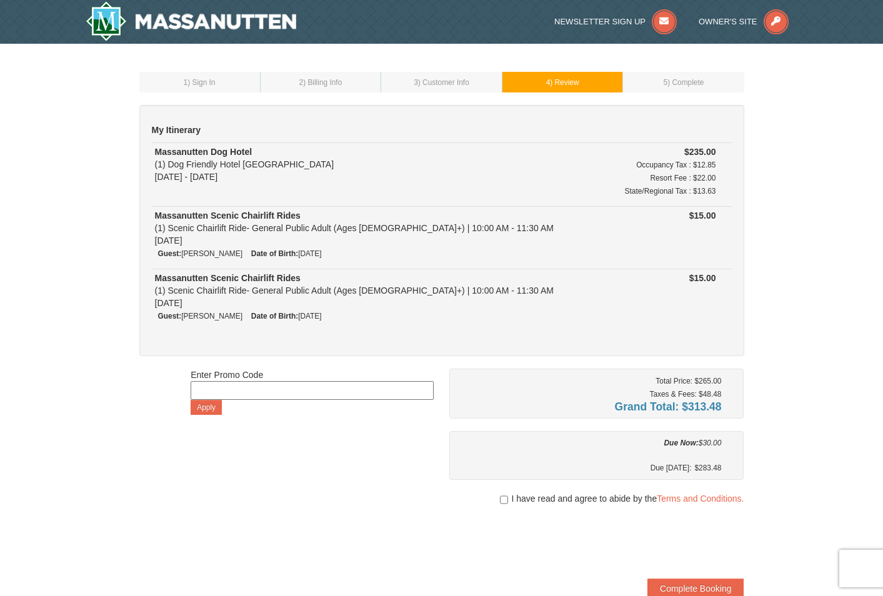
click at [279, 382] on input at bounding box center [312, 390] width 243 height 19
type input "MASSSpartan25"
click at [209, 405] on button "Apply" at bounding box center [206, 407] width 31 height 15
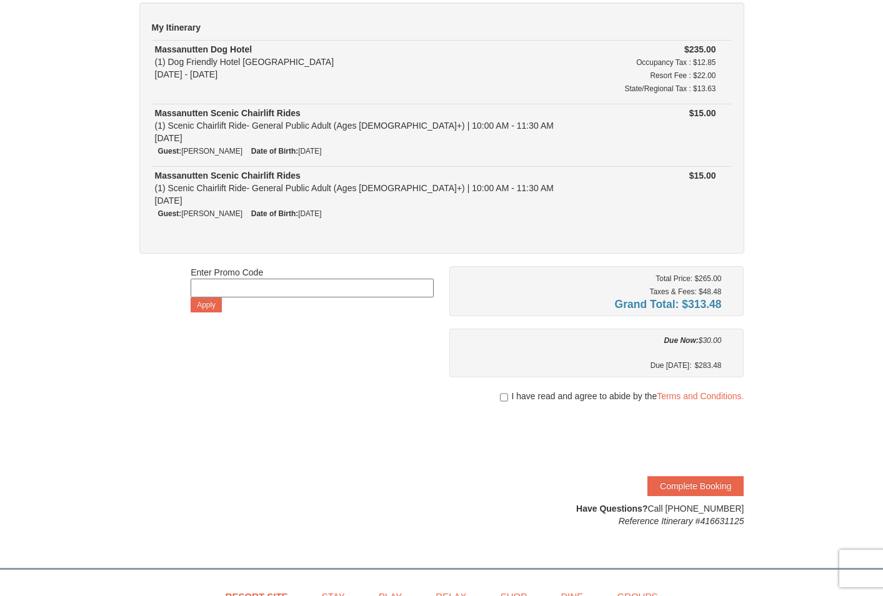
scroll to position [125, 0]
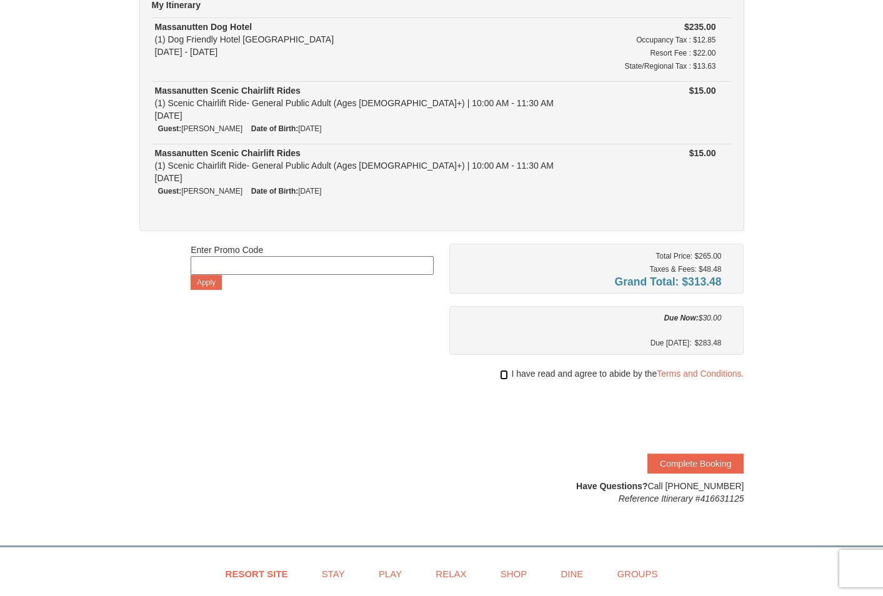
click at [500, 374] on input "checkbox" at bounding box center [504, 375] width 8 height 10
checkbox input "true"
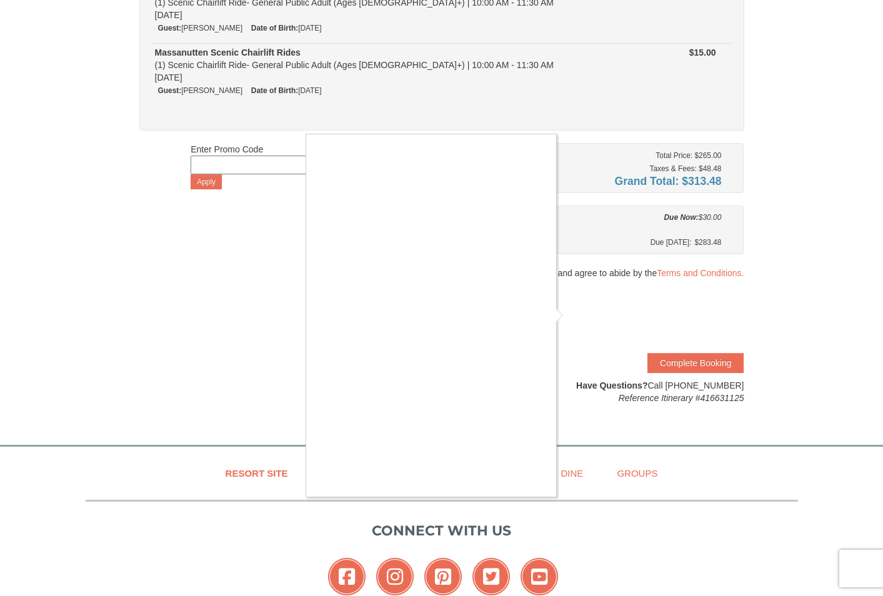
scroll to position [250, 0]
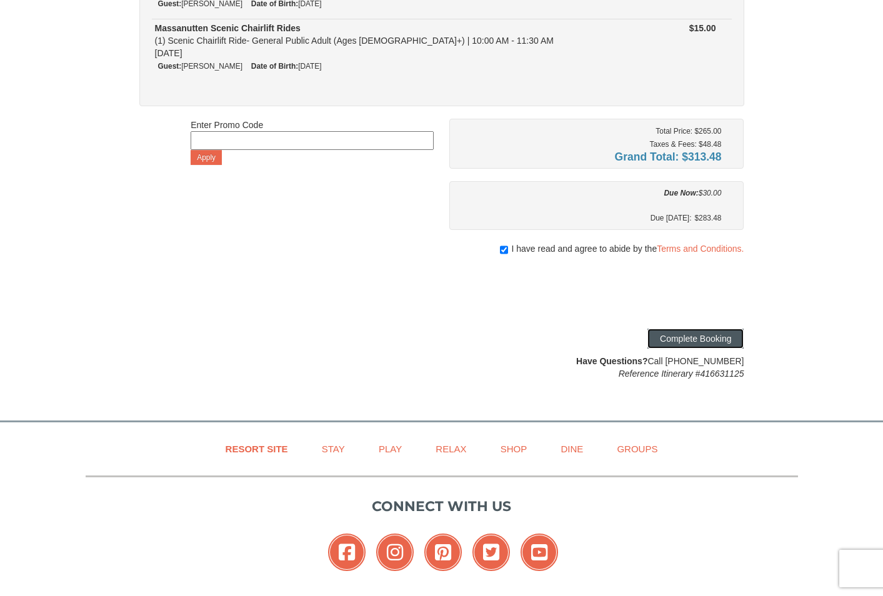
click at [697, 340] on button "Complete Booking" at bounding box center [696, 339] width 96 height 20
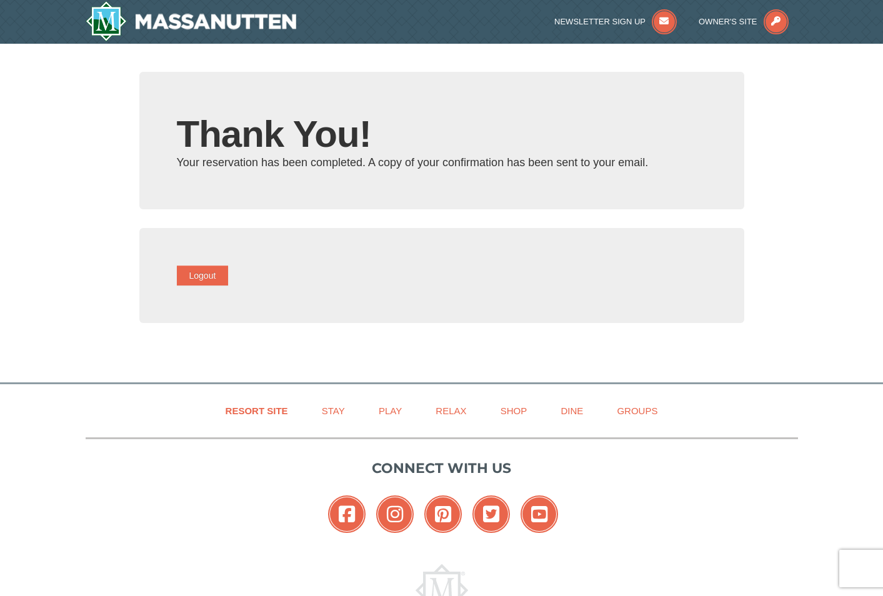
type input "[EMAIL_ADDRESS][PERSON_NAME][DOMAIN_NAME]"
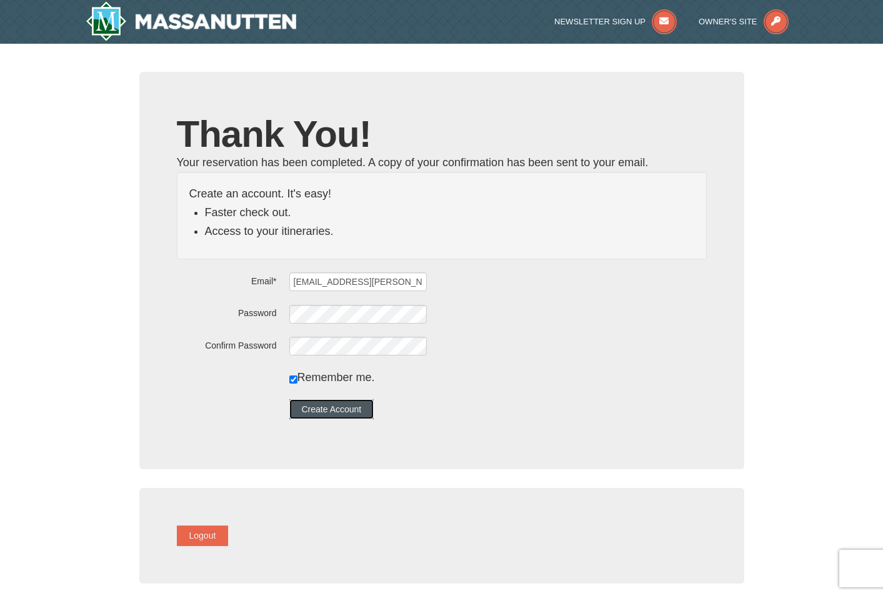
click at [345, 406] on button "Create Account" at bounding box center [331, 409] width 85 height 20
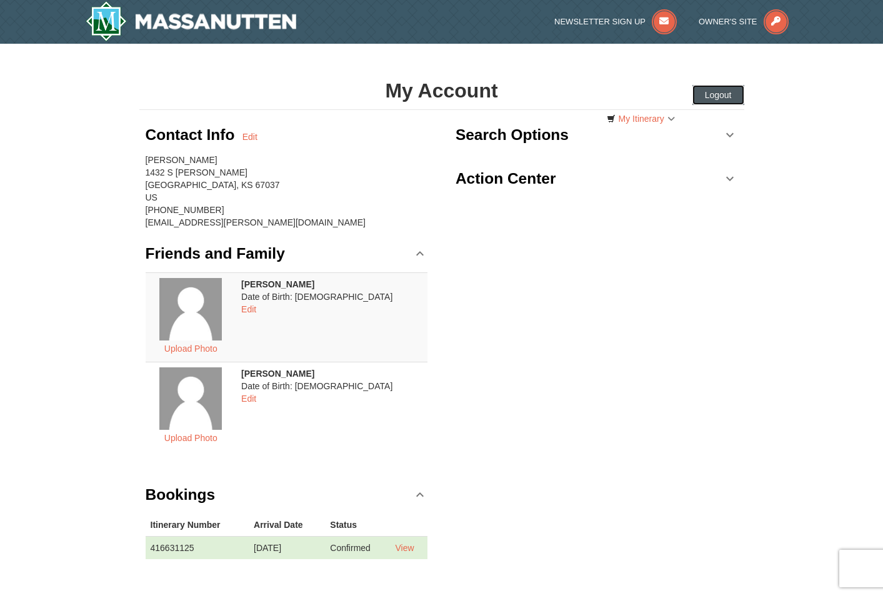
click at [720, 95] on button "Logout" at bounding box center [719, 95] width 52 height 20
